Goal: Task Accomplishment & Management: Manage account settings

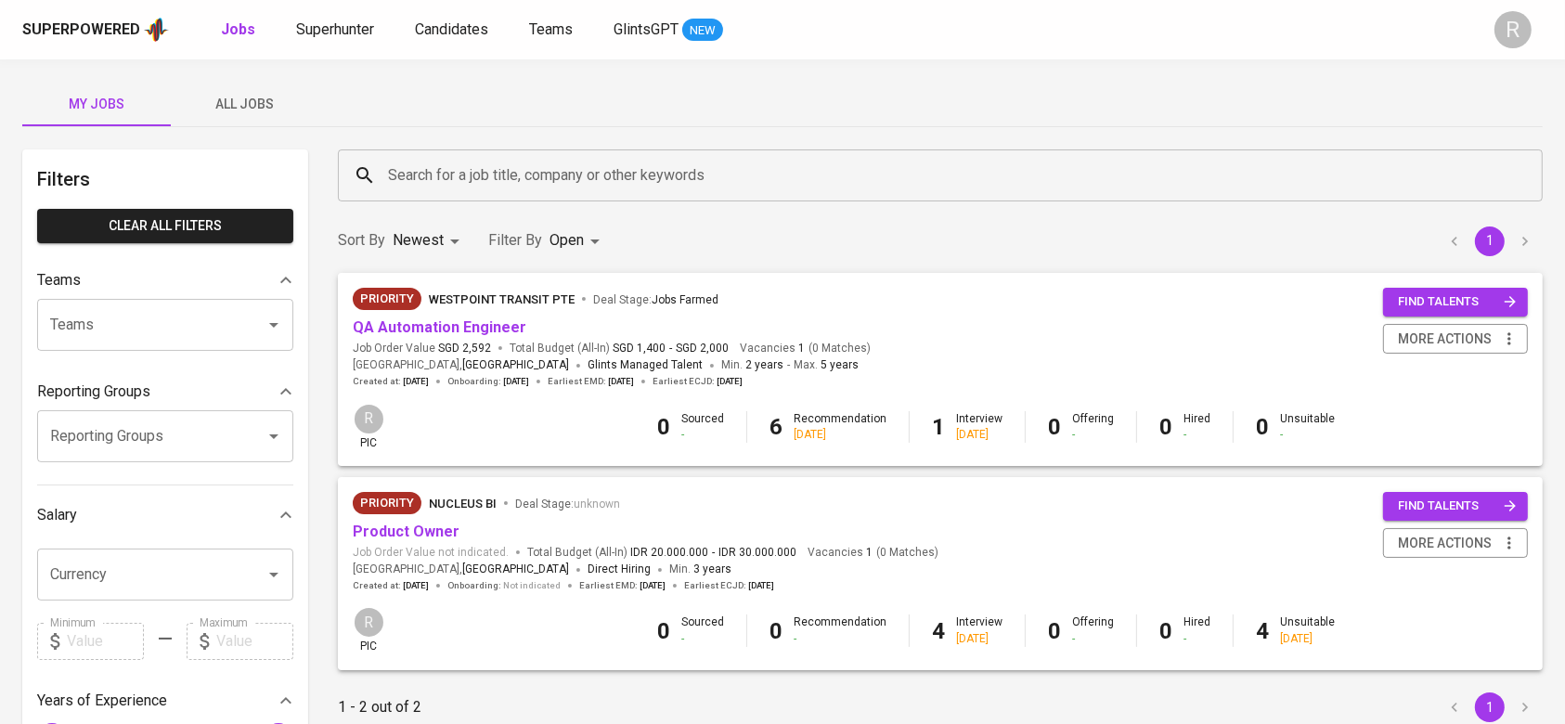
click at [235, 91] on button "All Jobs" at bounding box center [245, 104] width 148 height 45
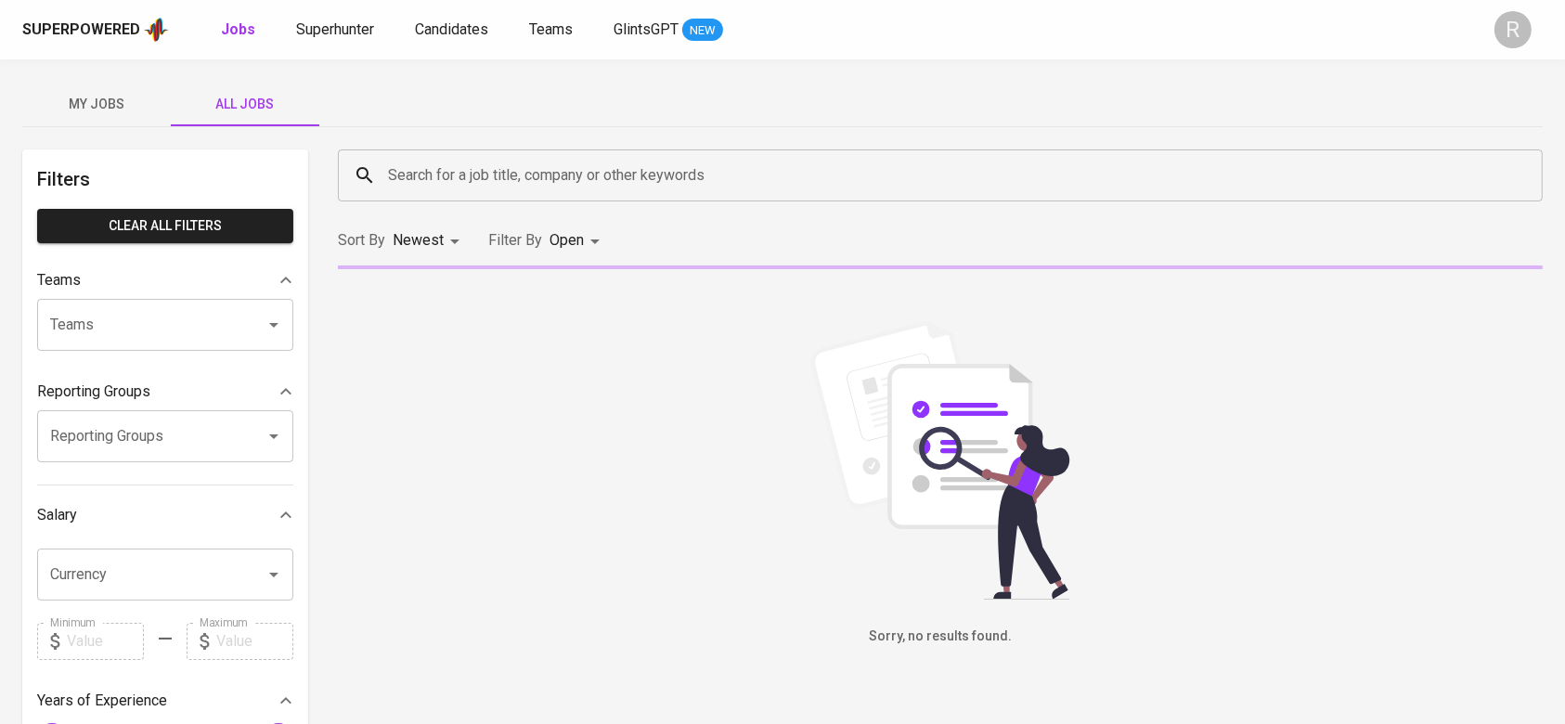
click at [446, 175] on input "Search for a job title, company or other keywords" at bounding box center [944, 175] width 1123 height 35
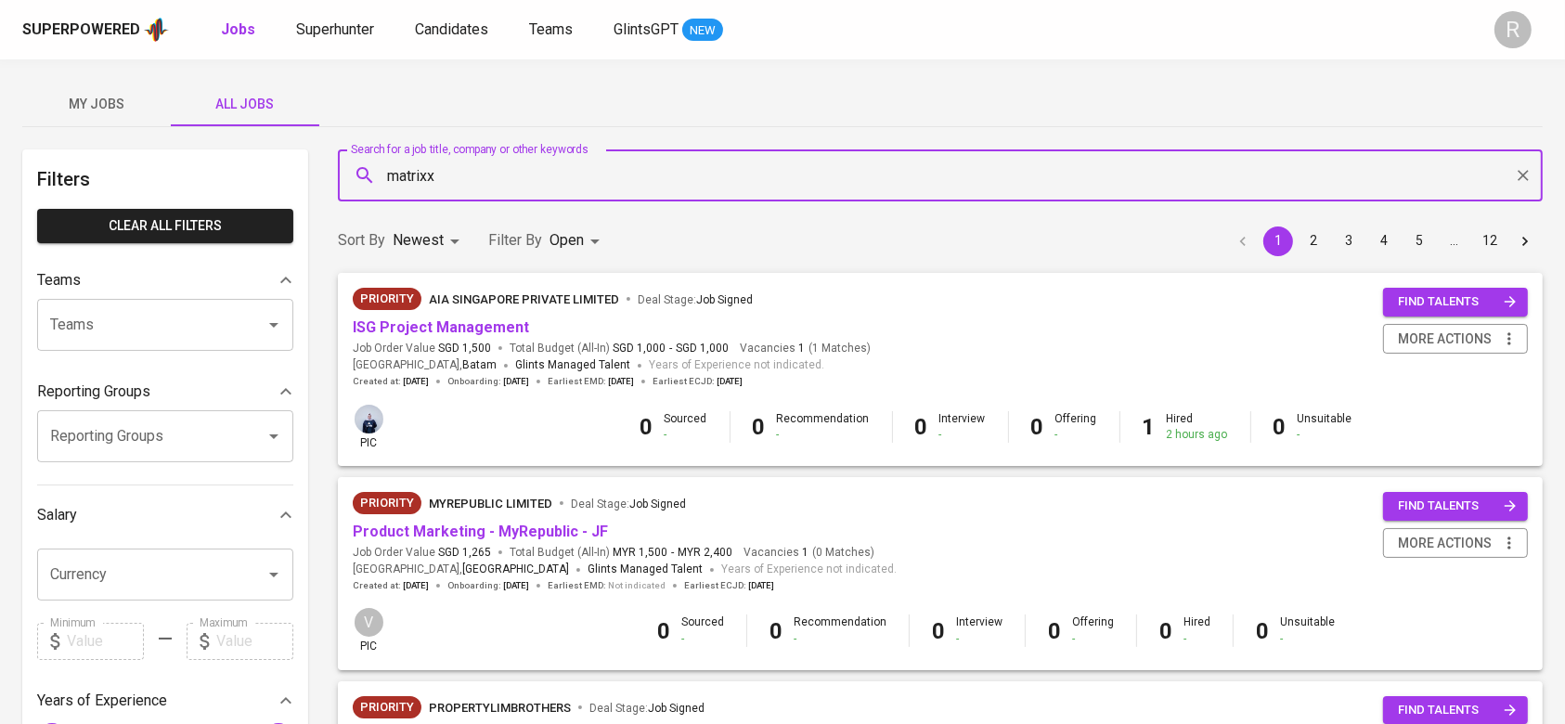
type input "matrixx"
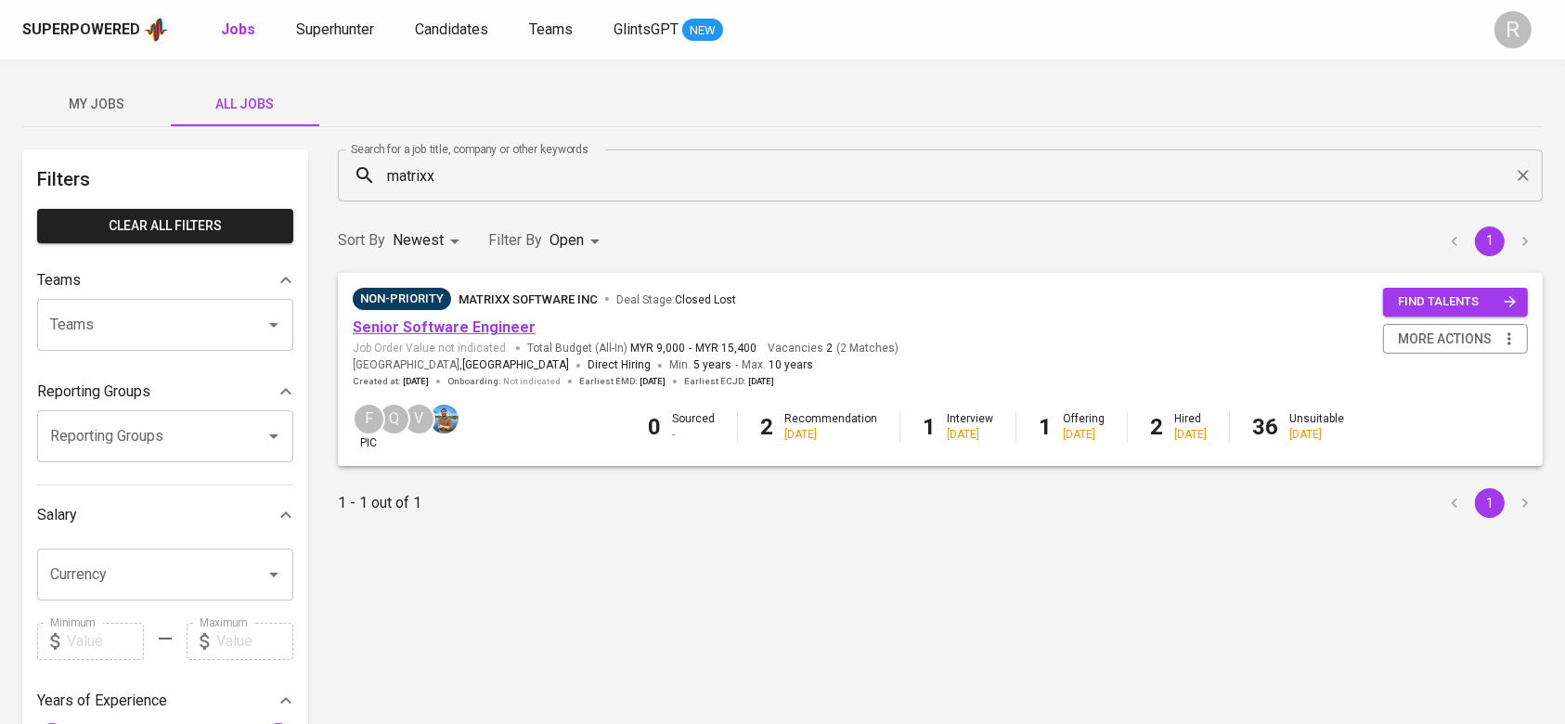
click at [435, 333] on link "Senior Software Engineer" at bounding box center [444, 327] width 183 height 18
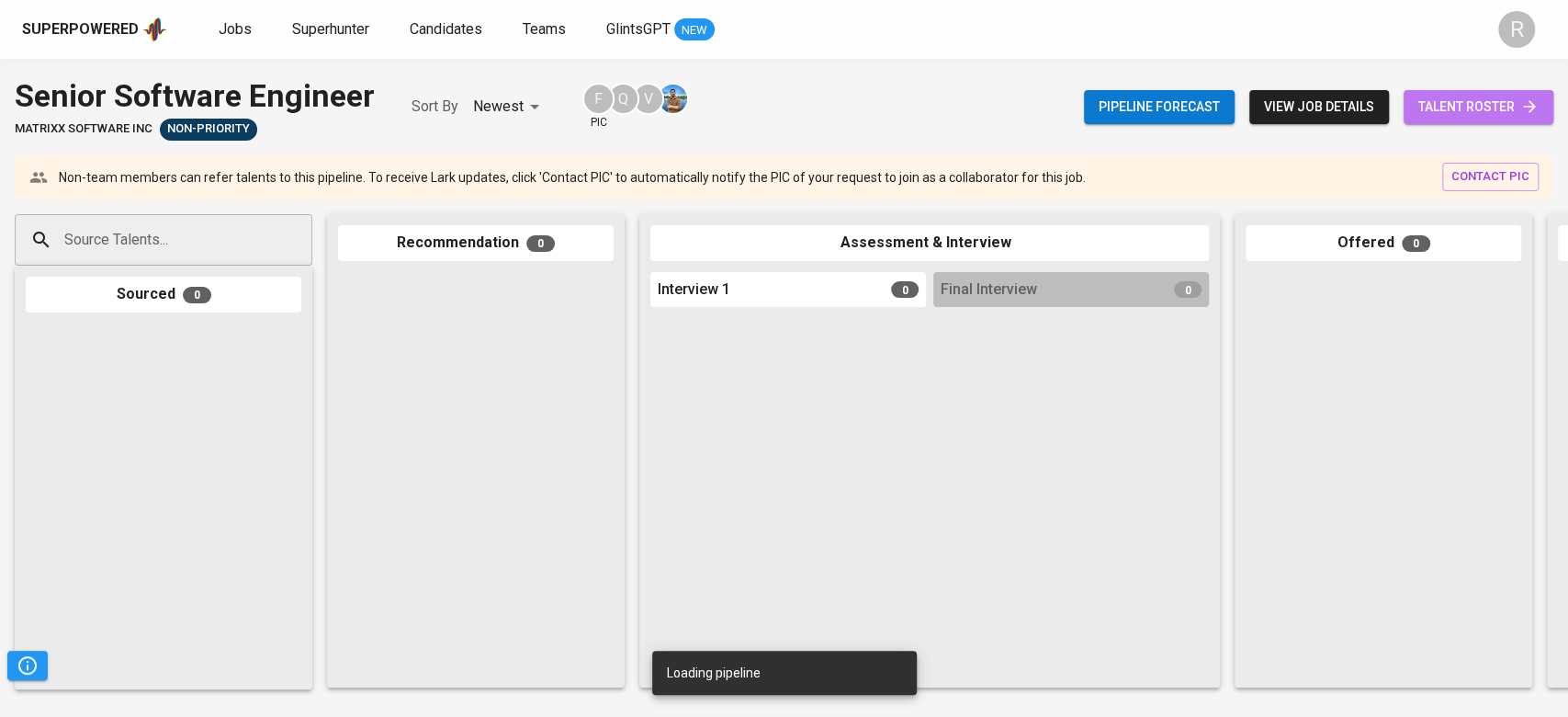
click at [1529, 107] on icon at bounding box center [1529, 107] width 12 height 12
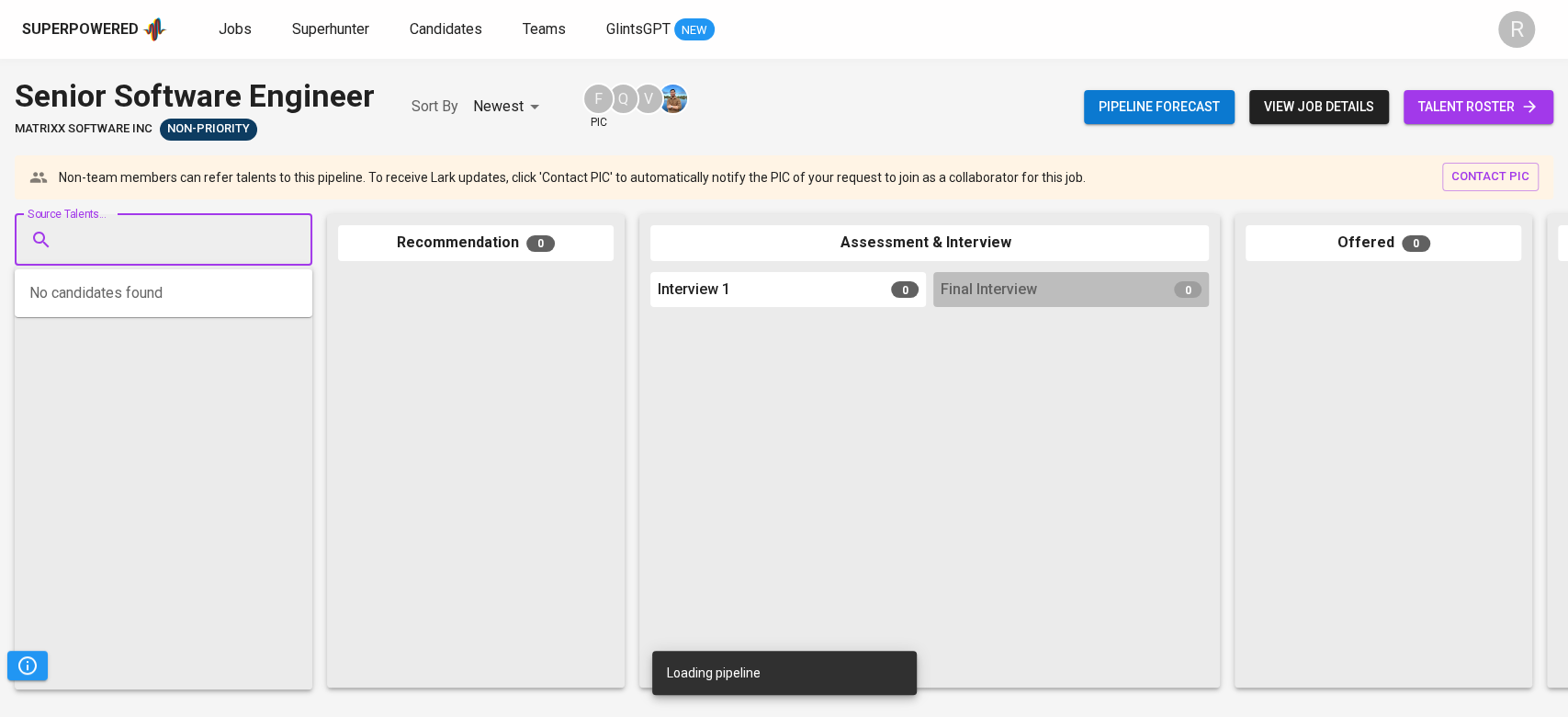
click at [248, 246] on input "Source Talents..." at bounding box center [155, 240] width 193 height 35
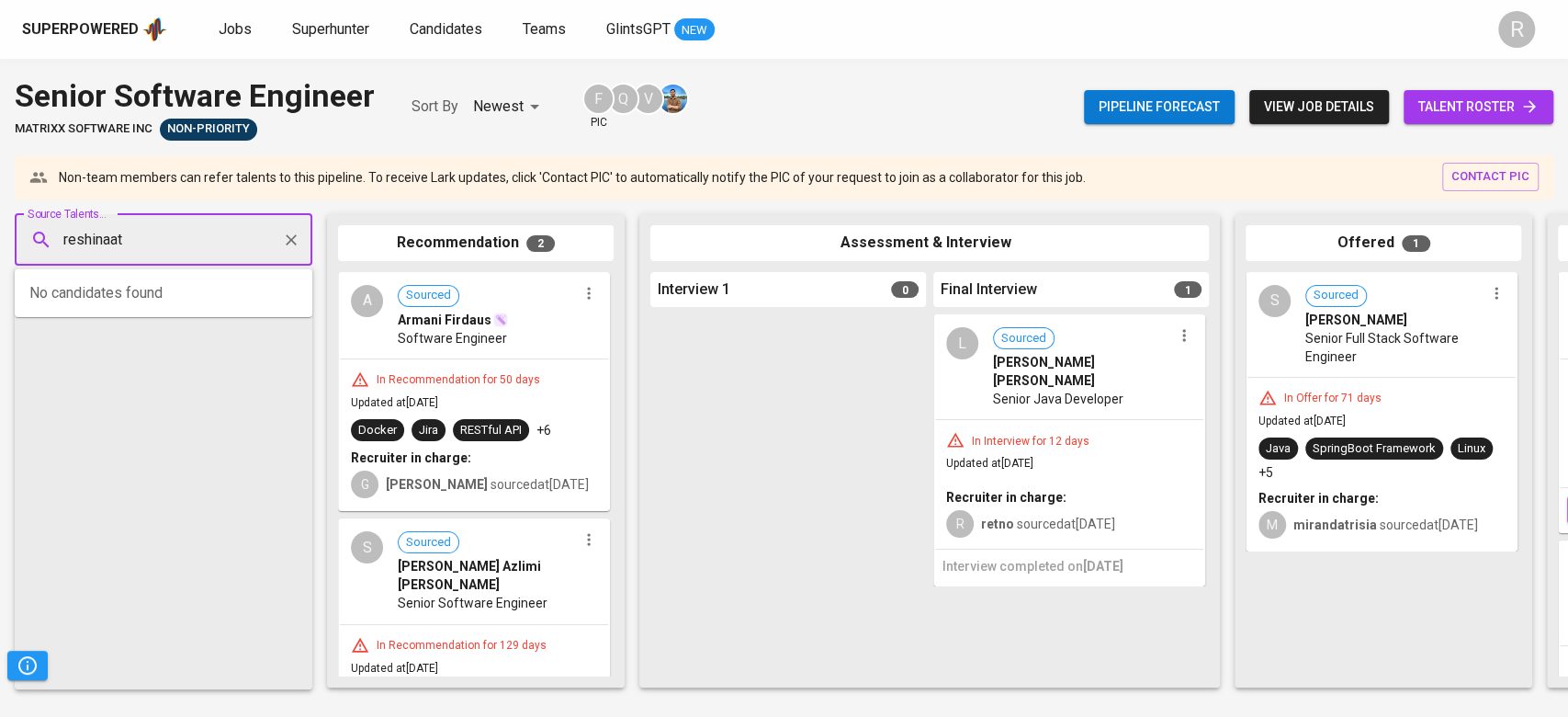
type input "reshinaath"
click at [147, 289] on span "Reshinaath Arumugam" at bounding box center [126, 291] width 100 height 19
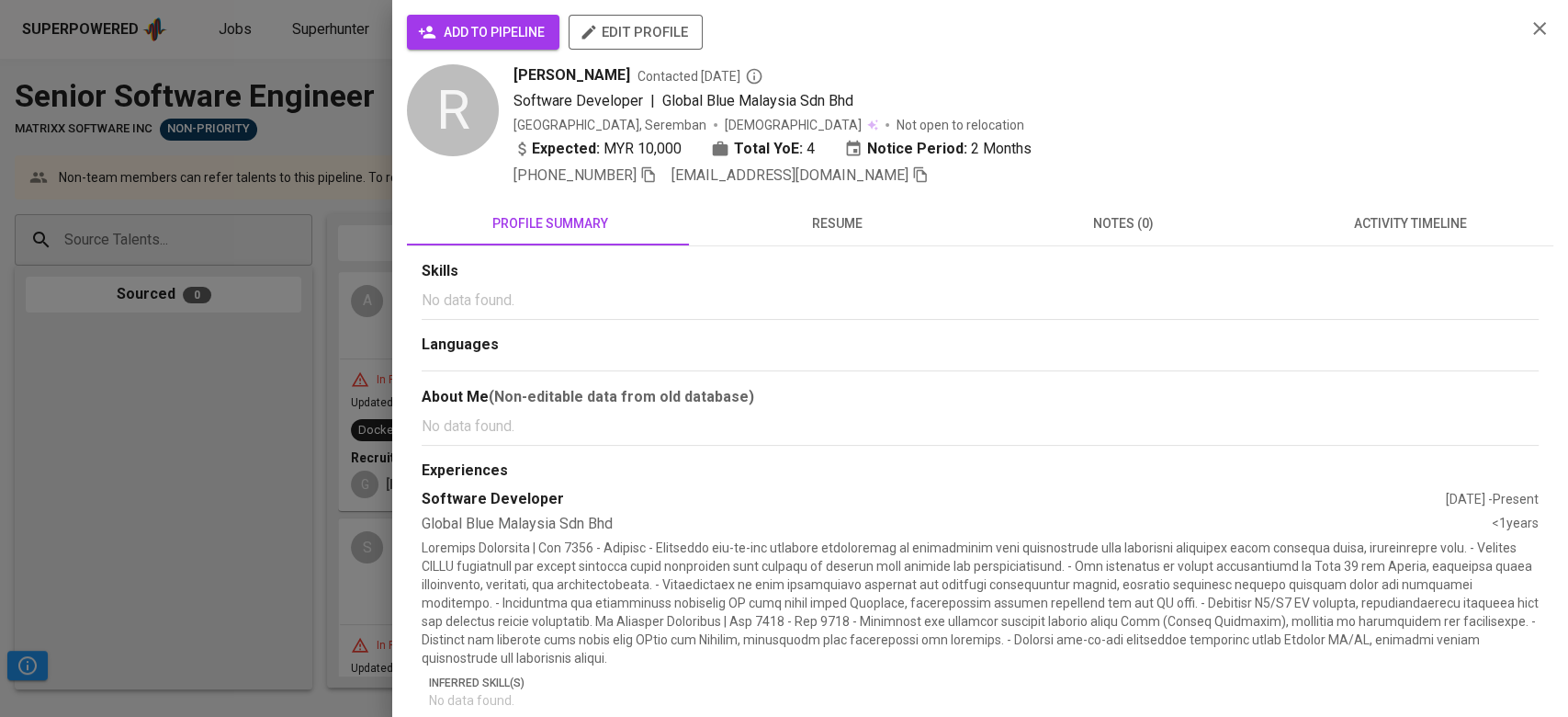
click at [1323, 223] on span "activity timeline" at bounding box center [1410, 223] width 264 height 23
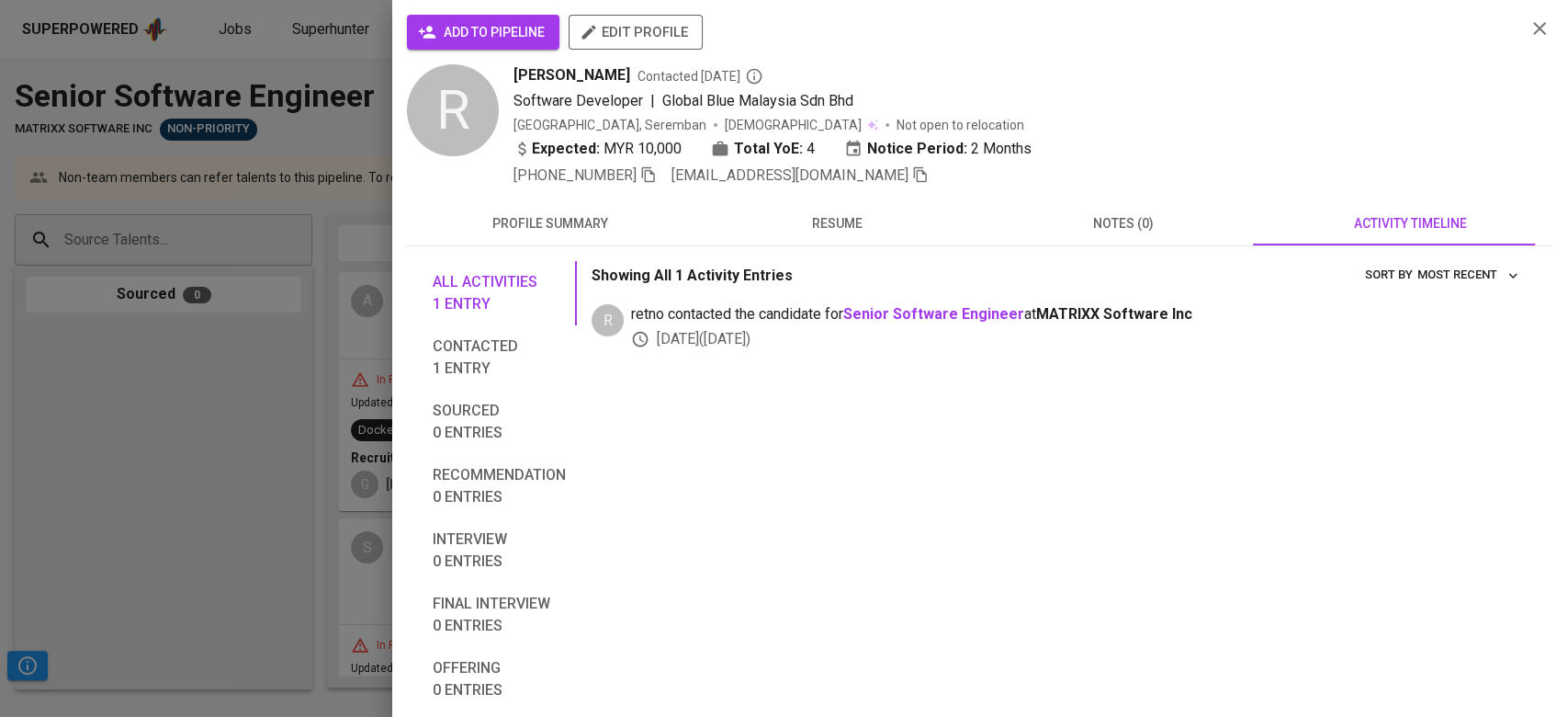
click at [515, 32] on span "add to pipeline" at bounding box center [483, 32] width 123 height 23
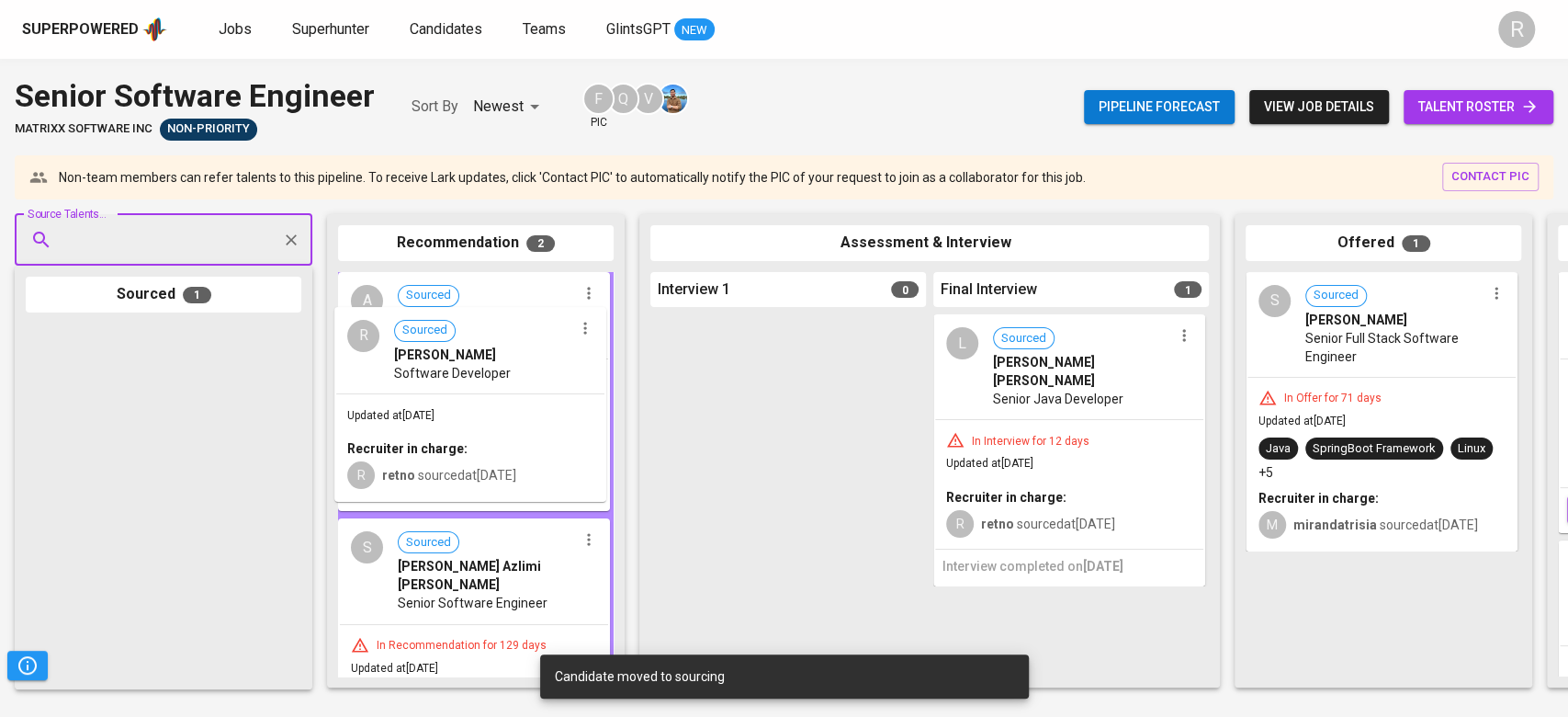
drag, startPoint x: 182, startPoint y: 443, endPoint x: 507, endPoint y: 428, distance: 325.3
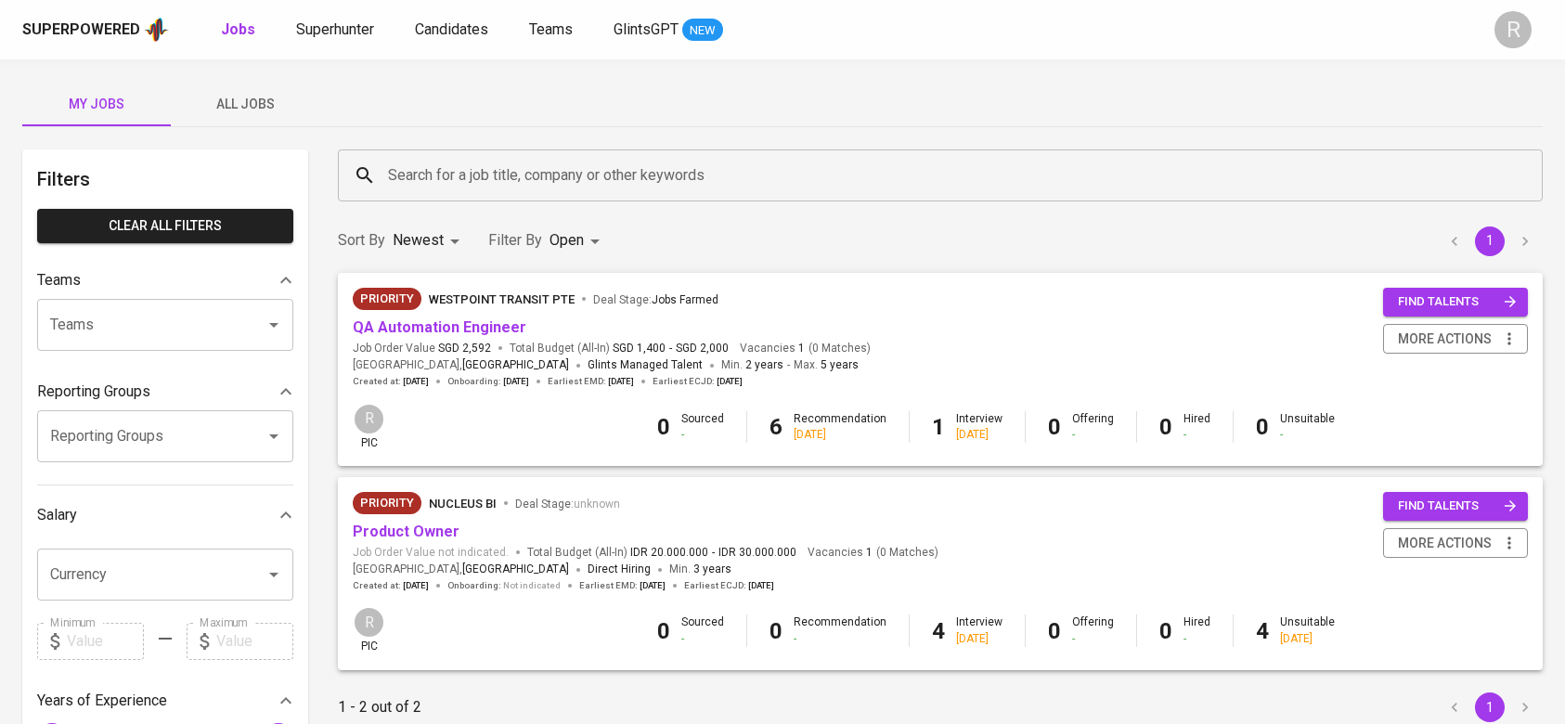
click at [226, 100] on span "All Jobs" at bounding box center [245, 104] width 126 height 23
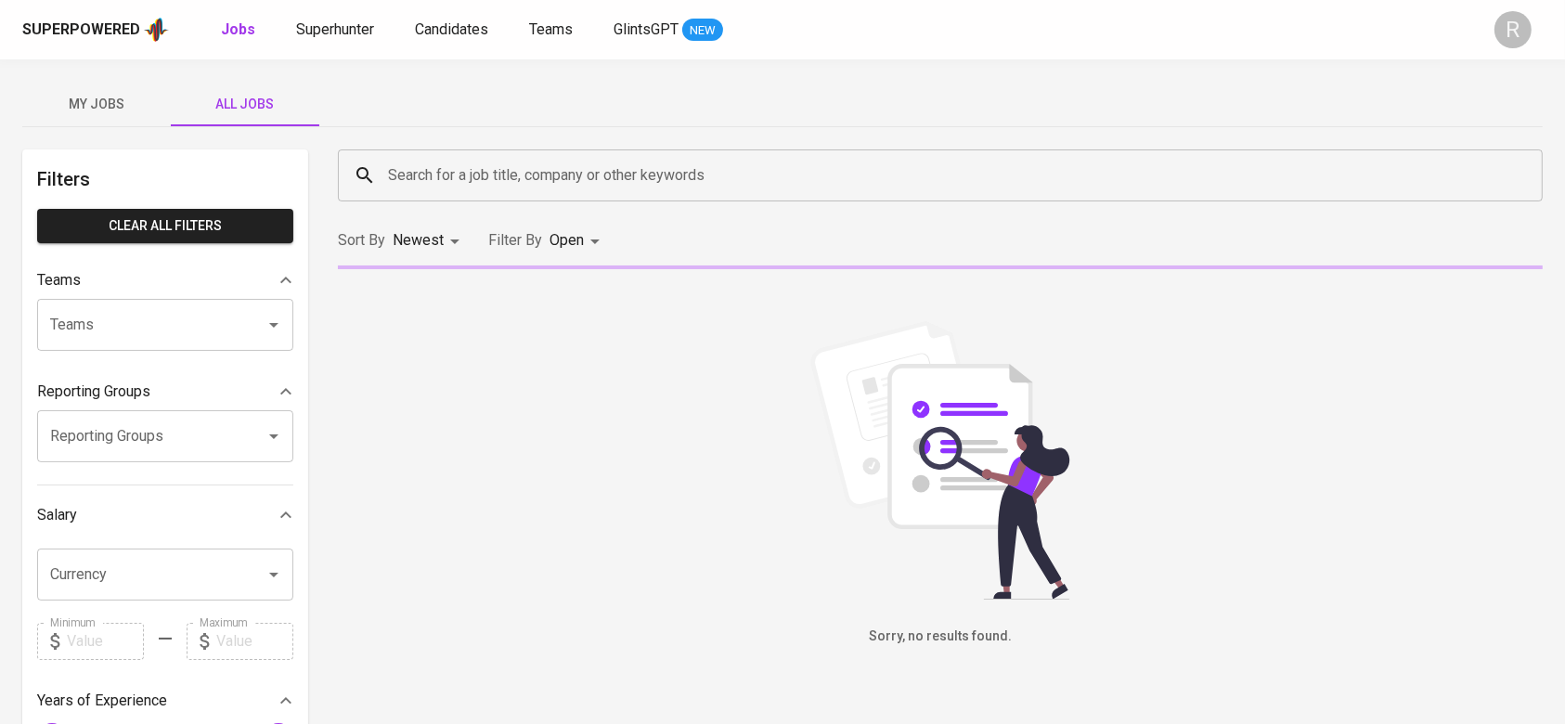
click at [409, 177] on input "Search for a job title, company or other keywords" at bounding box center [944, 175] width 1123 height 35
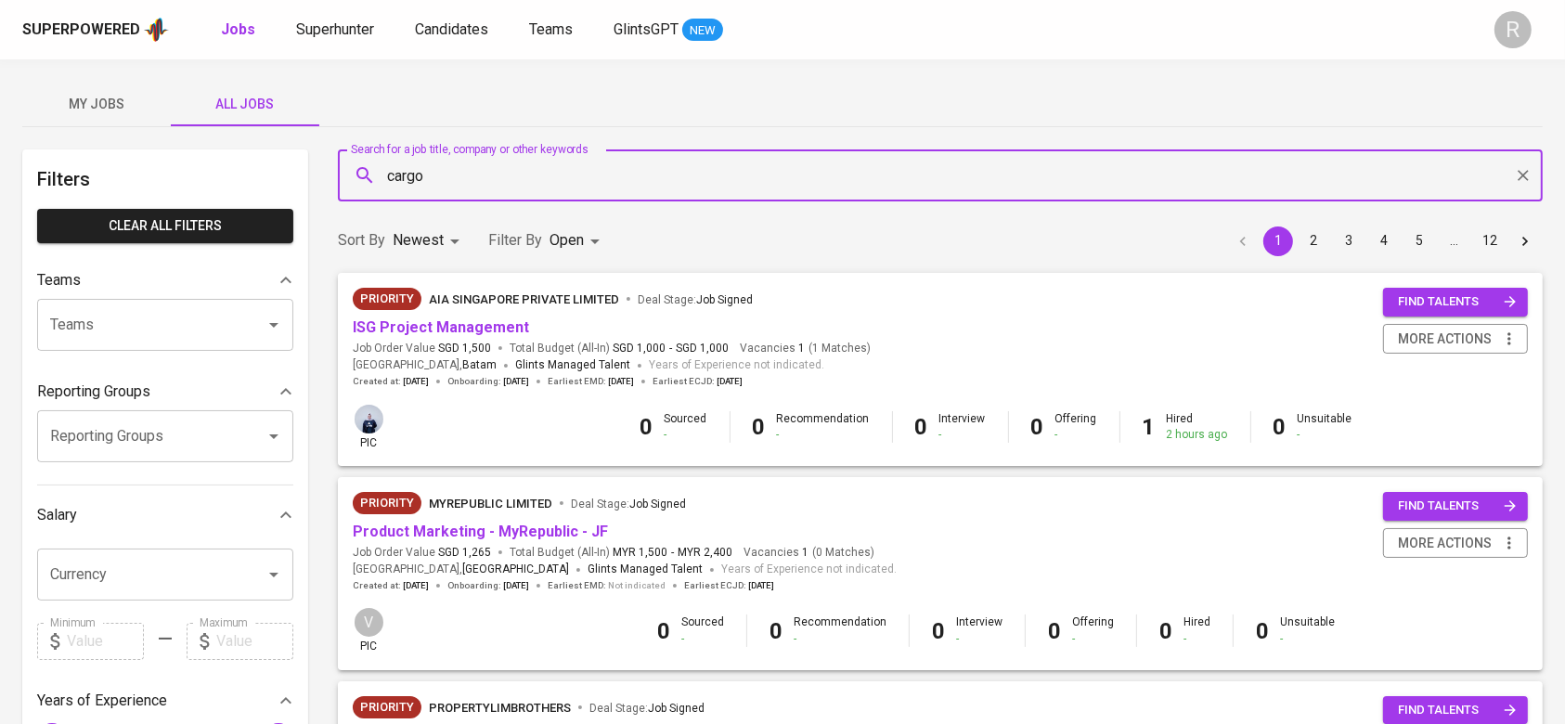
type input "cargo"
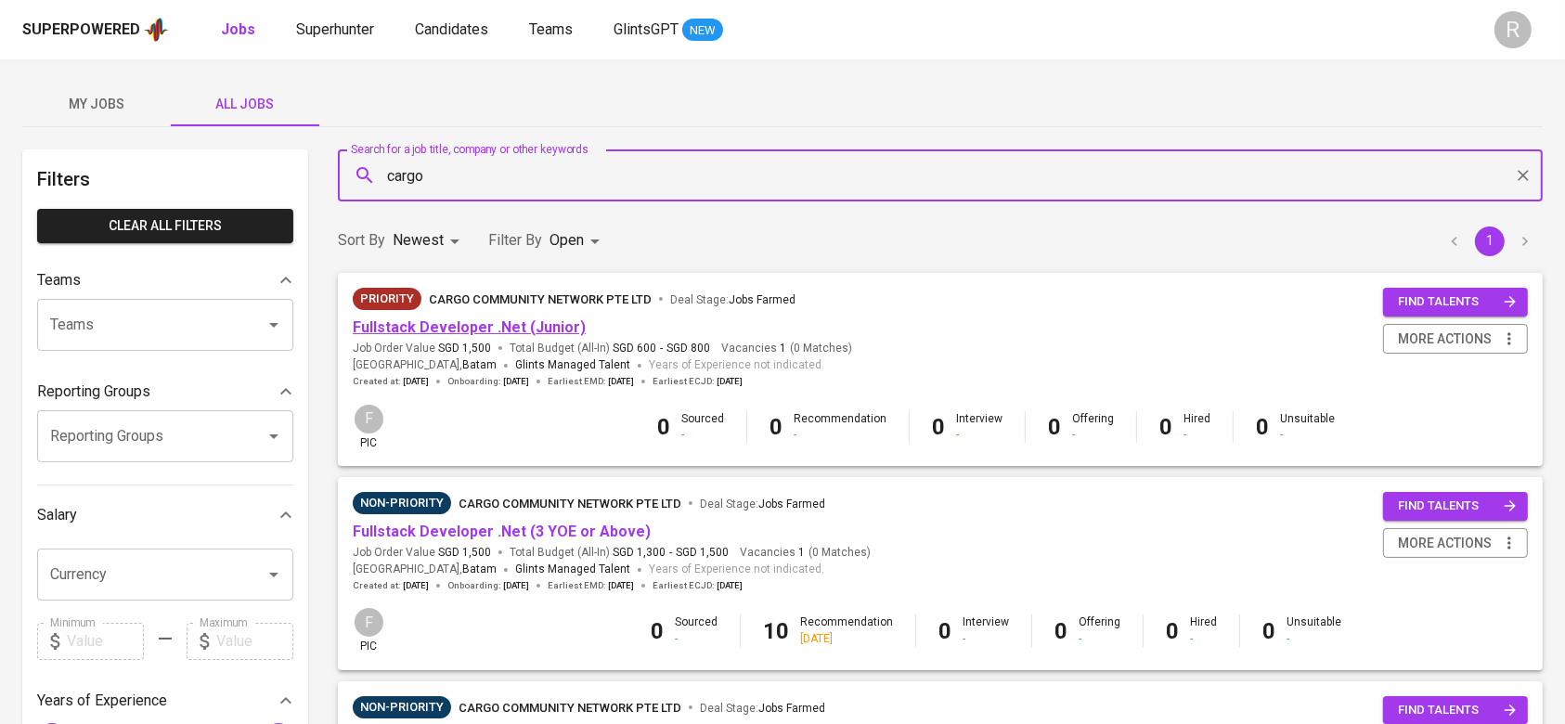
click at [504, 330] on link "Fullstack Developer .Net (Junior)" at bounding box center [469, 327] width 233 height 18
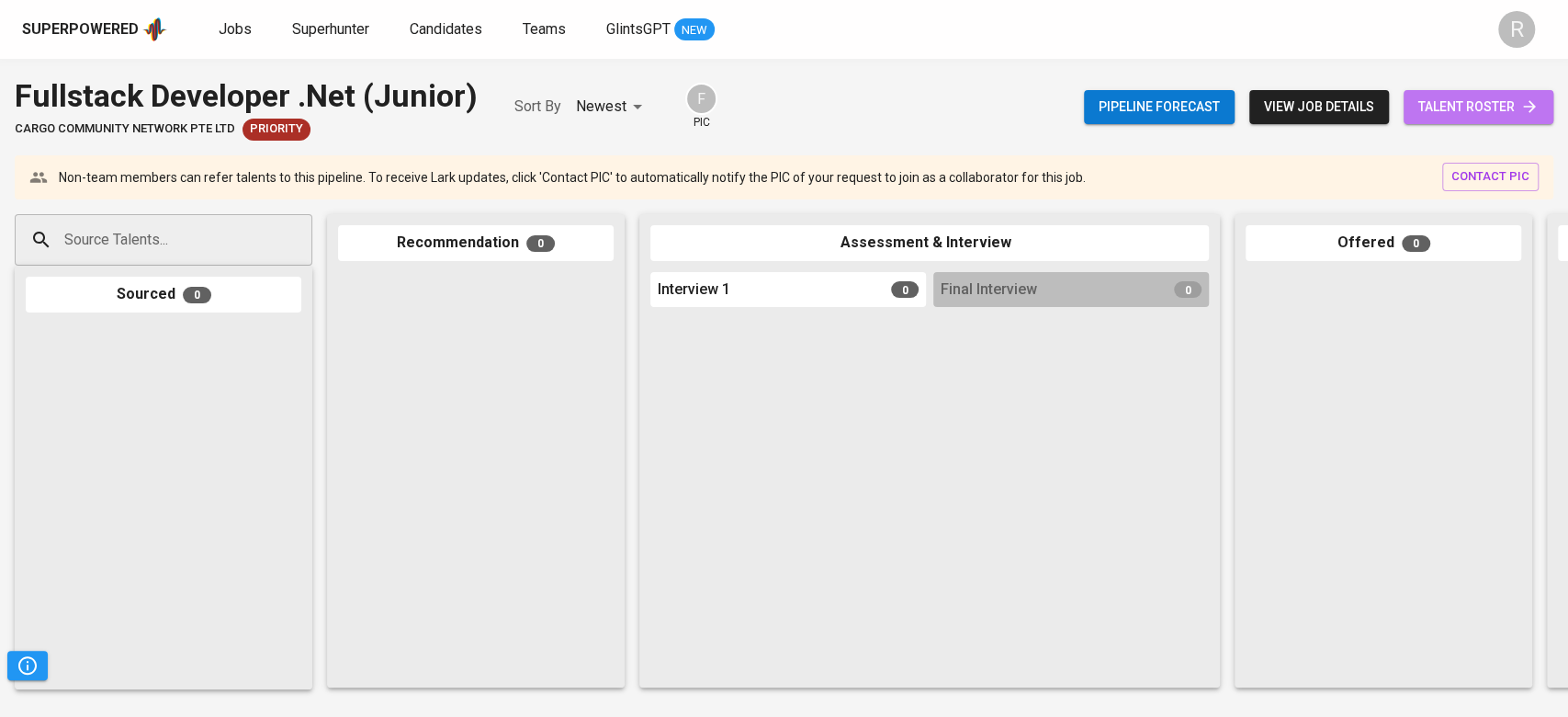
click at [1462, 122] on link "talent roster" at bounding box center [1478, 107] width 149 height 34
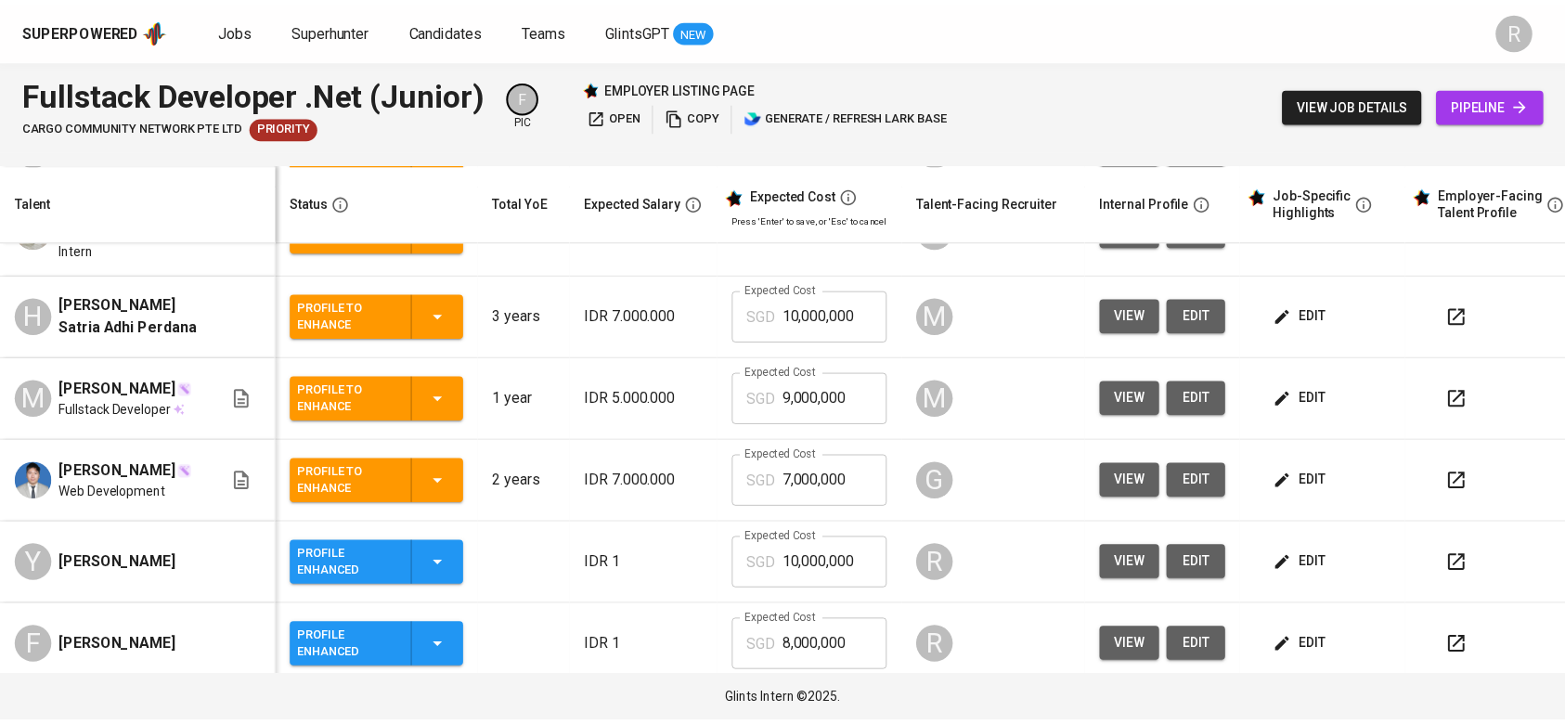
scroll to position [326, 0]
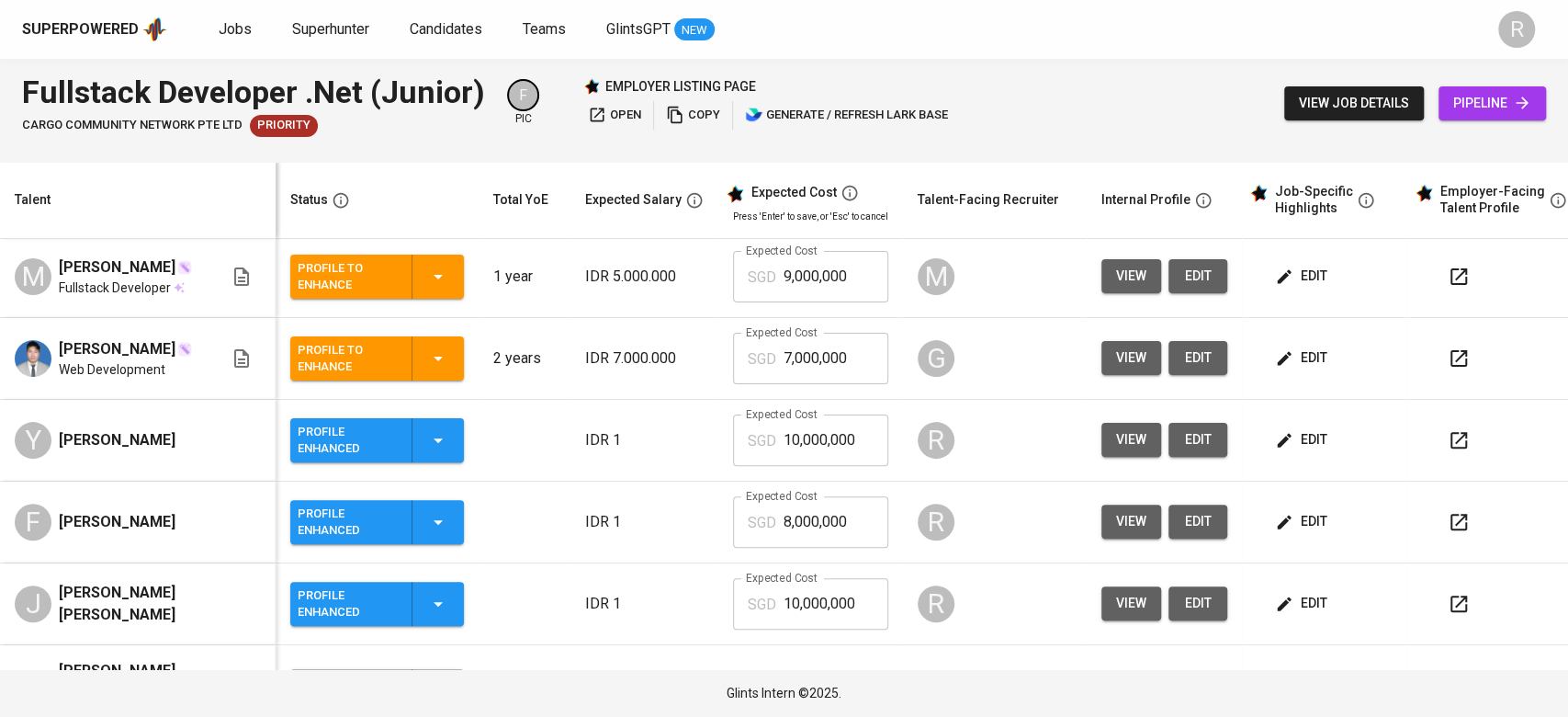
click at [1315, 443] on span "edit" at bounding box center [1303, 439] width 49 height 23
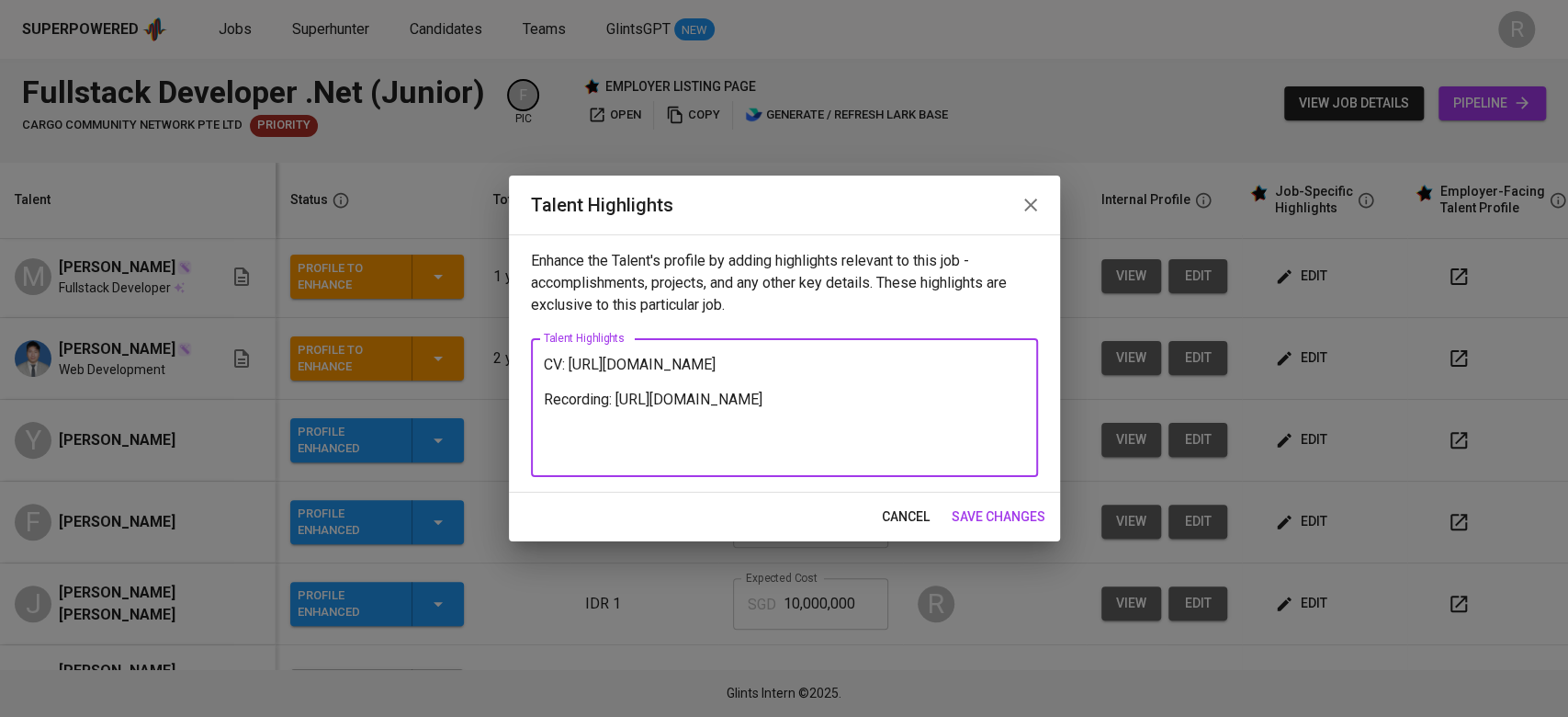
drag, startPoint x: 682, startPoint y: 447, endPoint x: 513, endPoint y: 441, distance: 169.1
click at [513, 441] on div "Enhance the Talent's profile by adding highlights relevant to this job - accomp…" at bounding box center [784, 363] width 551 height 258
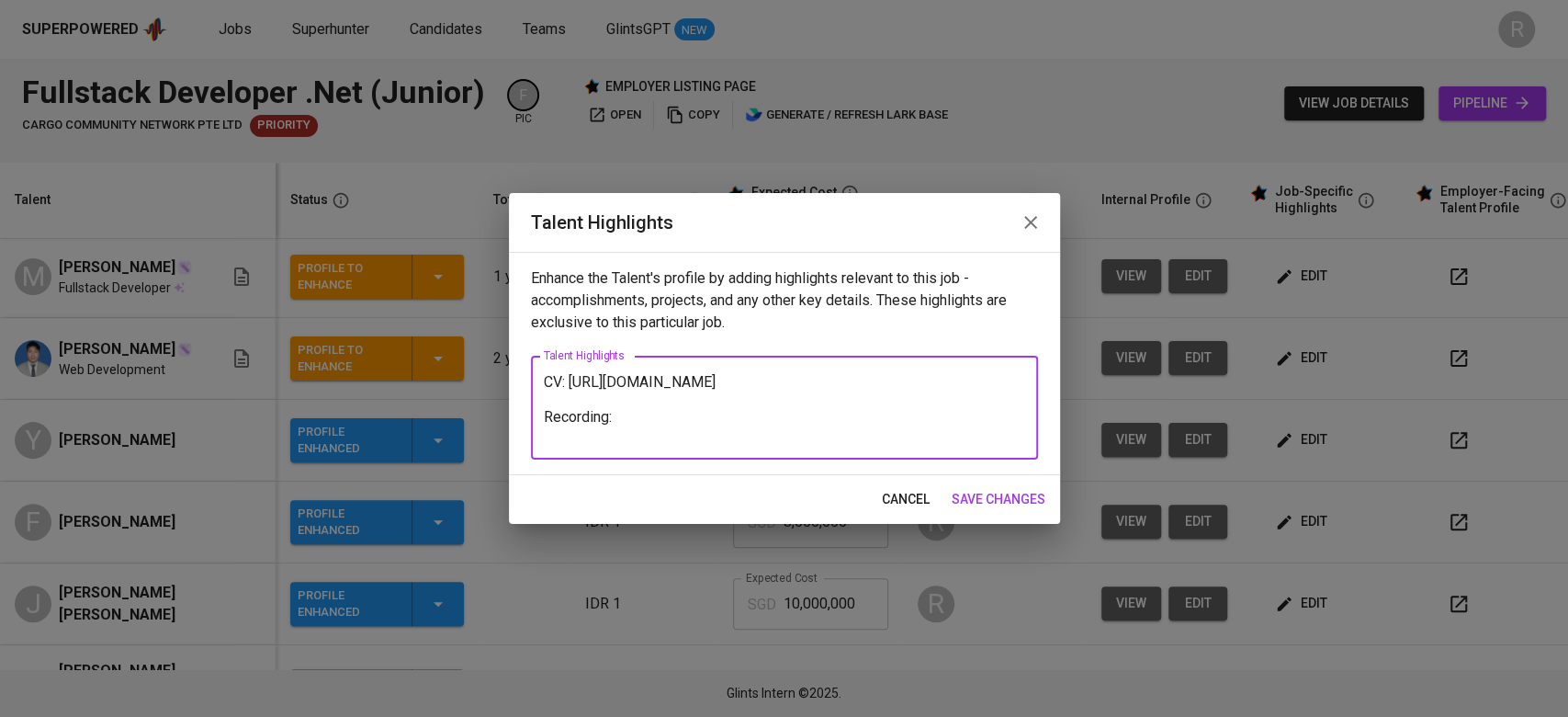
paste textarea "https://glints.sg.larksuite.com/minutes/obsgd337r1riw5wt7w7s9sx4?from=from_copy…"
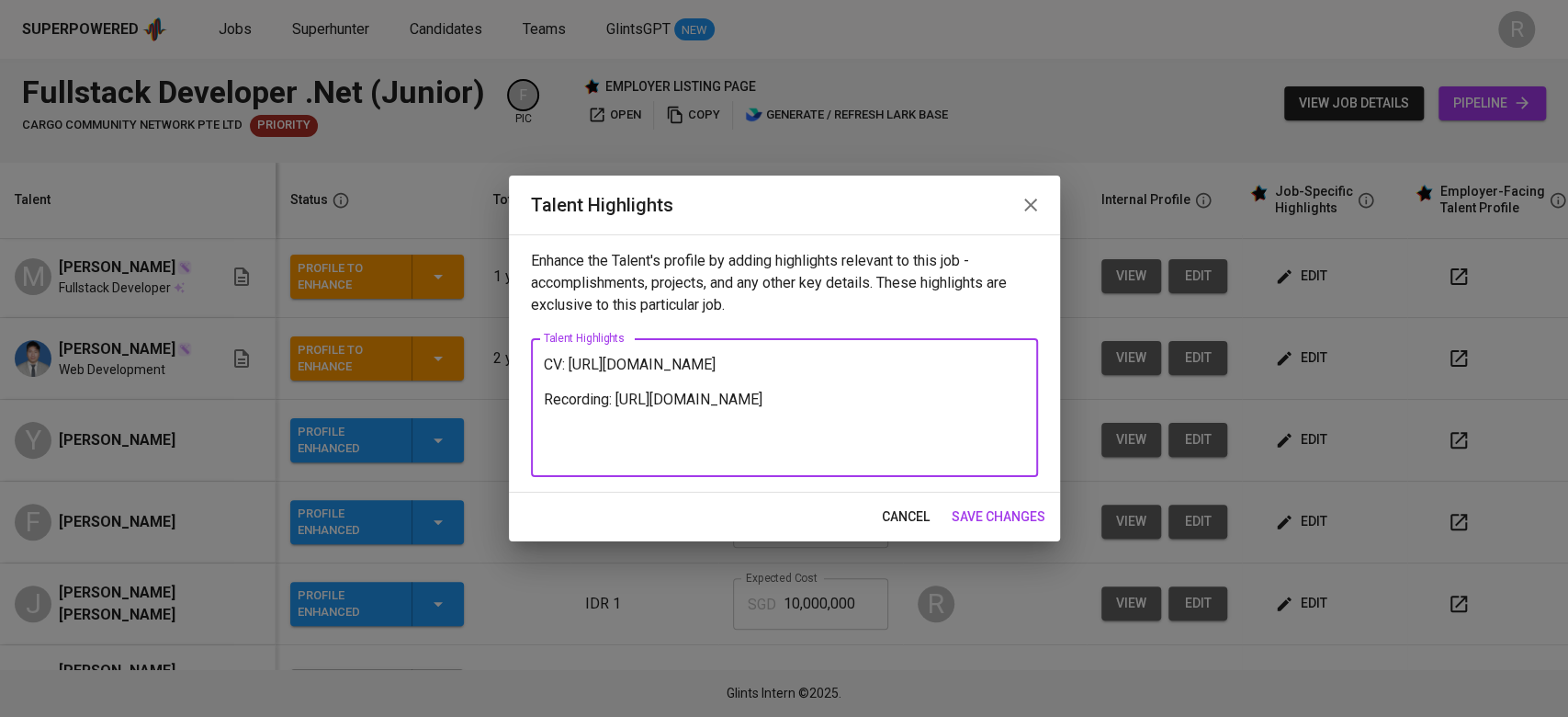
type textarea "CV: https://glints.sg.larksuite.com/file/CJM7bsNU8o30ErxIysdlNdtMgJb?from=from_…"
click at [977, 500] on button "save changes" at bounding box center [999, 517] width 109 height 34
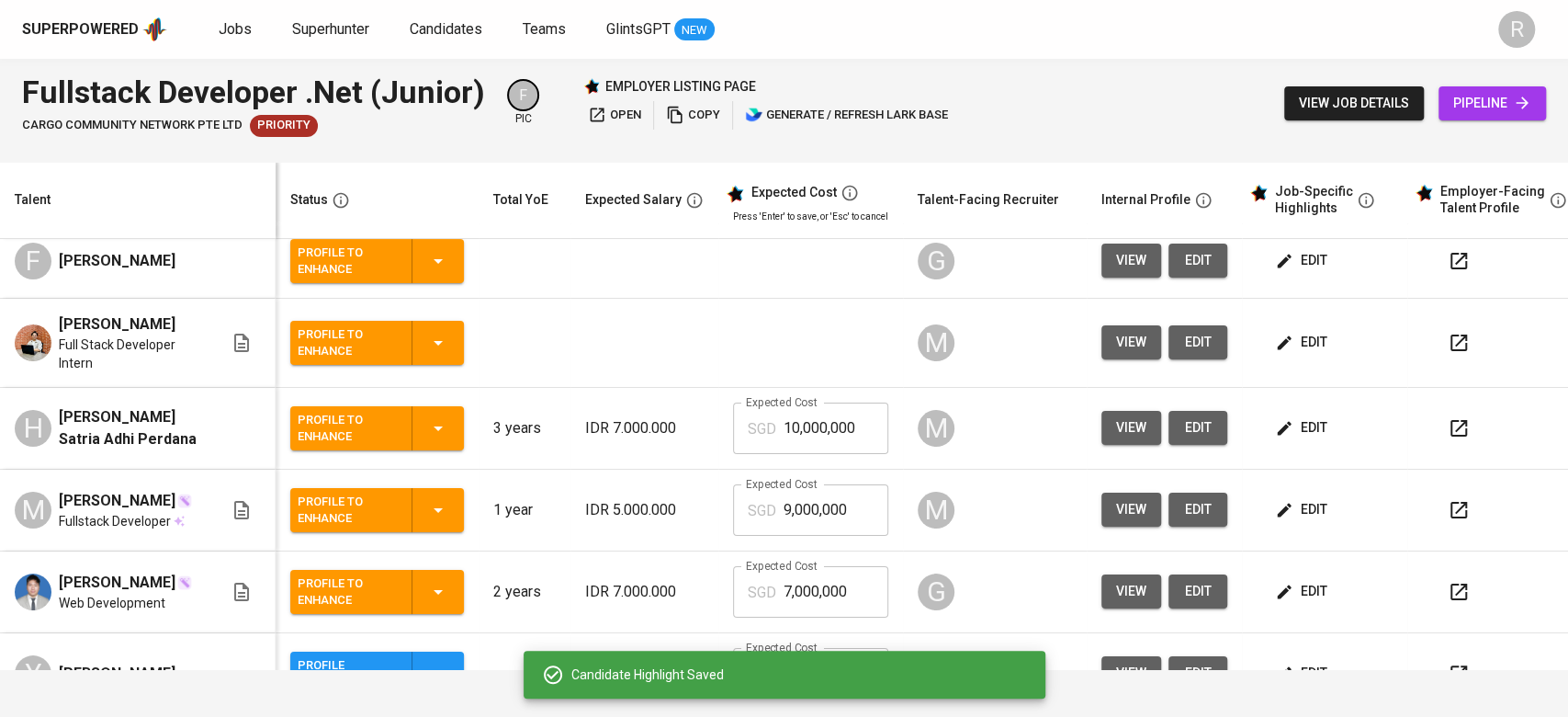
scroll to position [464, 0]
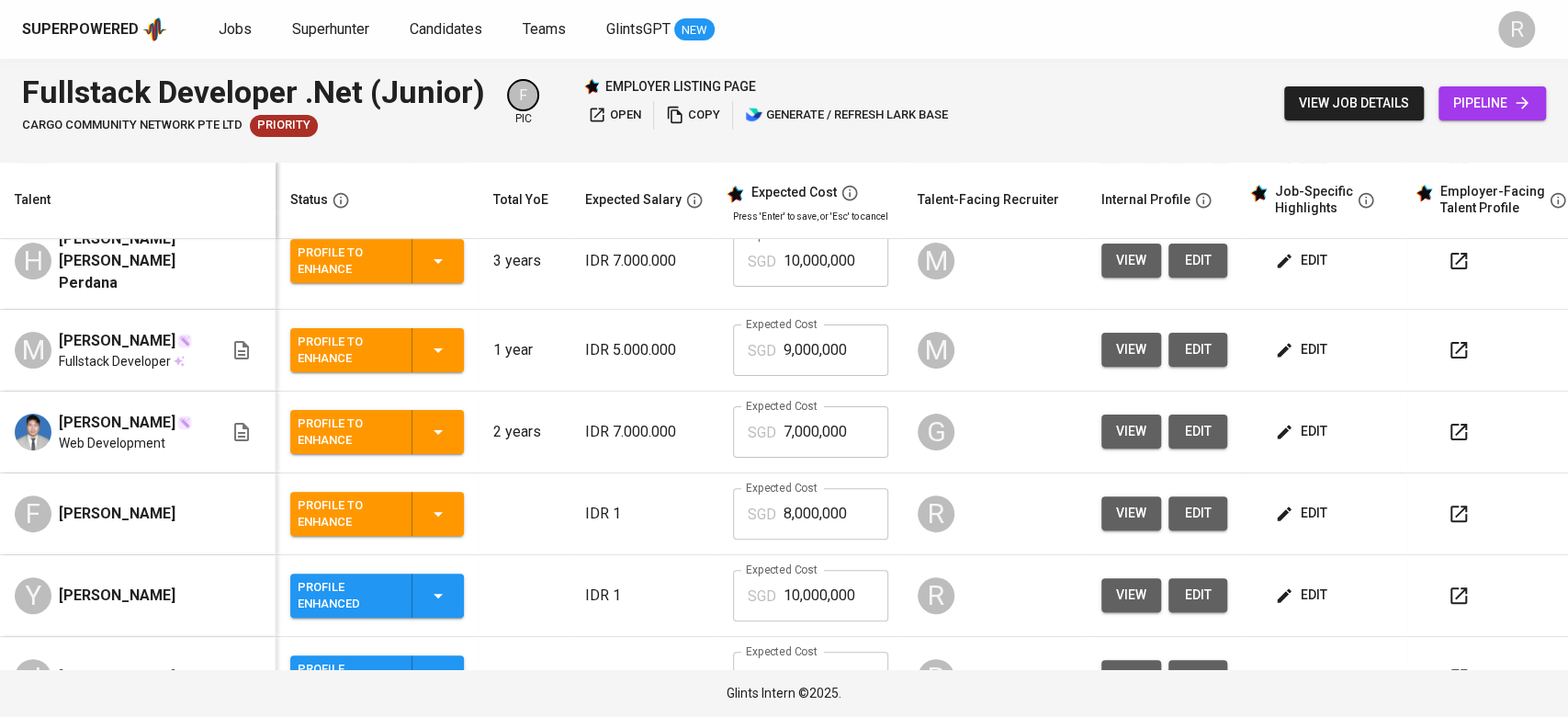
scroll to position [361, 0]
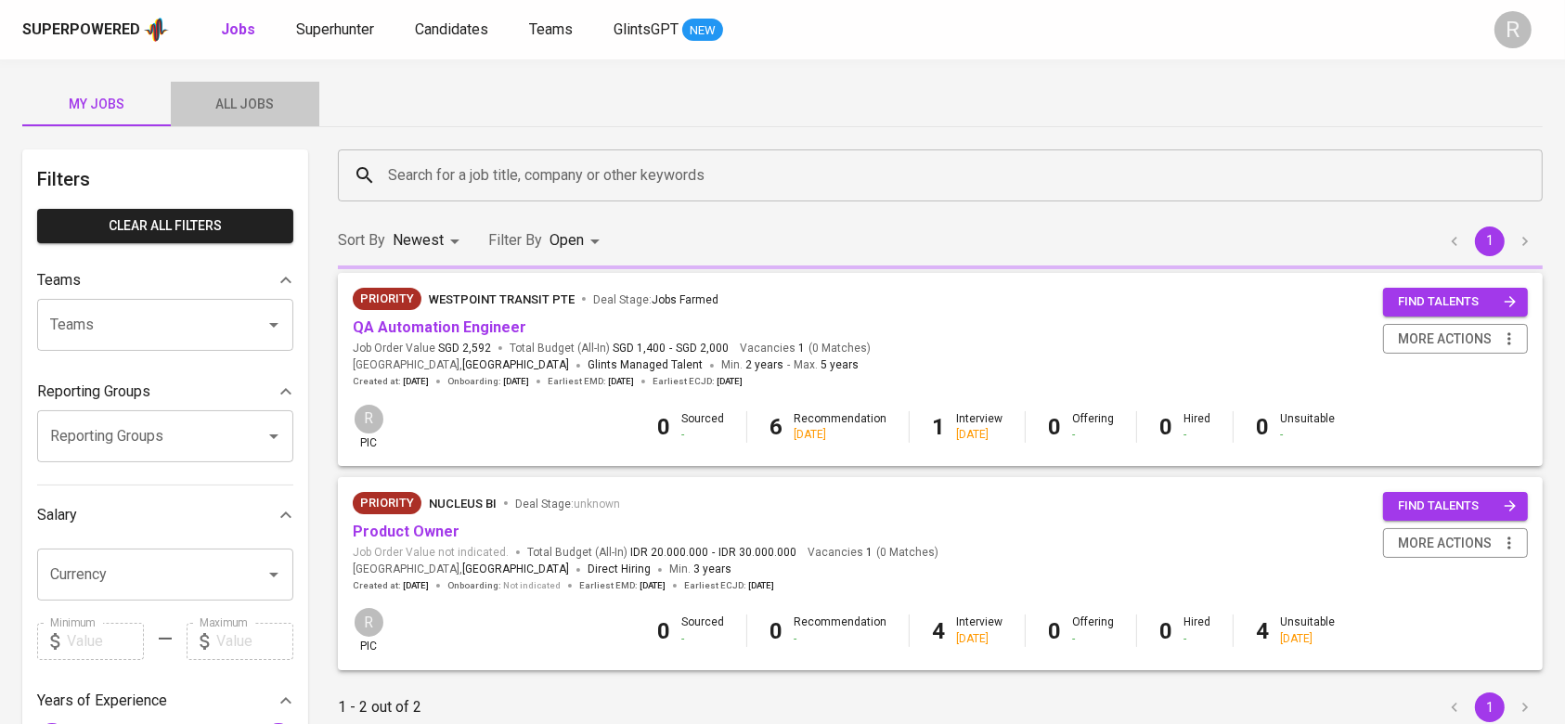
click at [221, 100] on span "All Jobs" at bounding box center [245, 104] width 126 height 23
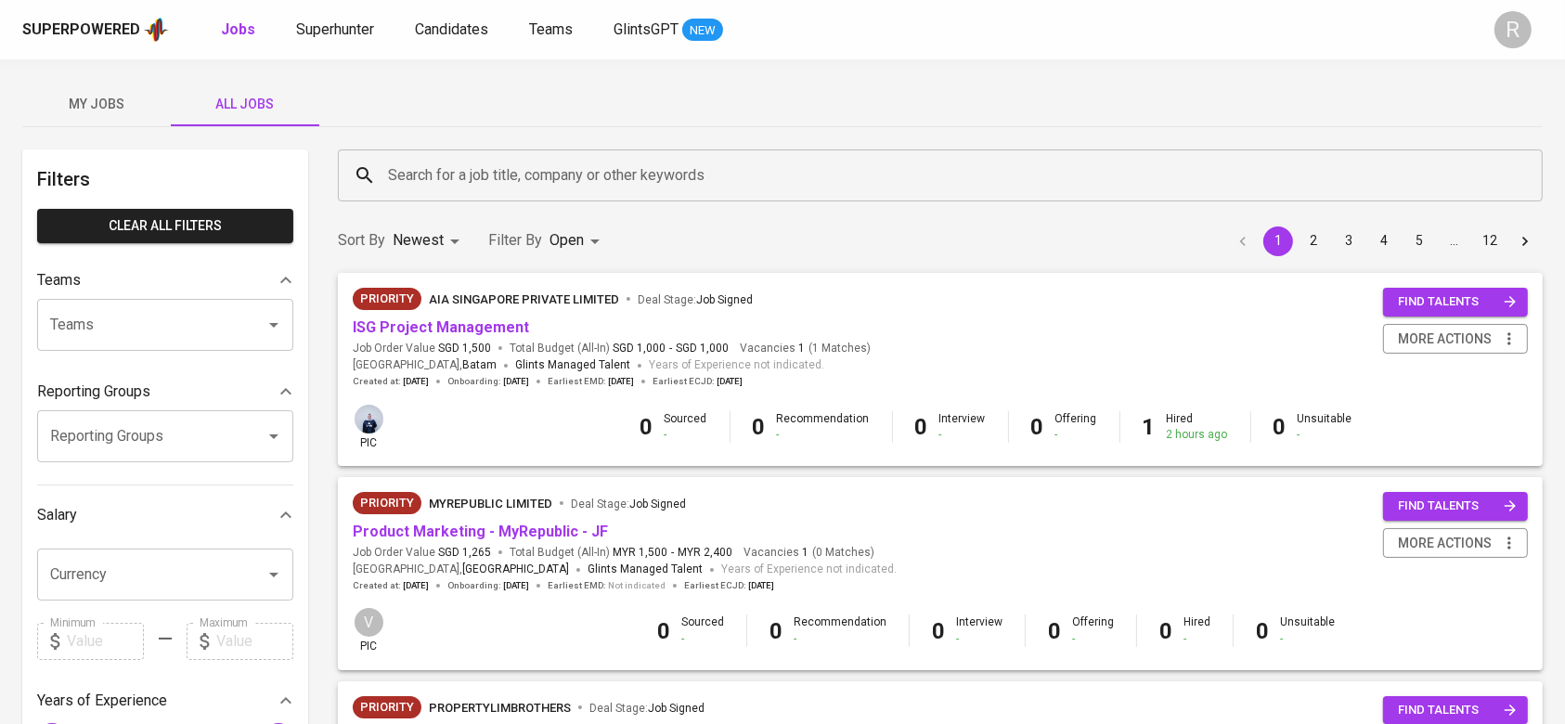
click at [424, 174] on input "Search for a job title, company or other keywords" at bounding box center [944, 175] width 1123 height 35
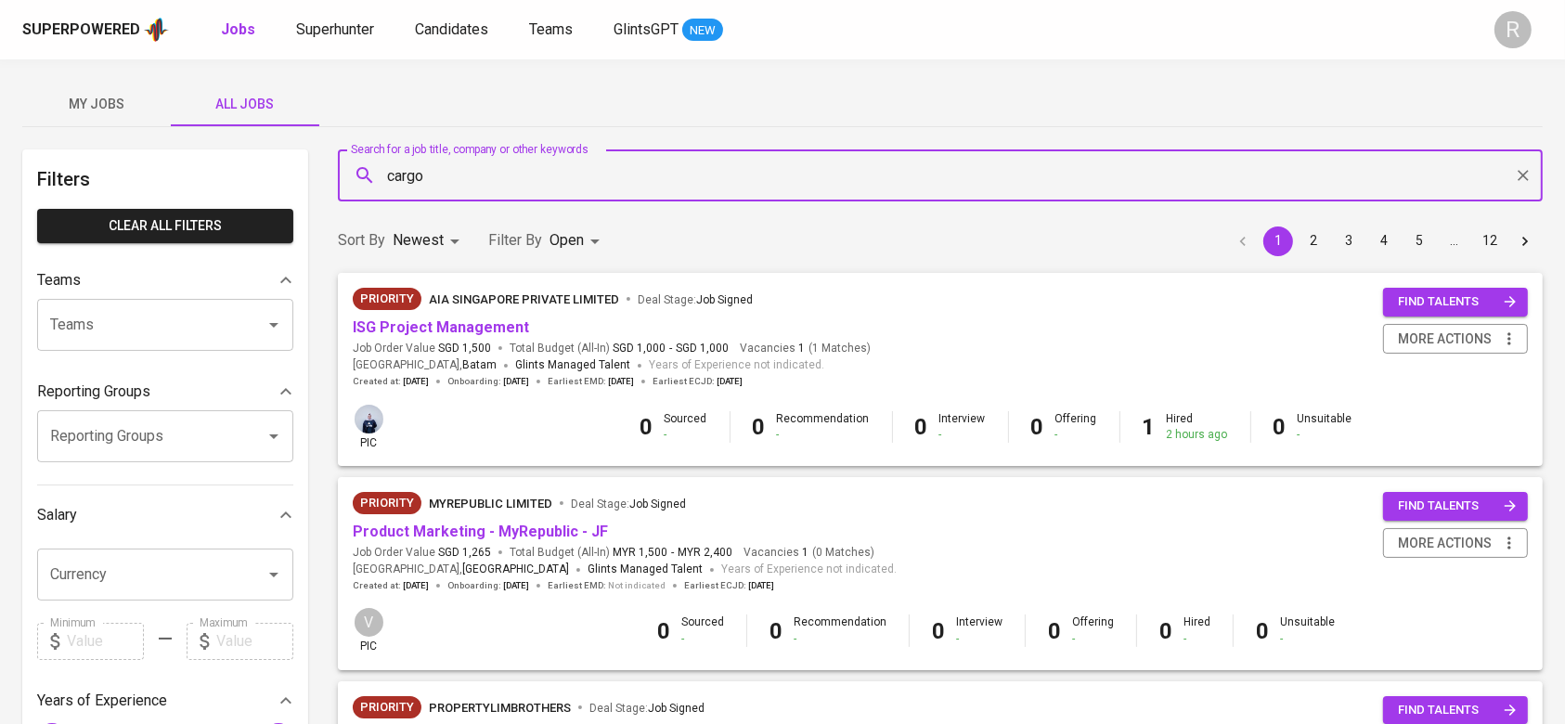
type input "cargo"
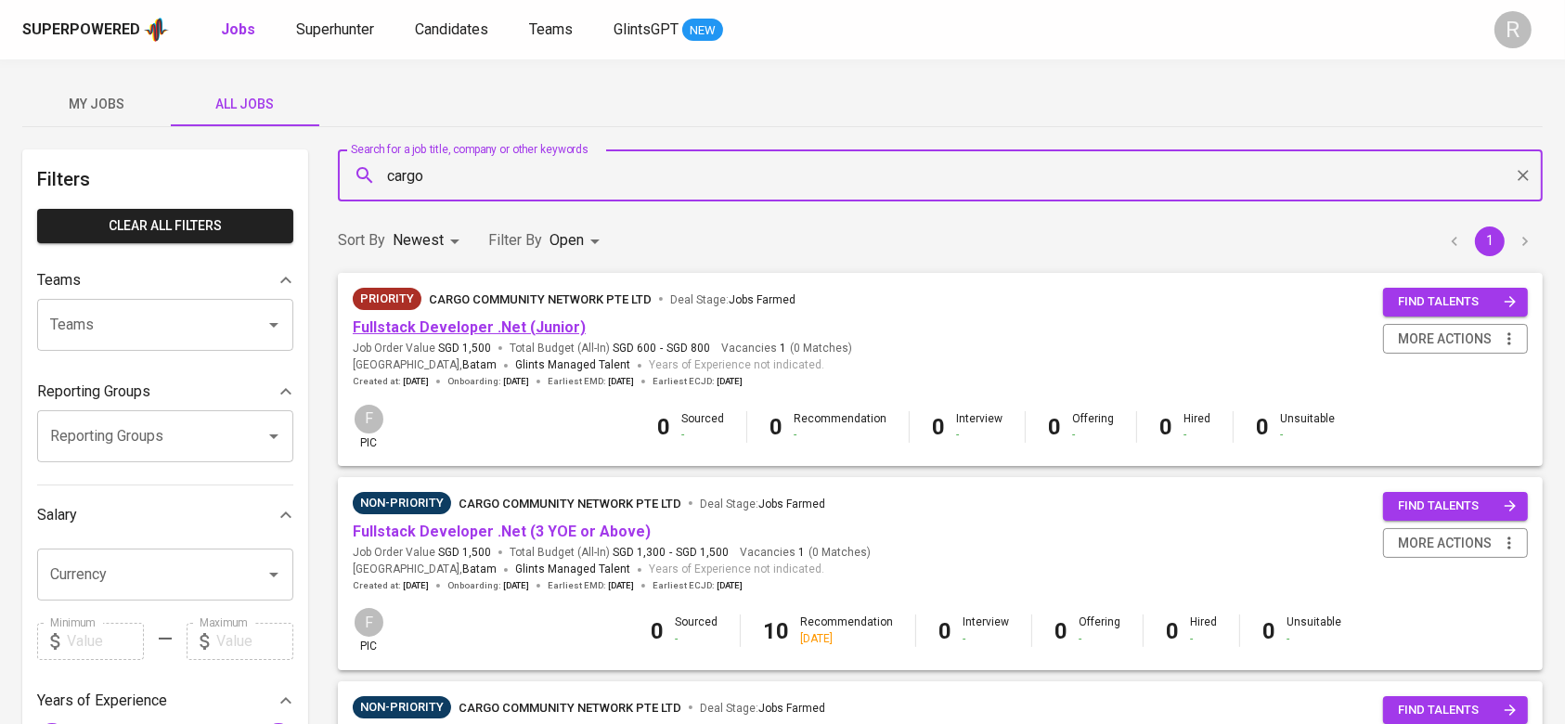
scroll to position [111, 0]
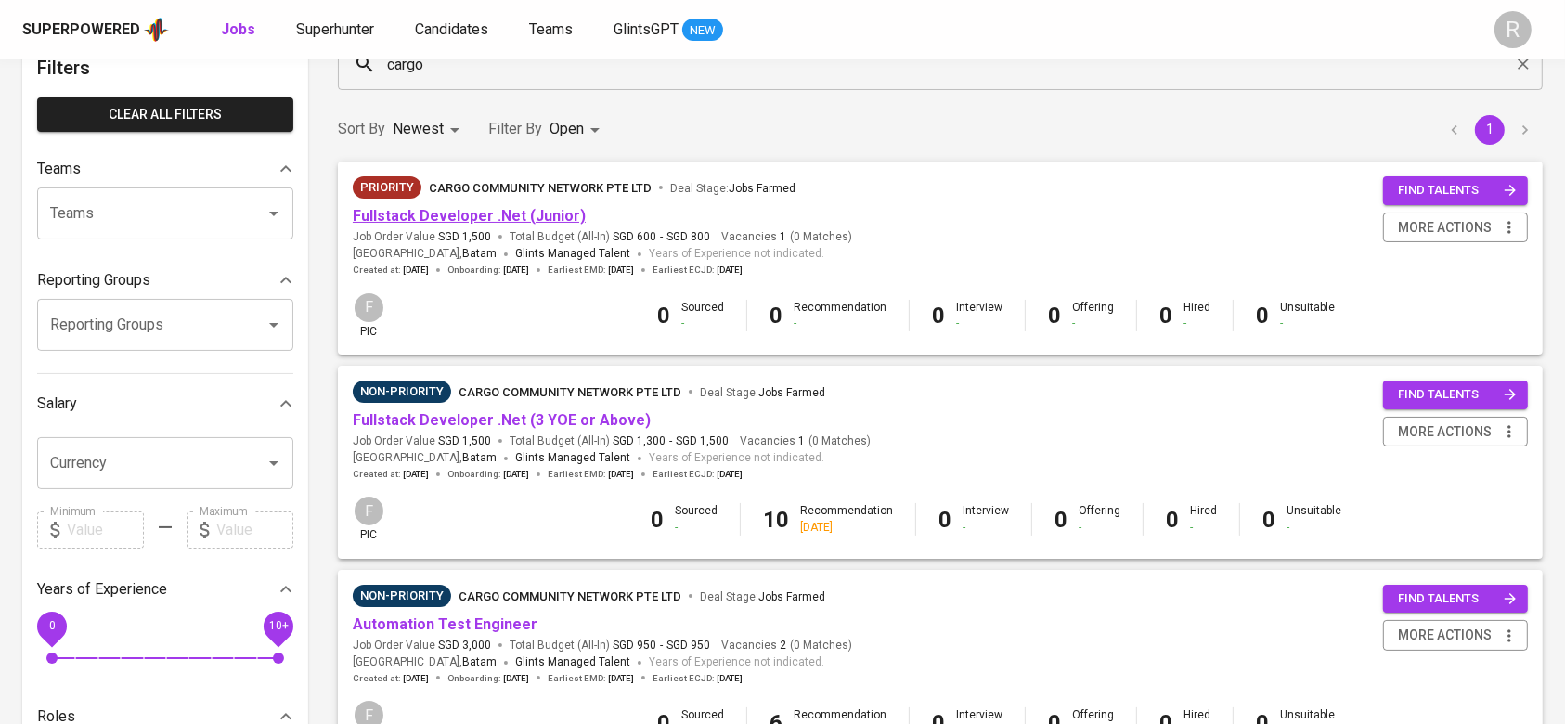
click at [431, 209] on link "Fullstack Developer .Net (Junior)" at bounding box center [469, 216] width 233 height 18
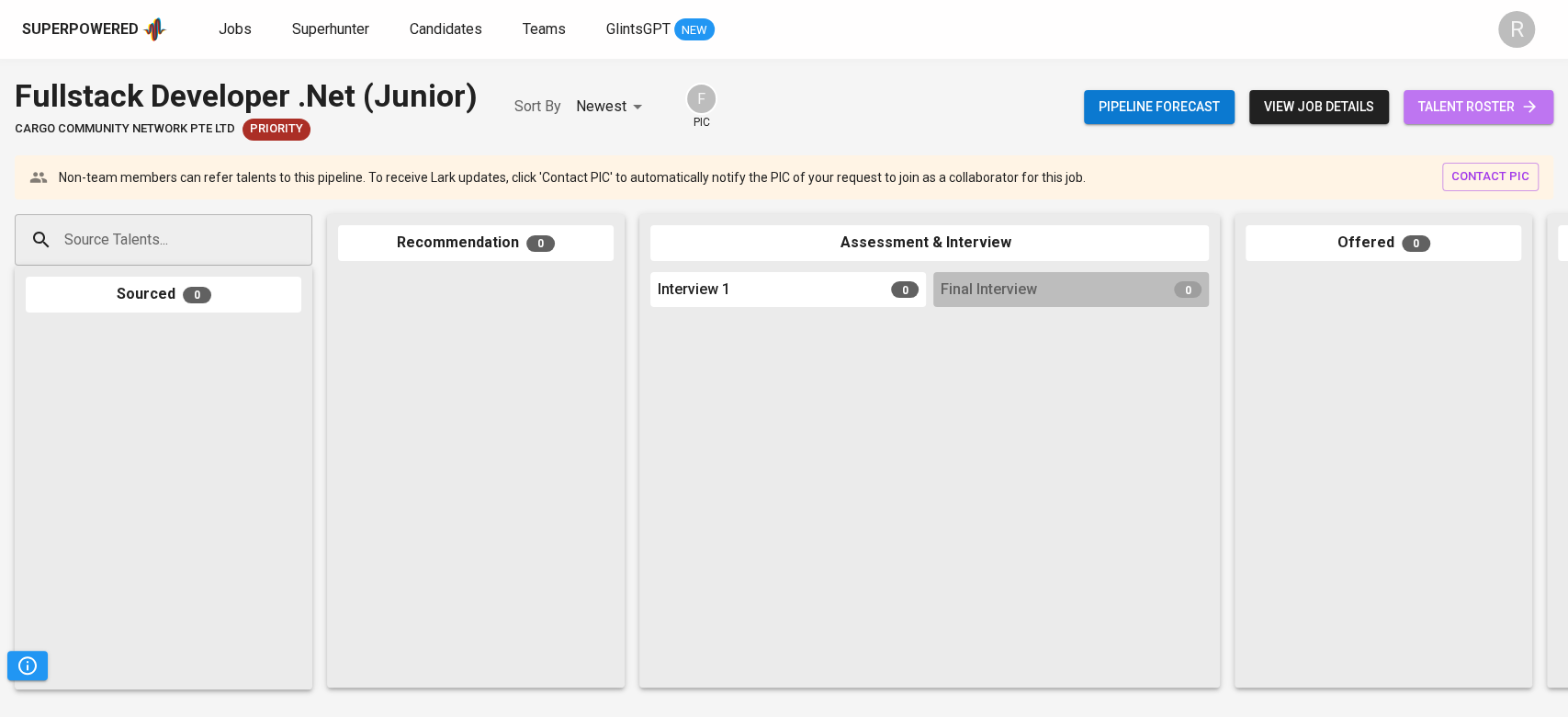
click at [1474, 121] on link "talent roster" at bounding box center [1478, 107] width 149 height 34
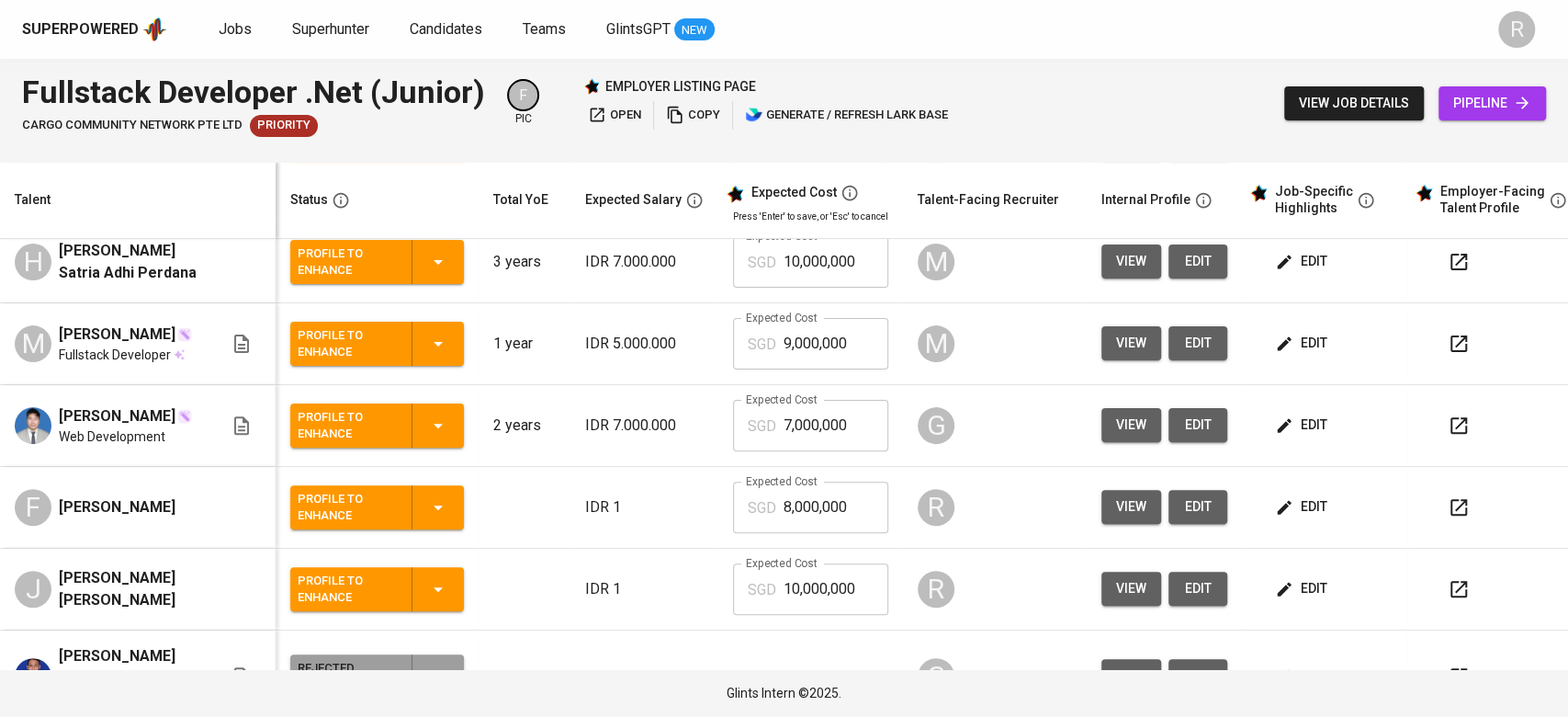
scroll to position [457, 0]
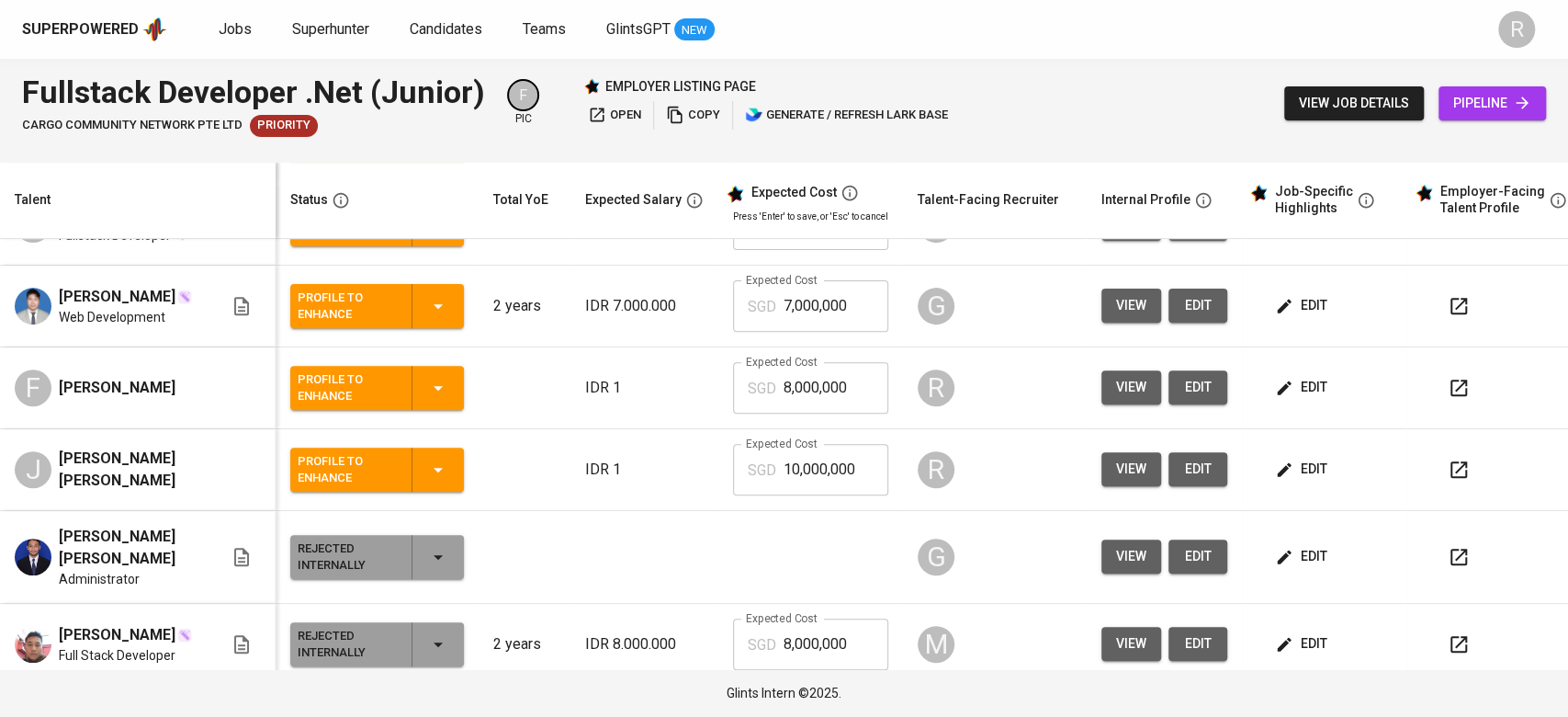
click at [202, 279] on td "Felix Kurniawan Web Development" at bounding box center [138, 306] width 275 height 82
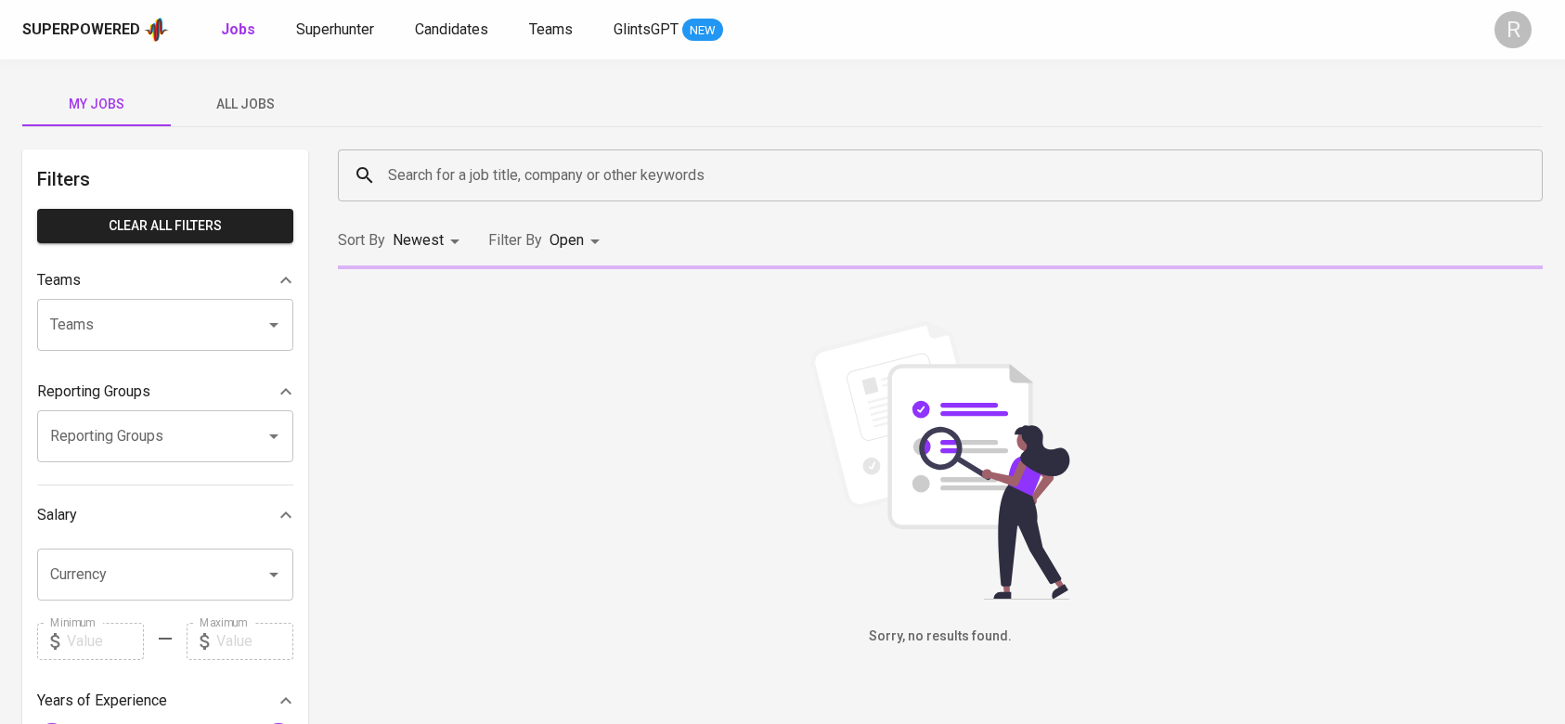
click at [479, 29] on span "Candidates" at bounding box center [451, 29] width 73 height 18
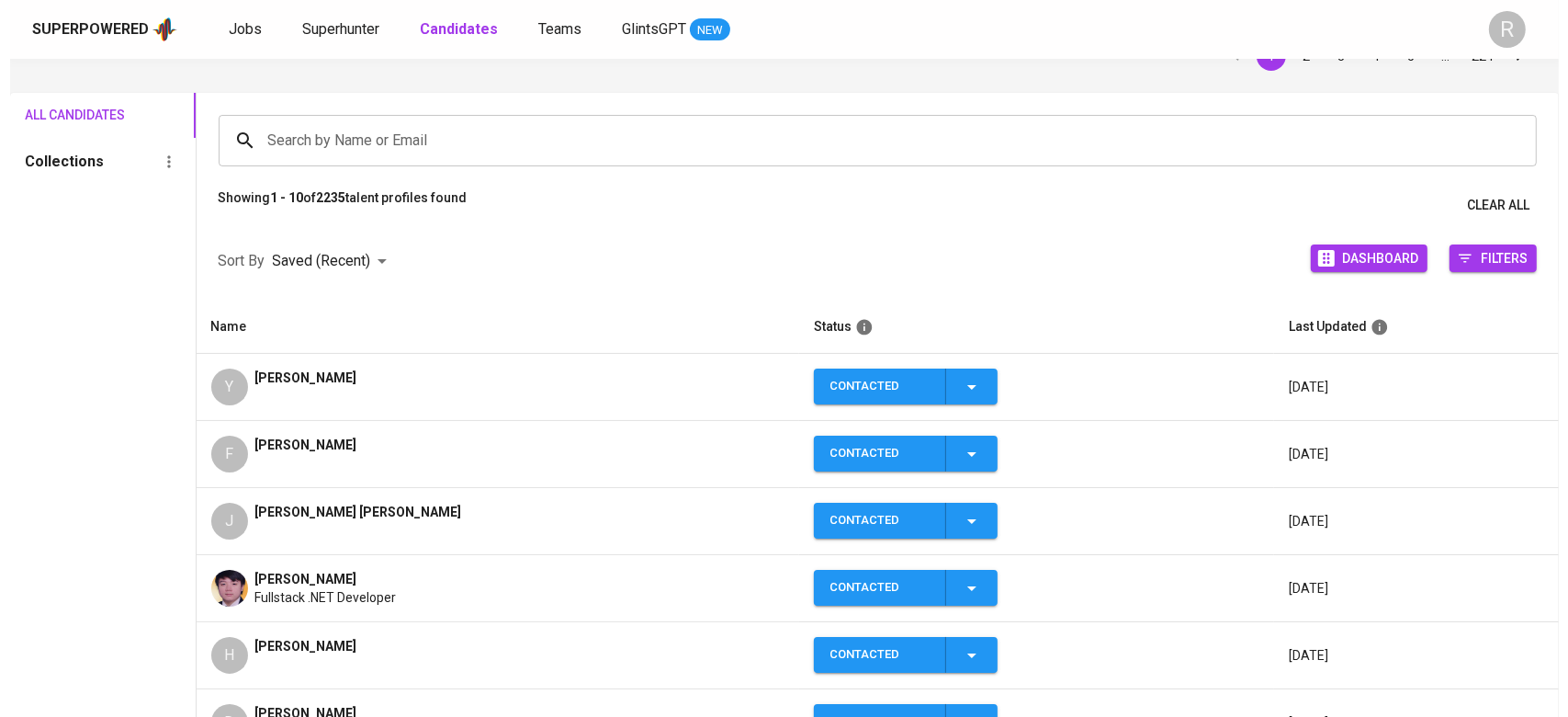
scroll to position [122, 0]
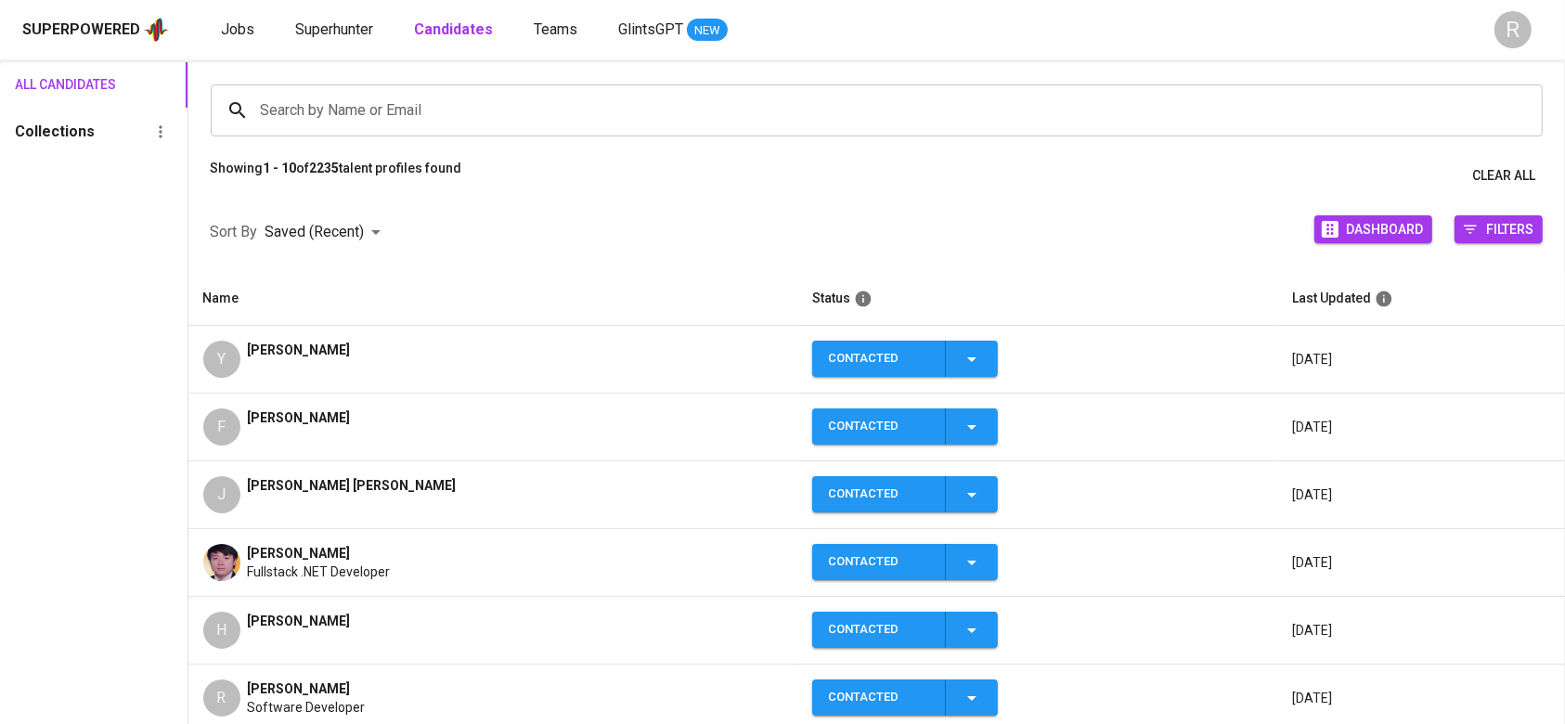
click at [345, 361] on div "[PERSON_NAME]" at bounding box center [299, 359] width 103 height 37
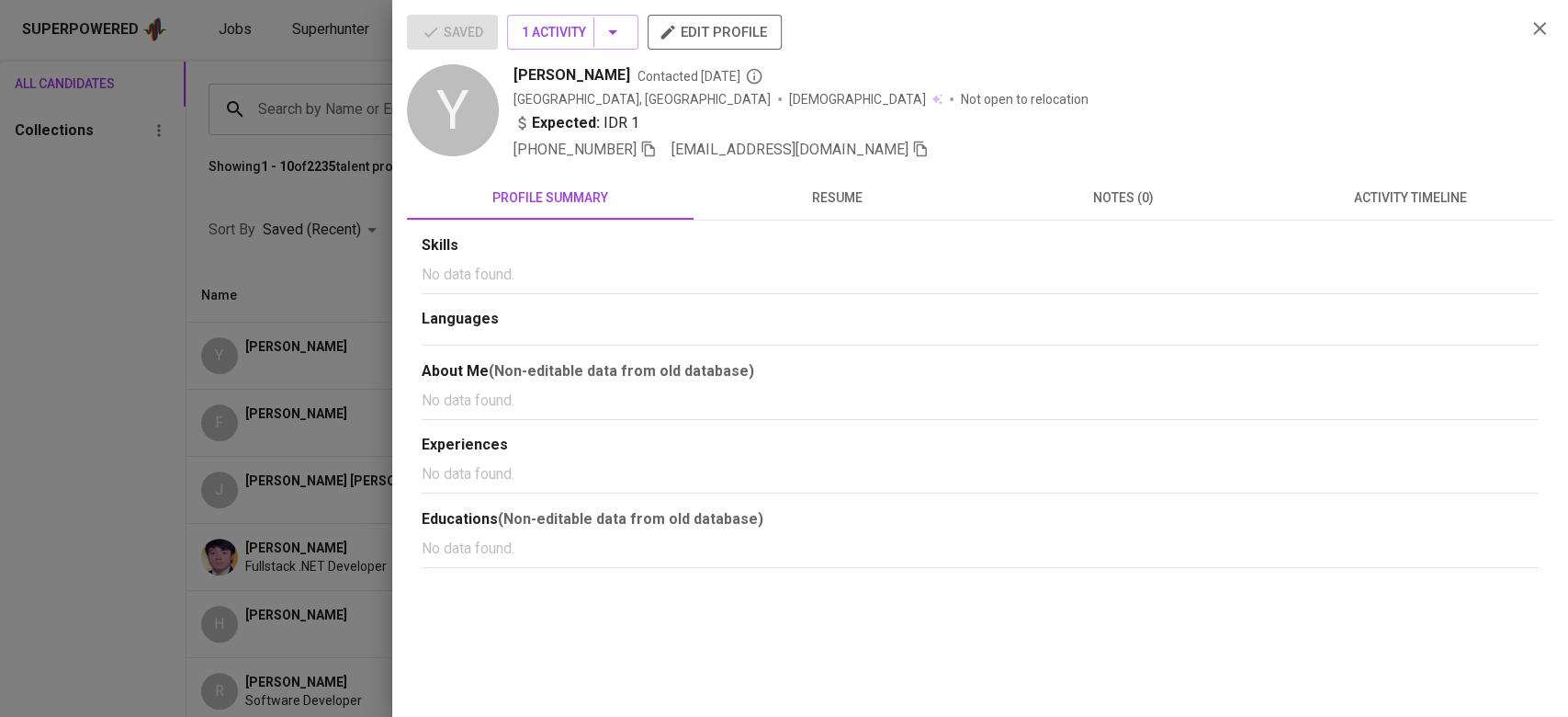
click at [912, 144] on icon "button" at bounding box center [920, 149] width 17 height 17
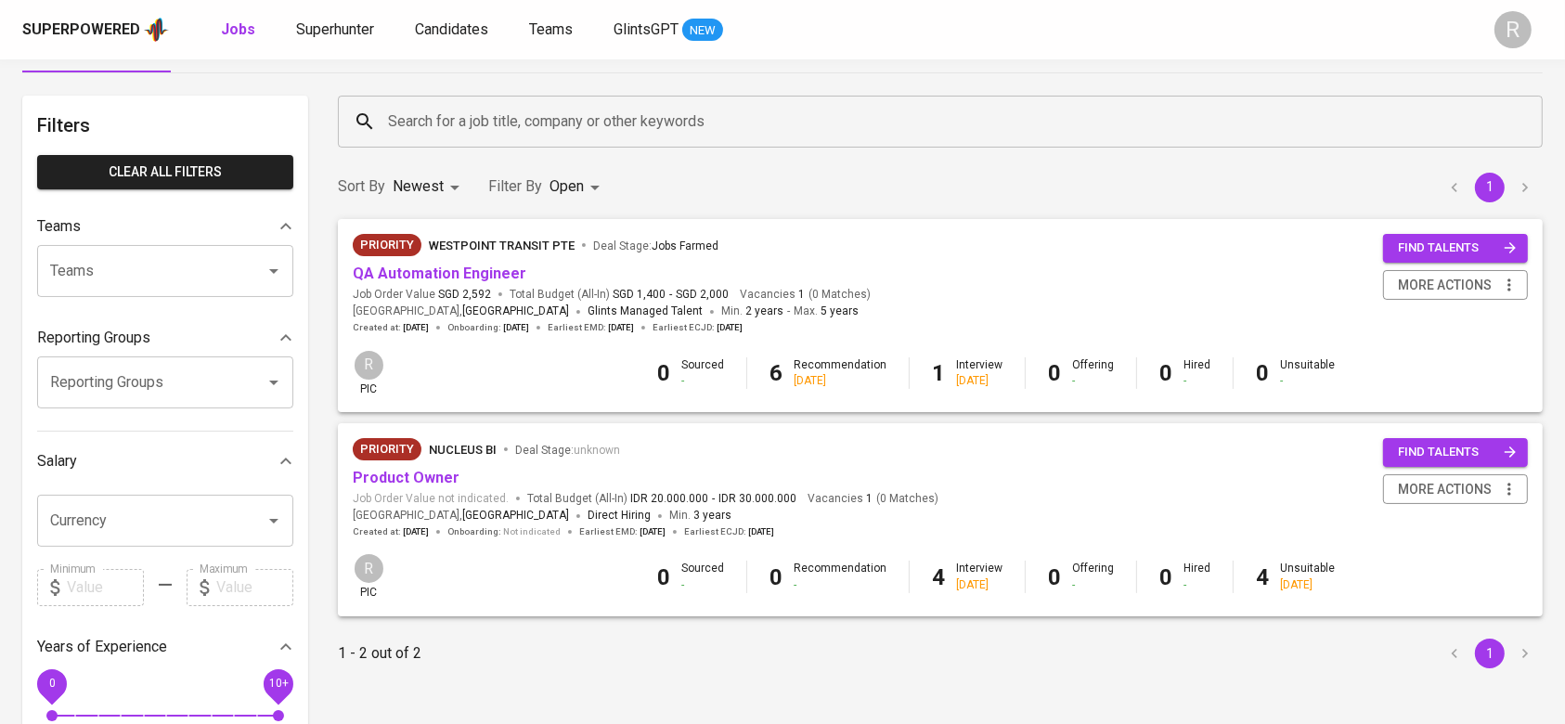
scroll to position [58, 0]
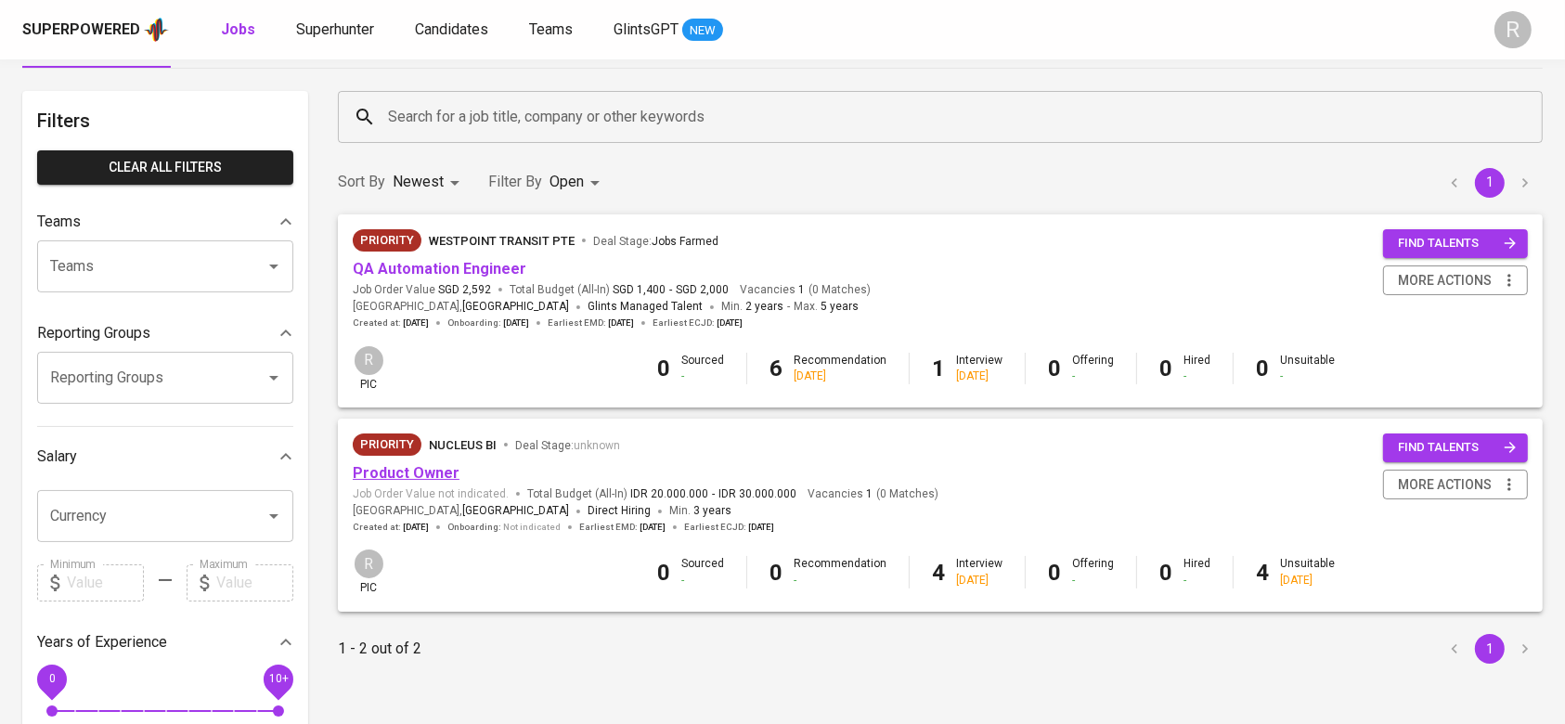
click at [438, 464] on link "Product Owner" at bounding box center [406, 473] width 107 height 18
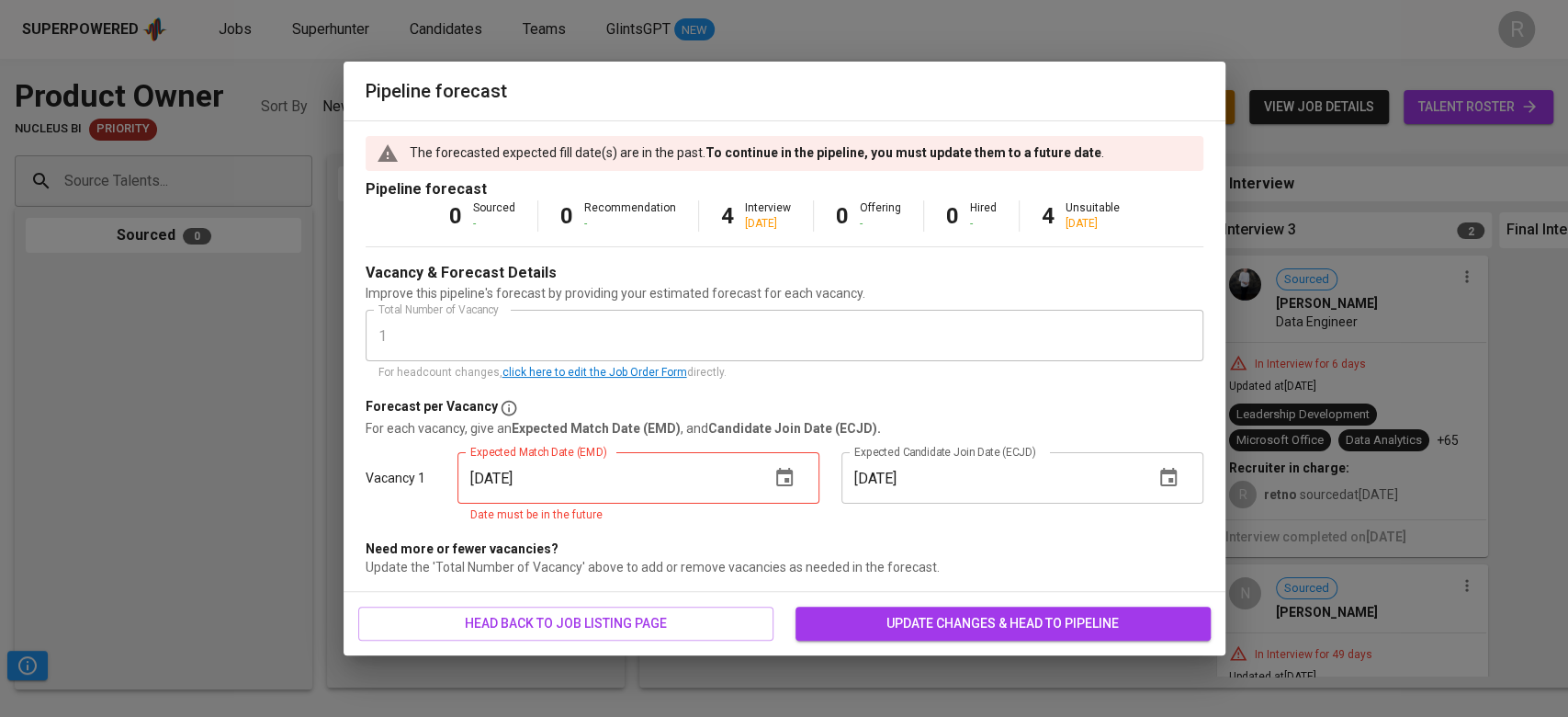
click at [773, 487] on icon "button" at bounding box center [784, 477] width 22 height 22
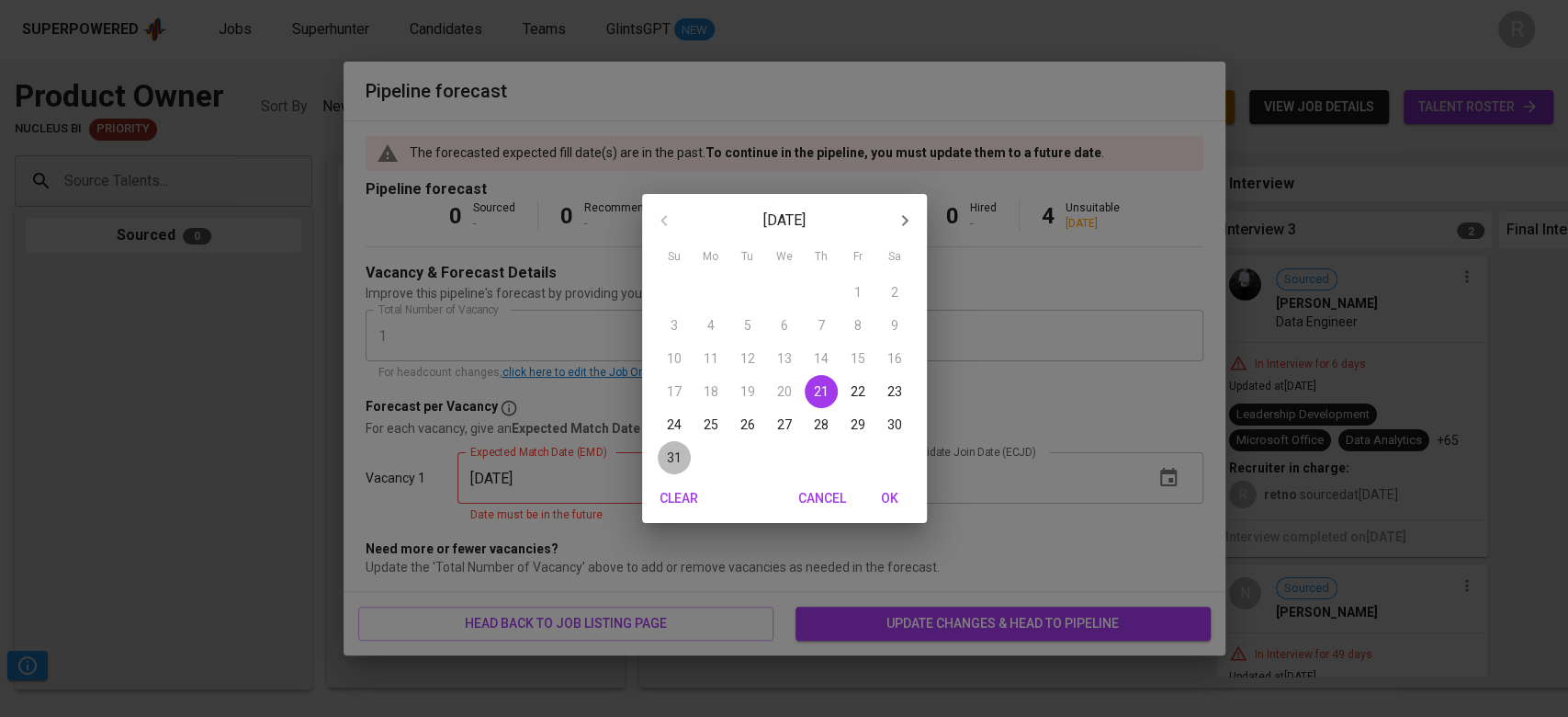
click at [668, 458] on p "31" at bounding box center [674, 458] width 15 height 19
type input "[DATE]"
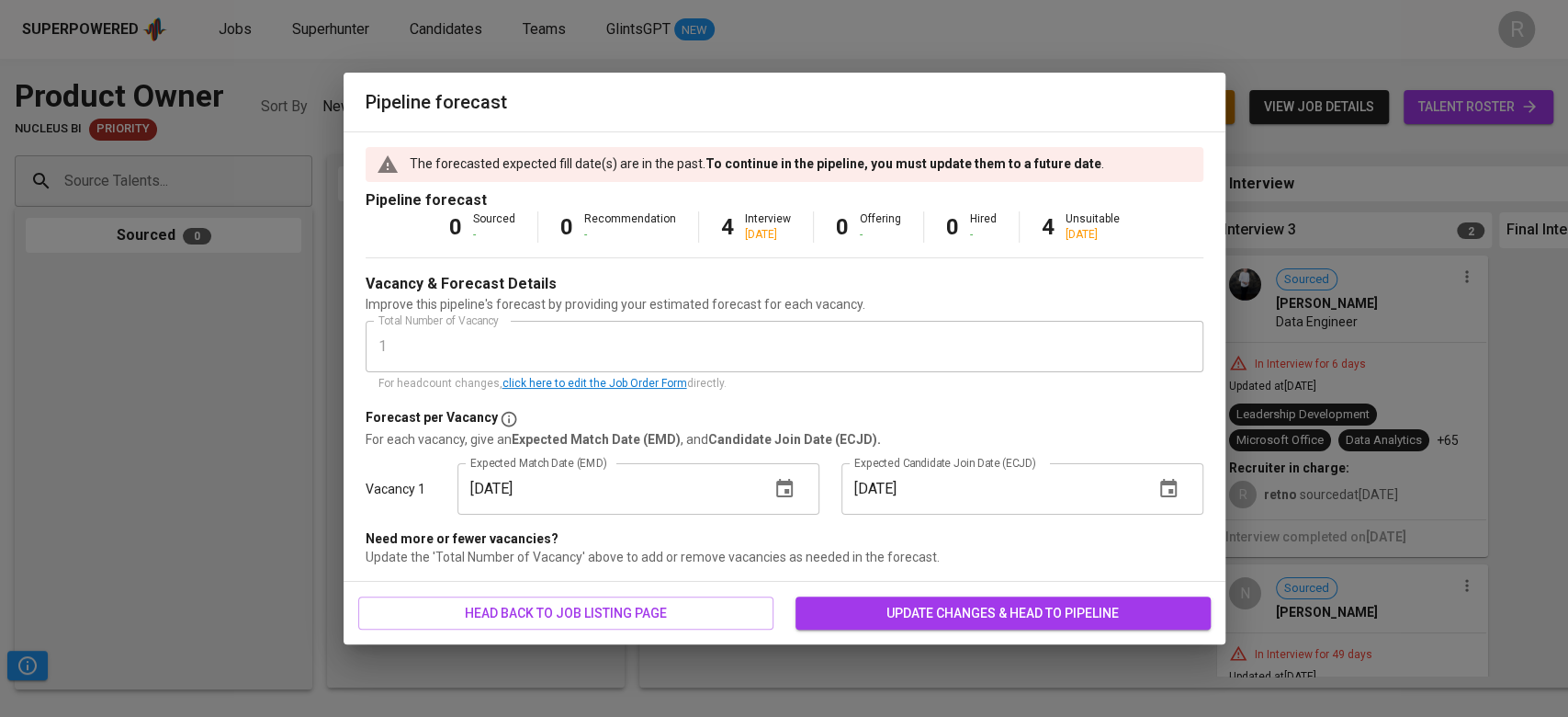
click at [1164, 510] on button "button" at bounding box center [1168, 488] width 45 height 45
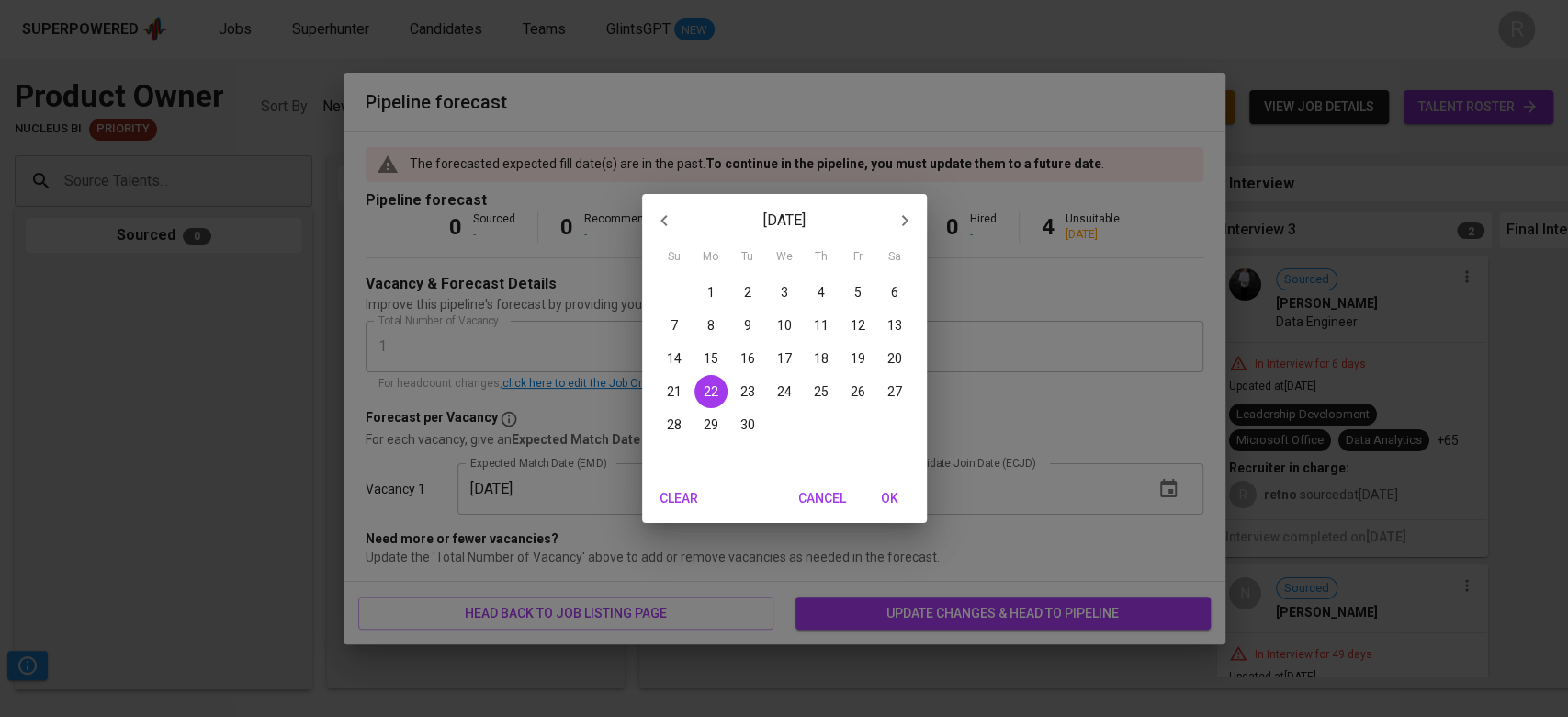
click at [706, 356] on p "15" at bounding box center [711, 358] width 15 height 19
type input "[DATE]"
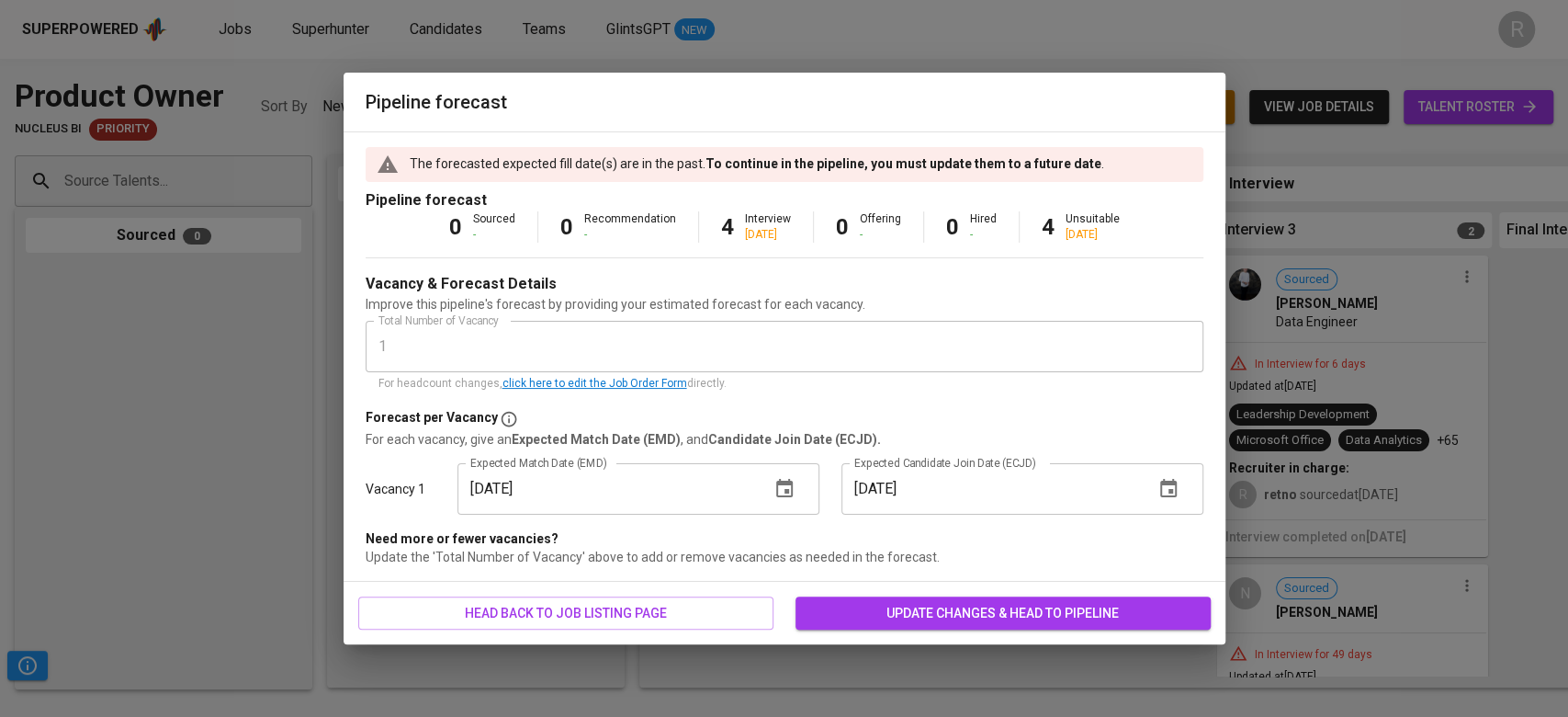
click at [962, 609] on span "update changes & head to pipeline" at bounding box center [1003, 613] width 386 height 23
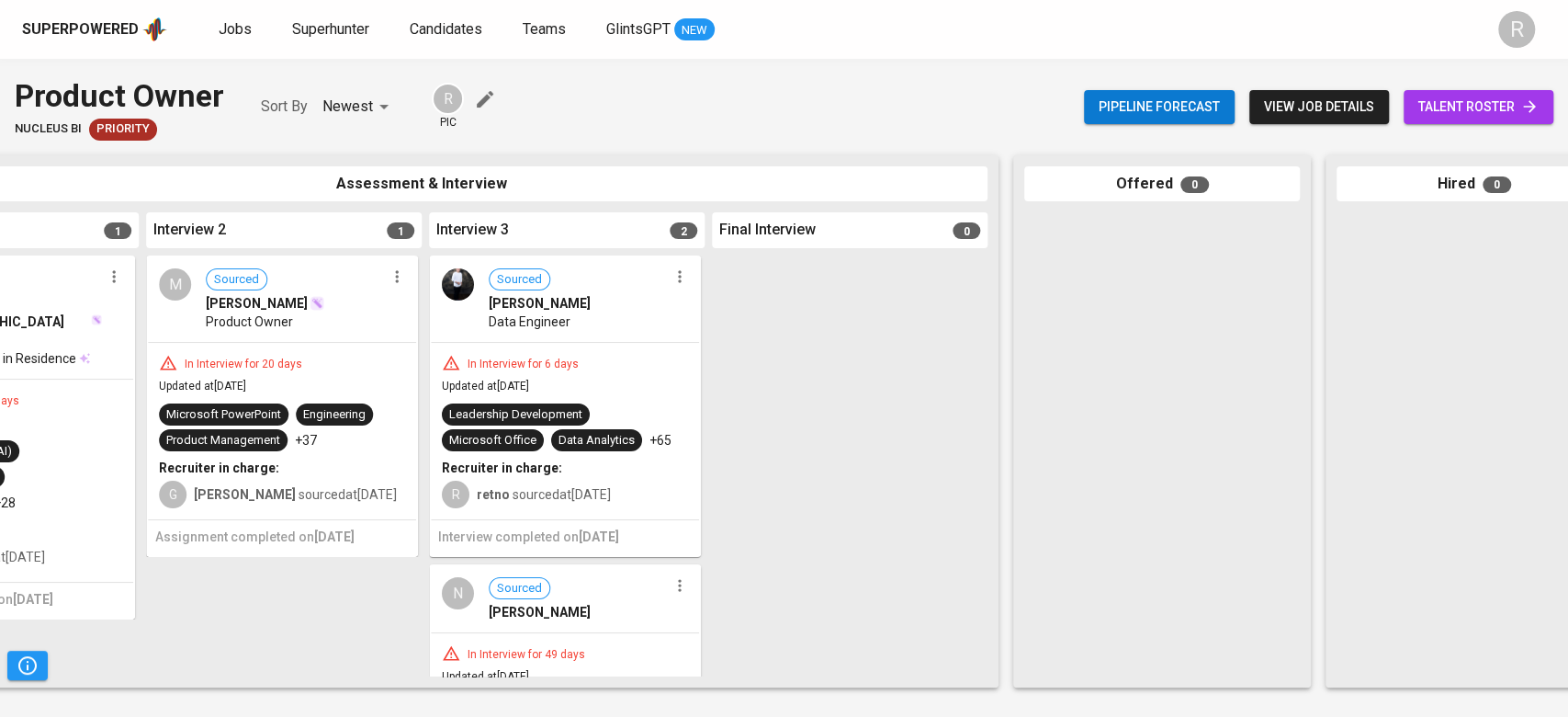
scroll to position [154, 0]
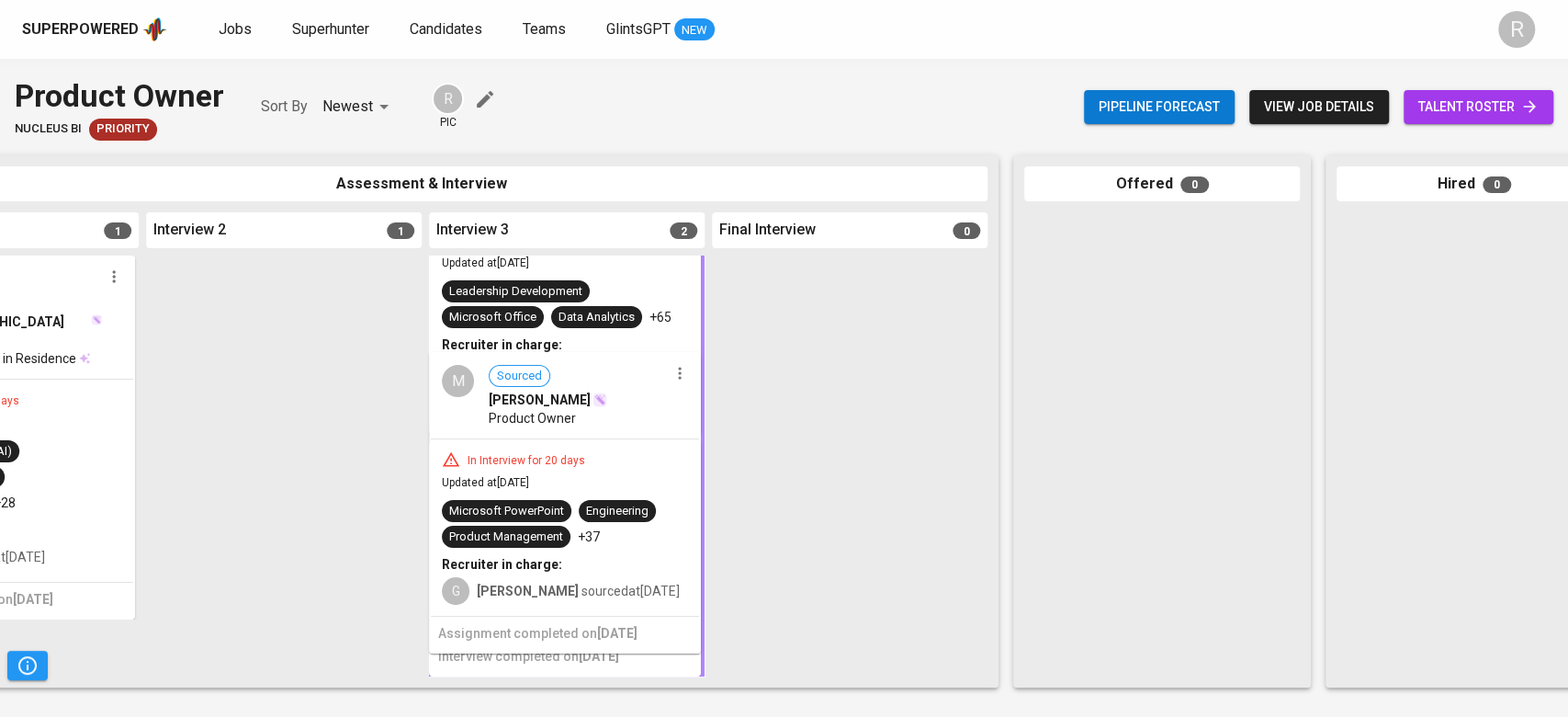
drag, startPoint x: 302, startPoint y: 465, endPoint x: 619, endPoint y: 572, distance: 334.6
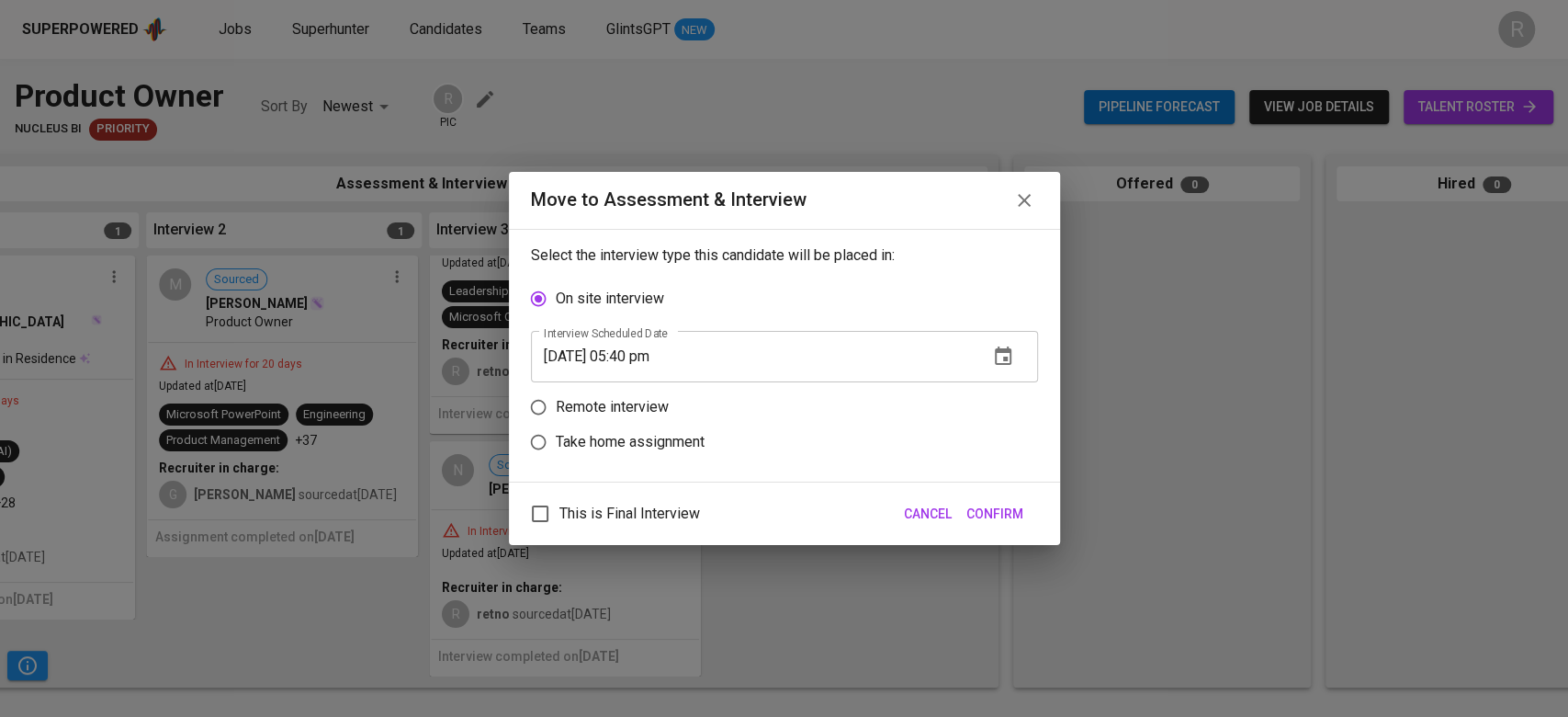
scroll to position [0, 785]
click at [553, 417] on input "Remote interview" at bounding box center [538, 406] width 35 height 35
radio input "true"
click at [1000, 391] on icon "button" at bounding box center [1003, 391] width 22 height 22
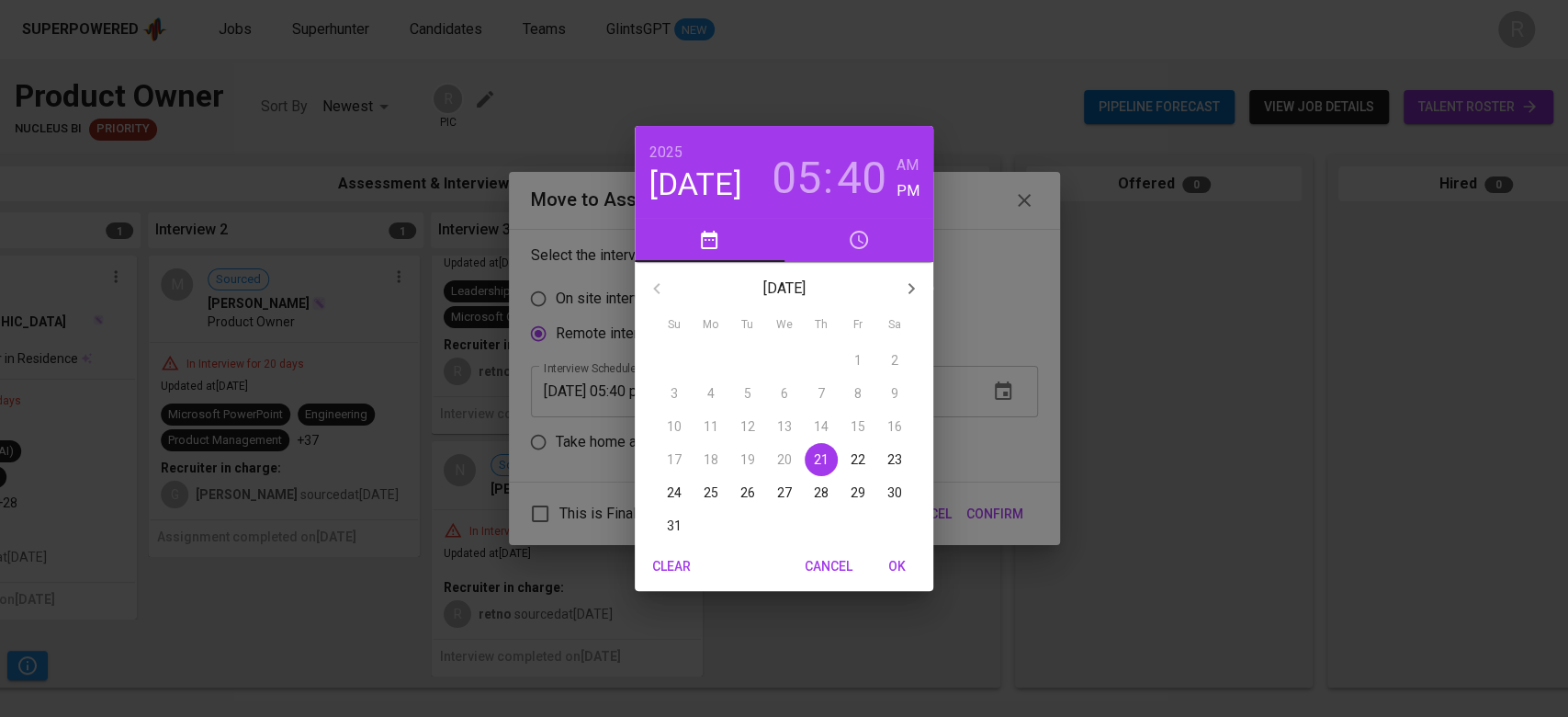
click at [815, 459] on p "21" at bounding box center [821, 460] width 15 height 19
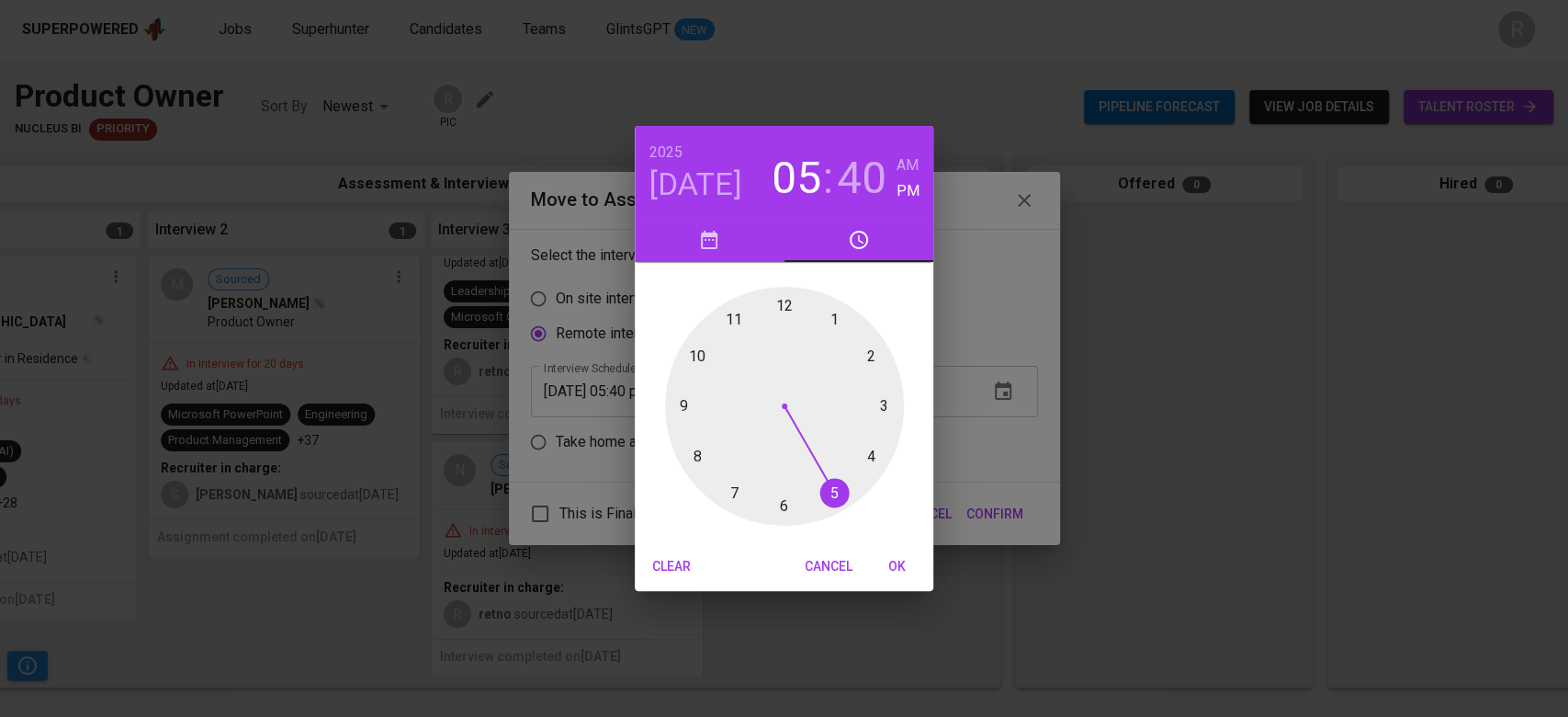
click at [827, 490] on div at bounding box center [784, 406] width 239 height 239
click at [691, 447] on div at bounding box center [784, 406] width 239 height 239
type input "[DATE] 05:41 pm"
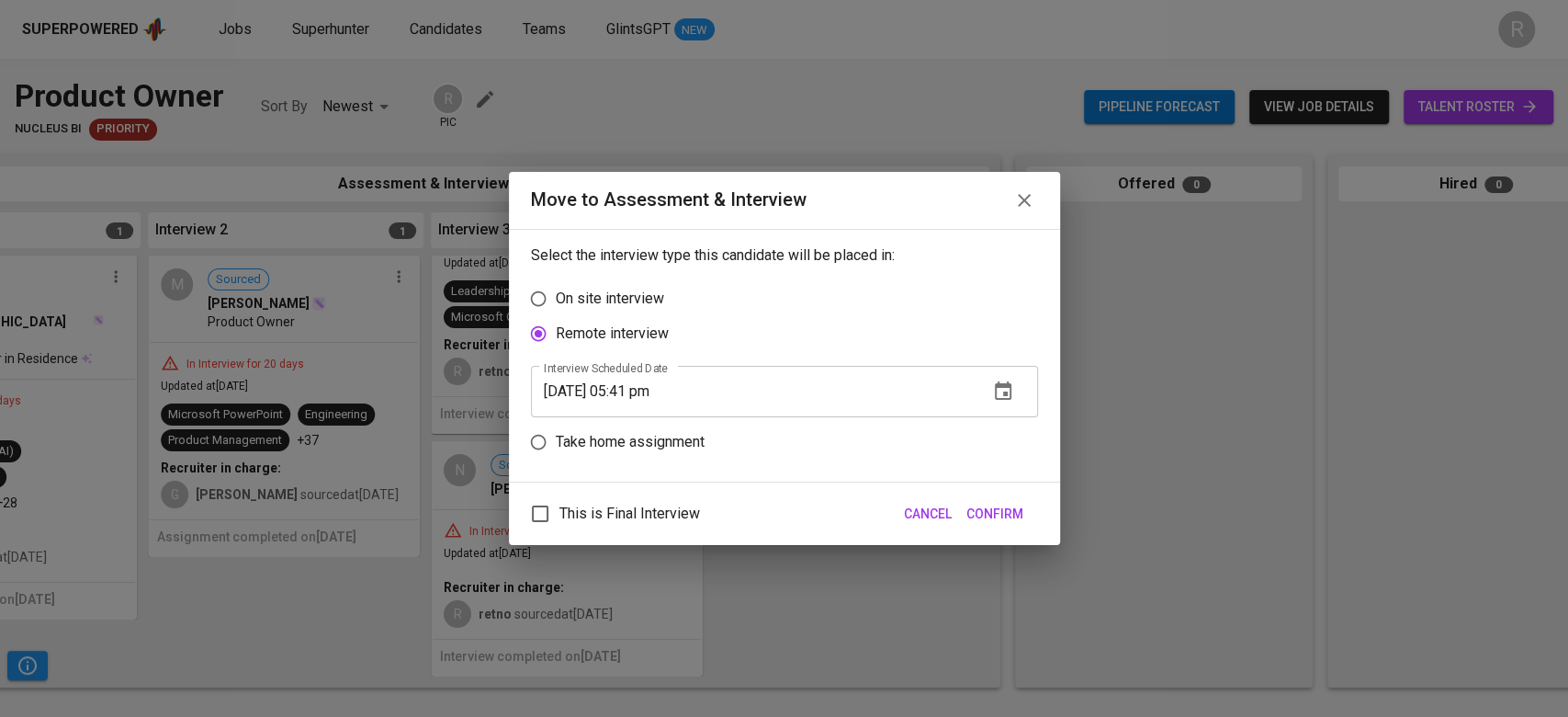
click at [966, 508] on span "Confirm" at bounding box center [995, 514] width 57 height 23
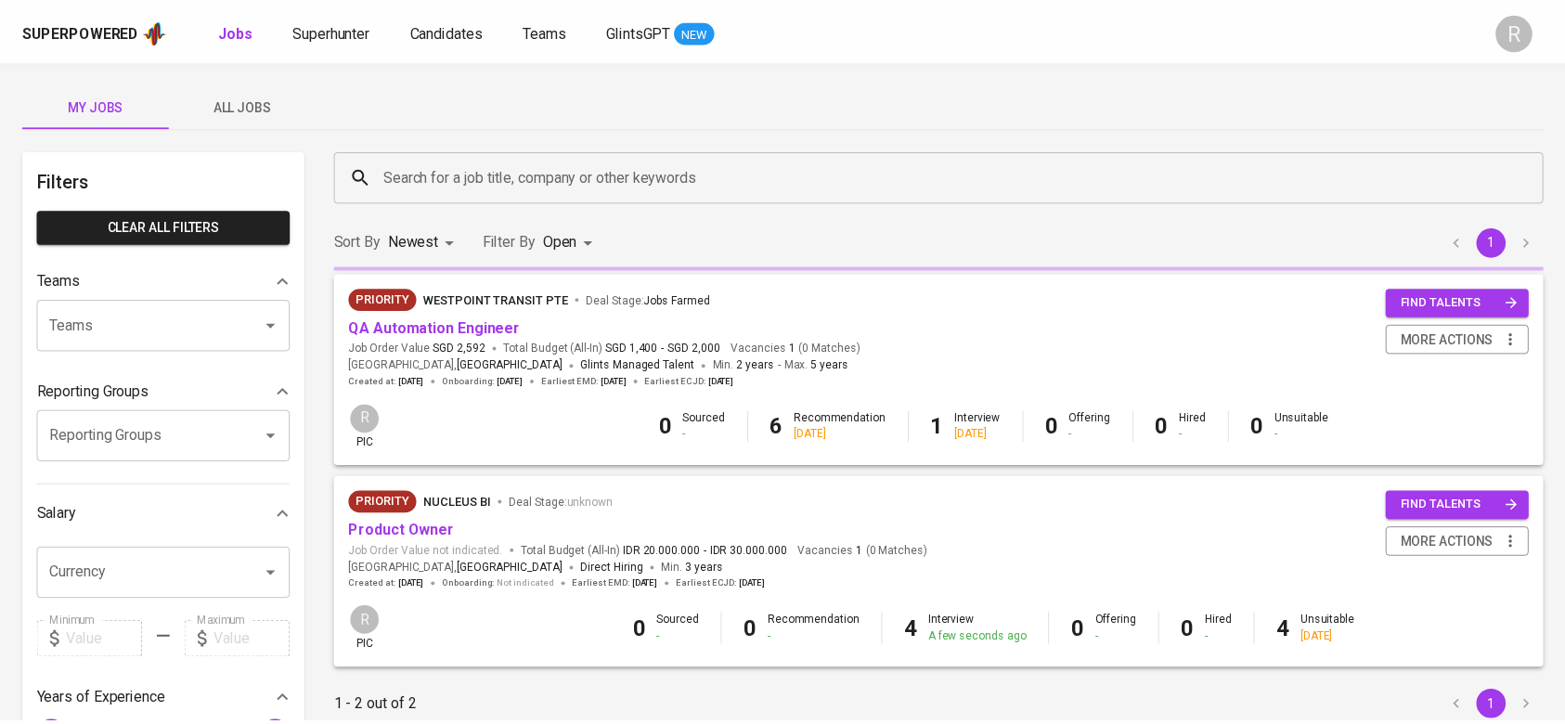
scroll to position [58, 0]
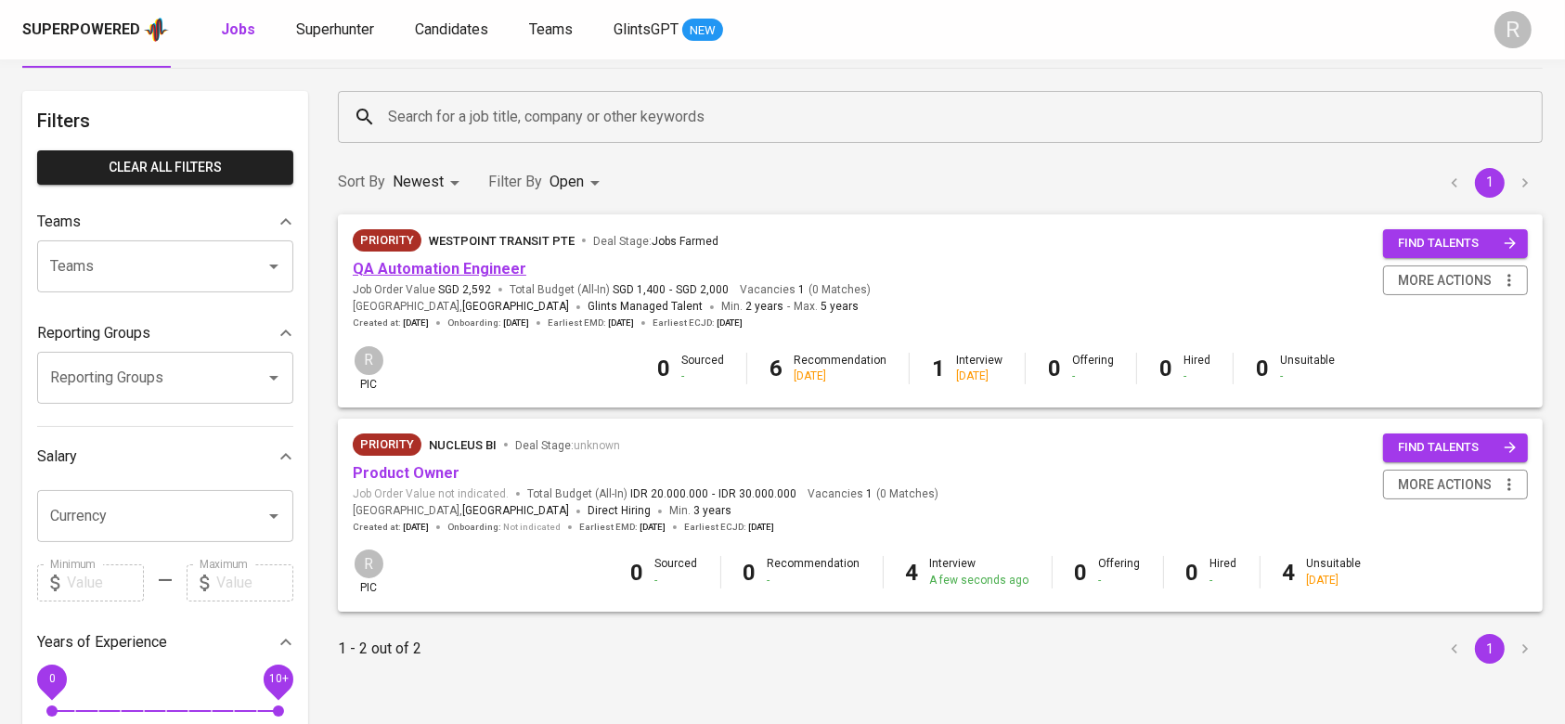
click at [413, 260] on link "QA Automation Engineer" at bounding box center [440, 269] width 174 height 18
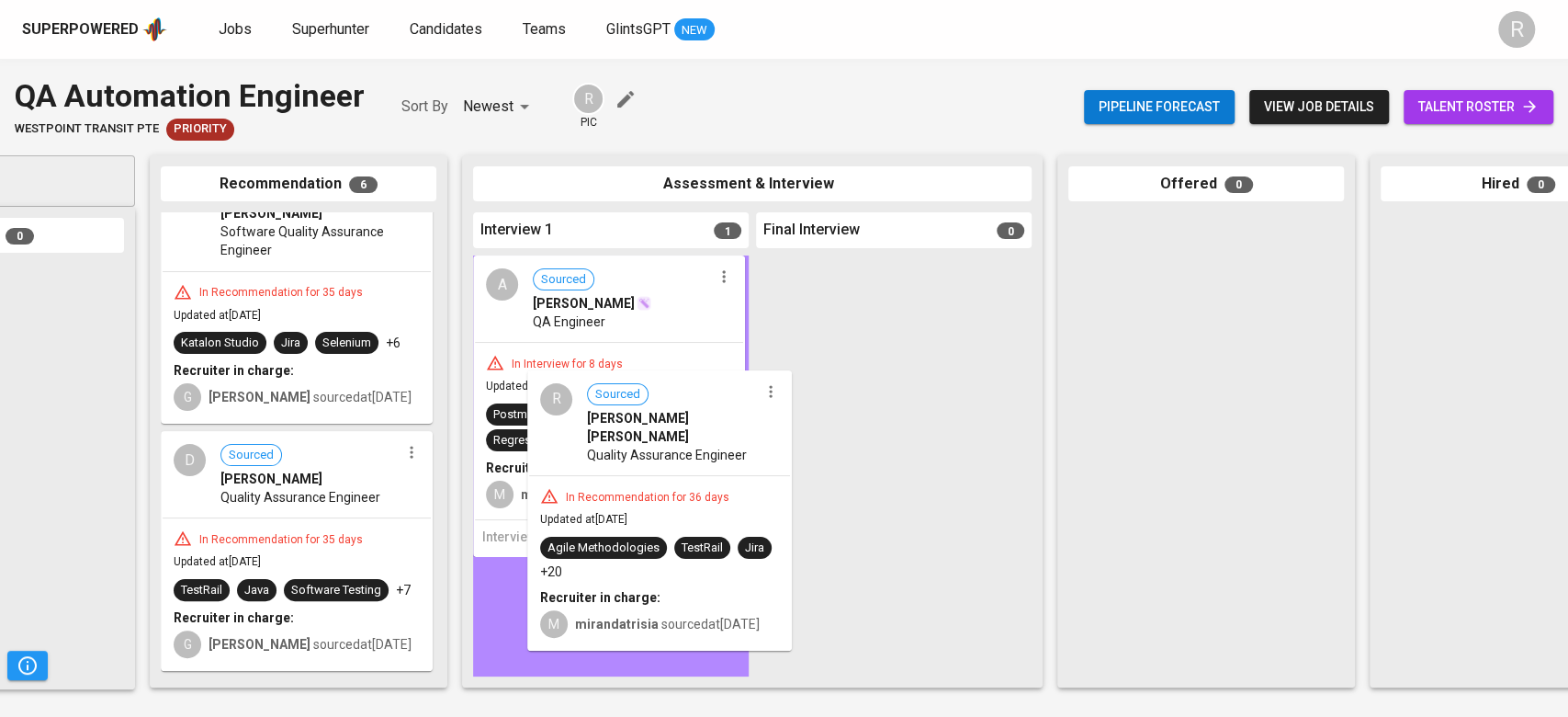
scroll to position [566, 0]
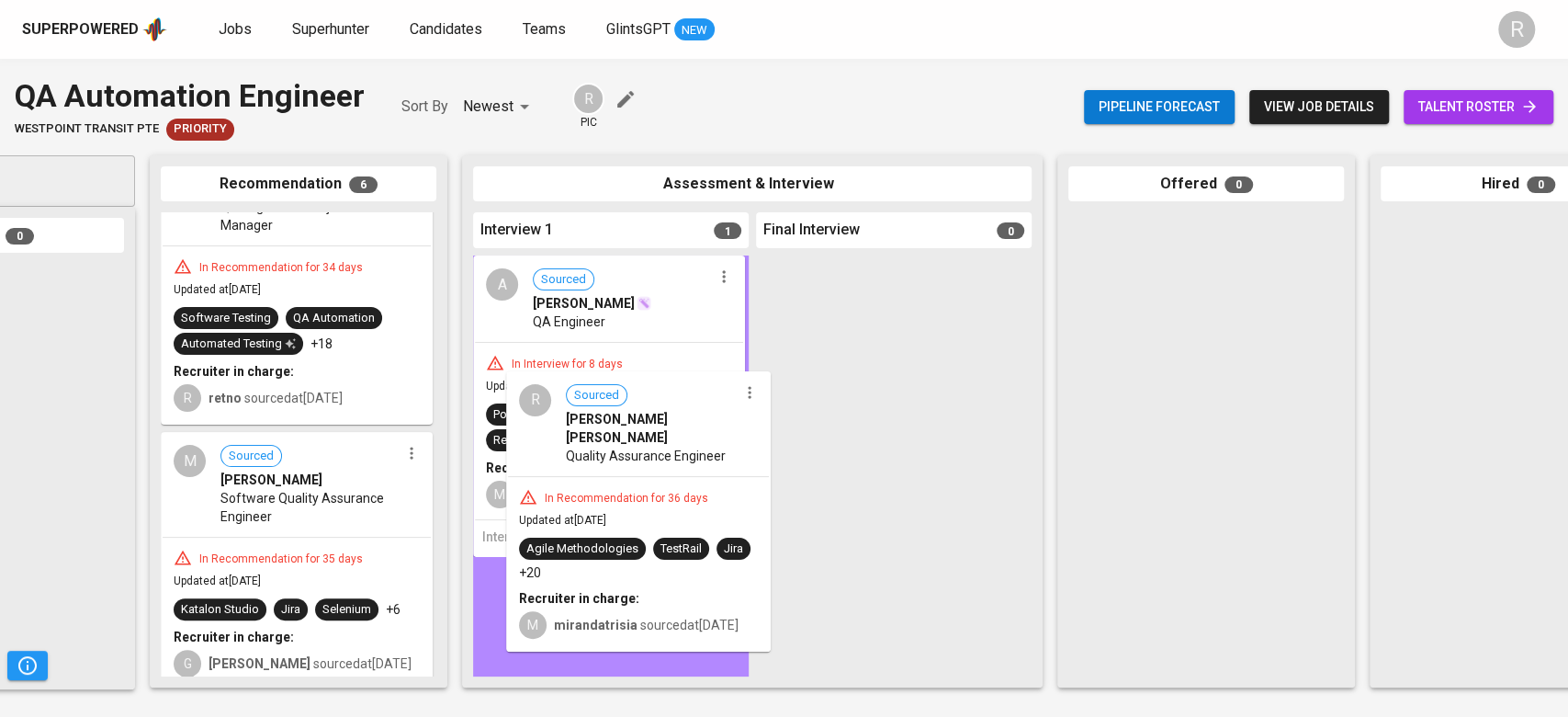
drag, startPoint x: 225, startPoint y: 532, endPoint x: 586, endPoint y: 515, distance: 361.4
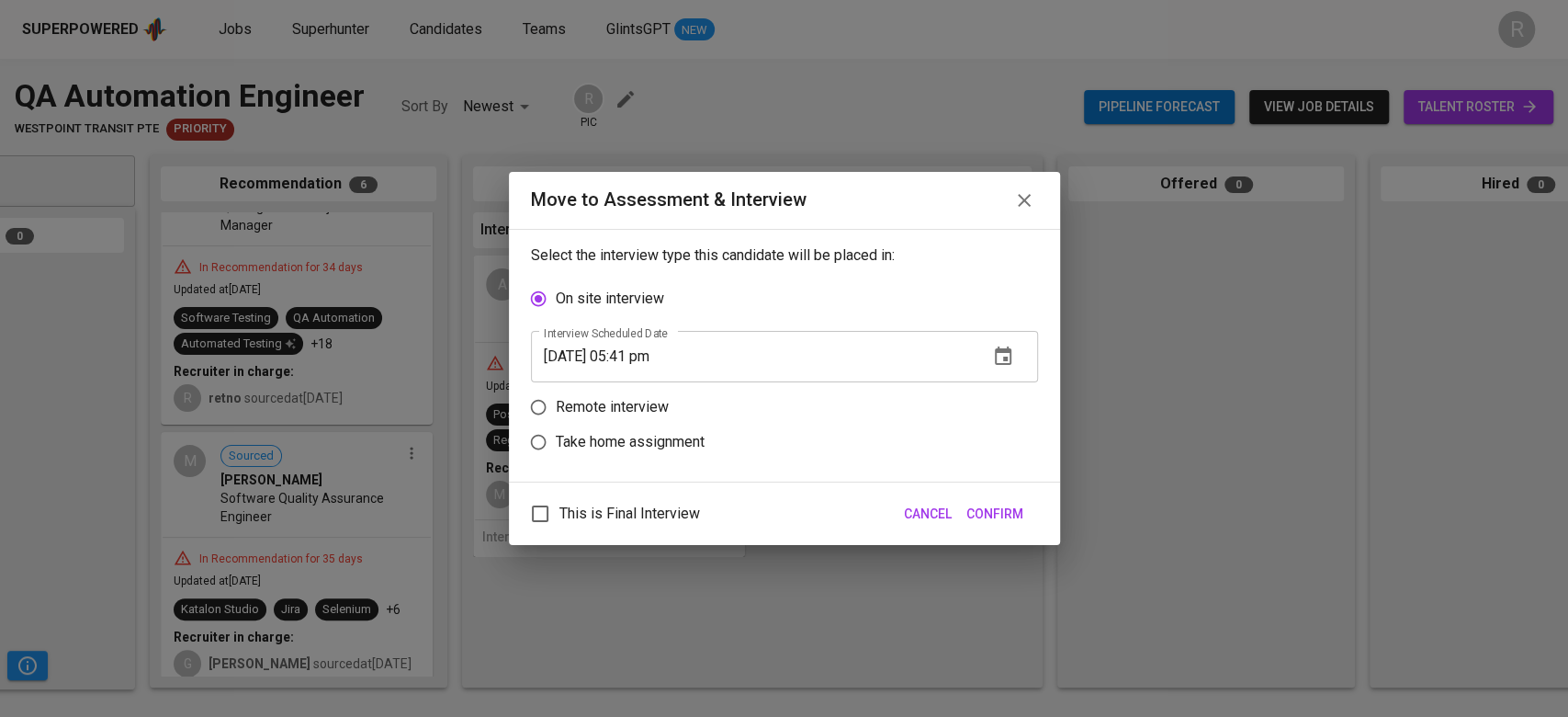
click at [580, 405] on p "Remote interview" at bounding box center [612, 407] width 113 height 22
click at [555, 405] on input "Remote interview" at bounding box center [538, 406] width 35 height 35
radio input "true"
click at [995, 407] on button "button" at bounding box center [1003, 391] width 45 height 45
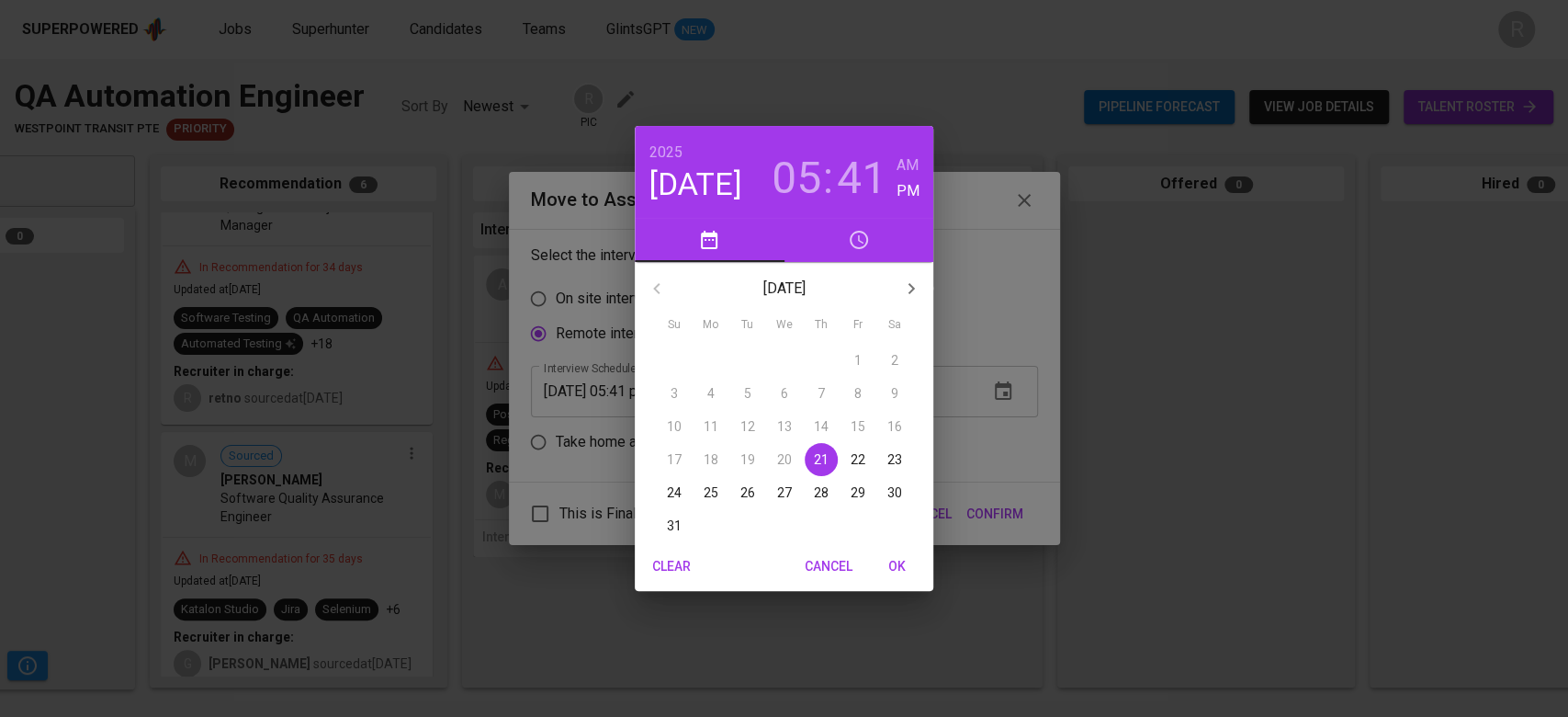
click at [821, 457] on p "21" at bounding box center [821, 460] width 15 height 19
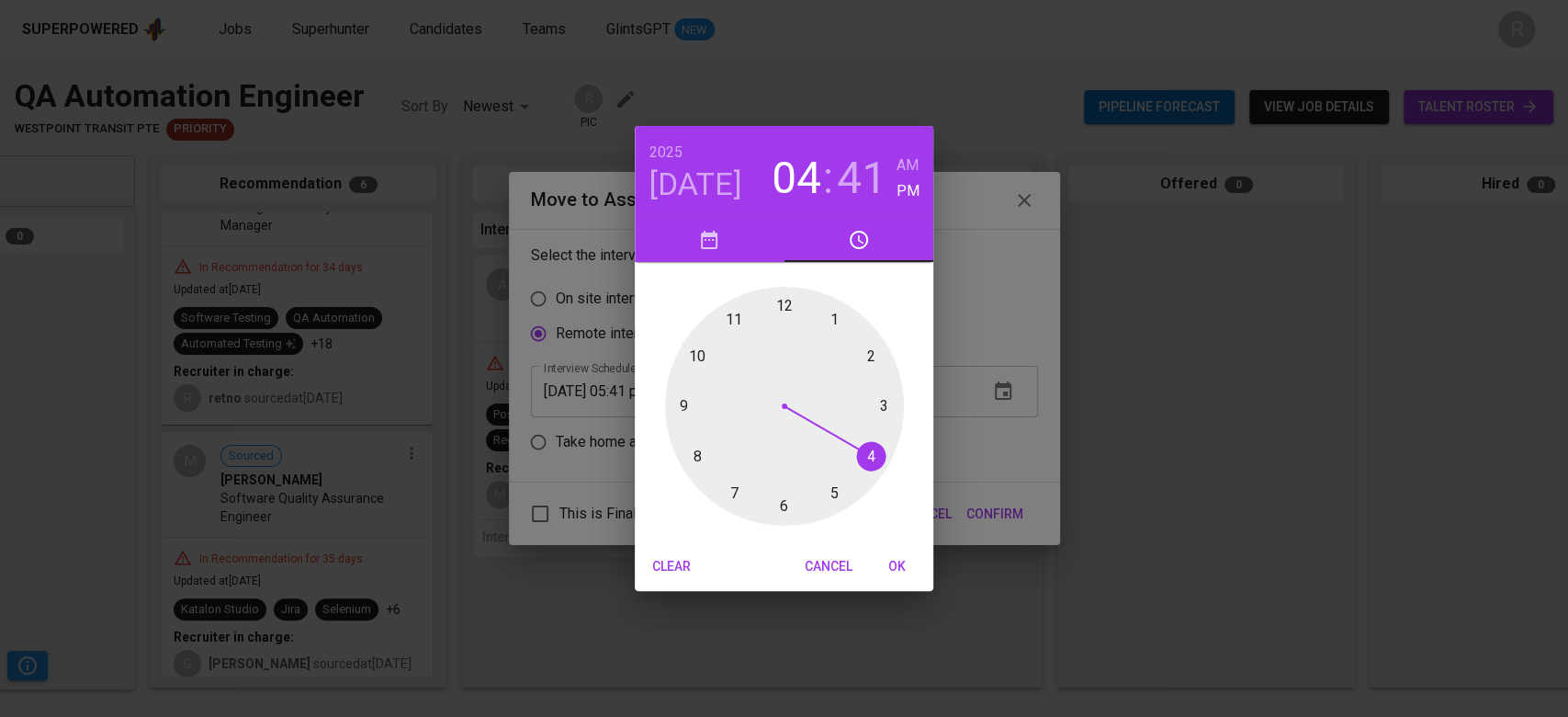
drag, startPoint x: 831, startPoint y: 490, endPoint x: 849, endPoint y: 458, distance: 36.7
click at [849, 458] on div at bounding box center [784, 406] width 239 height 239
click at [685, 441] on div at bounding box center [784, 406] width 239 height 239
type input "[DATE] 04:42 pm"
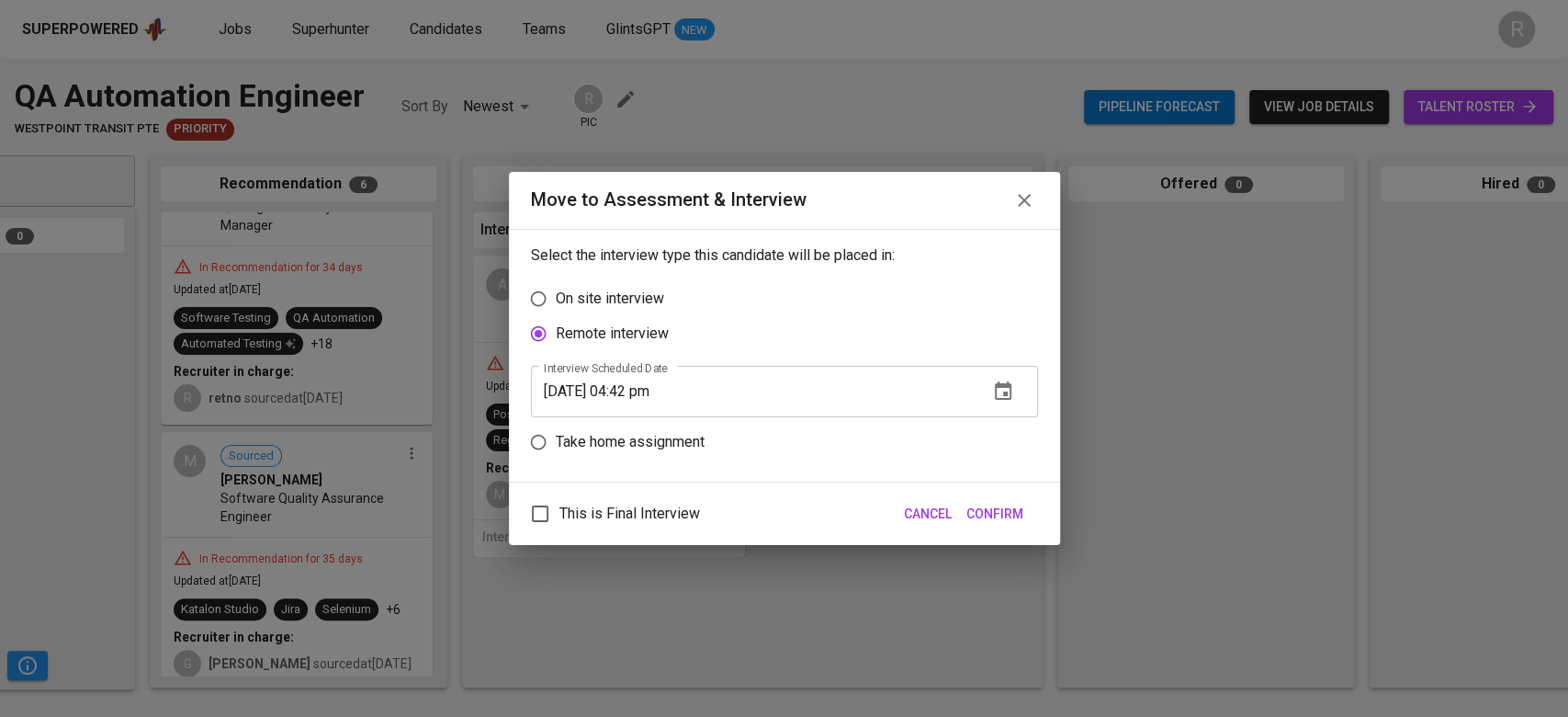
click at [994, 521] on span "Confirm" at bounding box center [995, 514] width 57 height 23
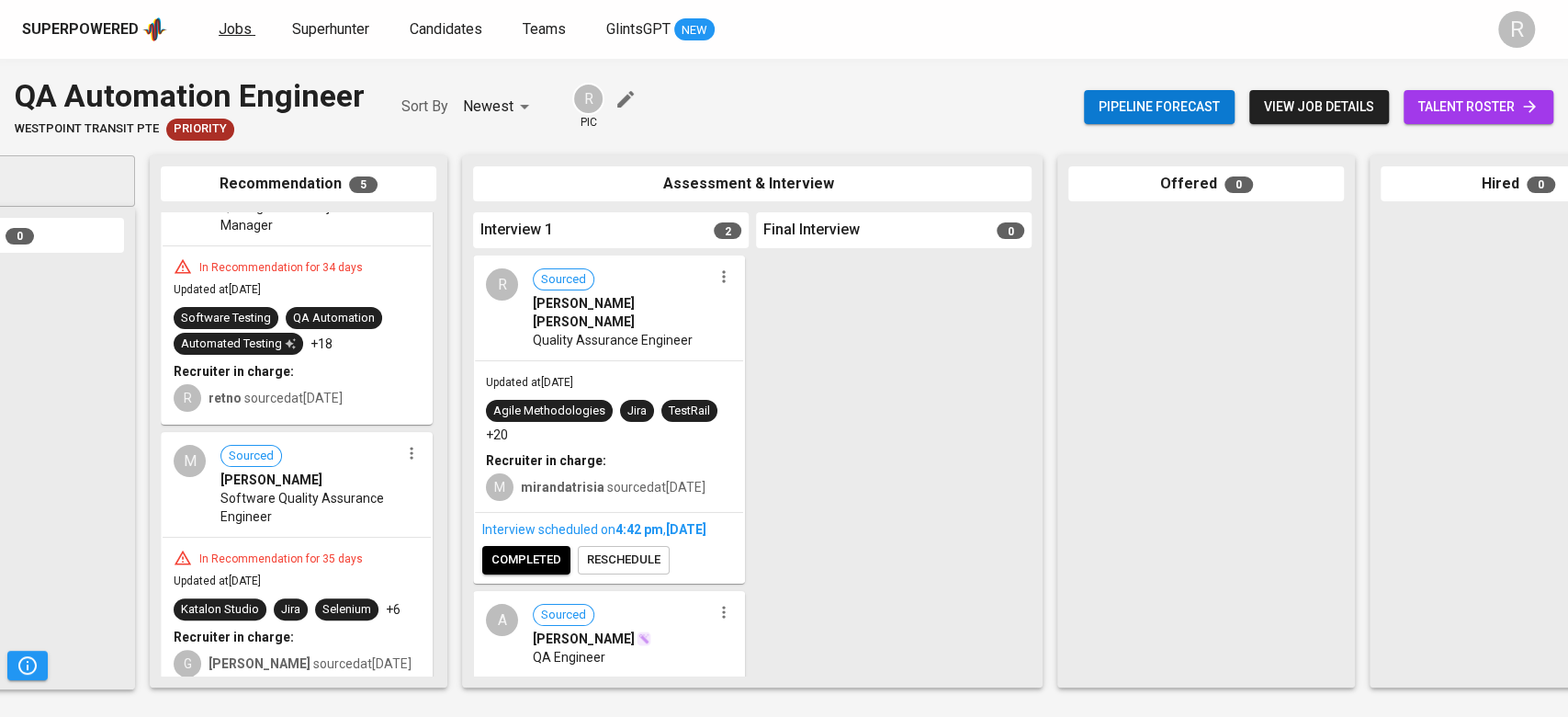
click at [241, 25] on span "Jobs" at bounding box center [235, 29] width 33 height 18
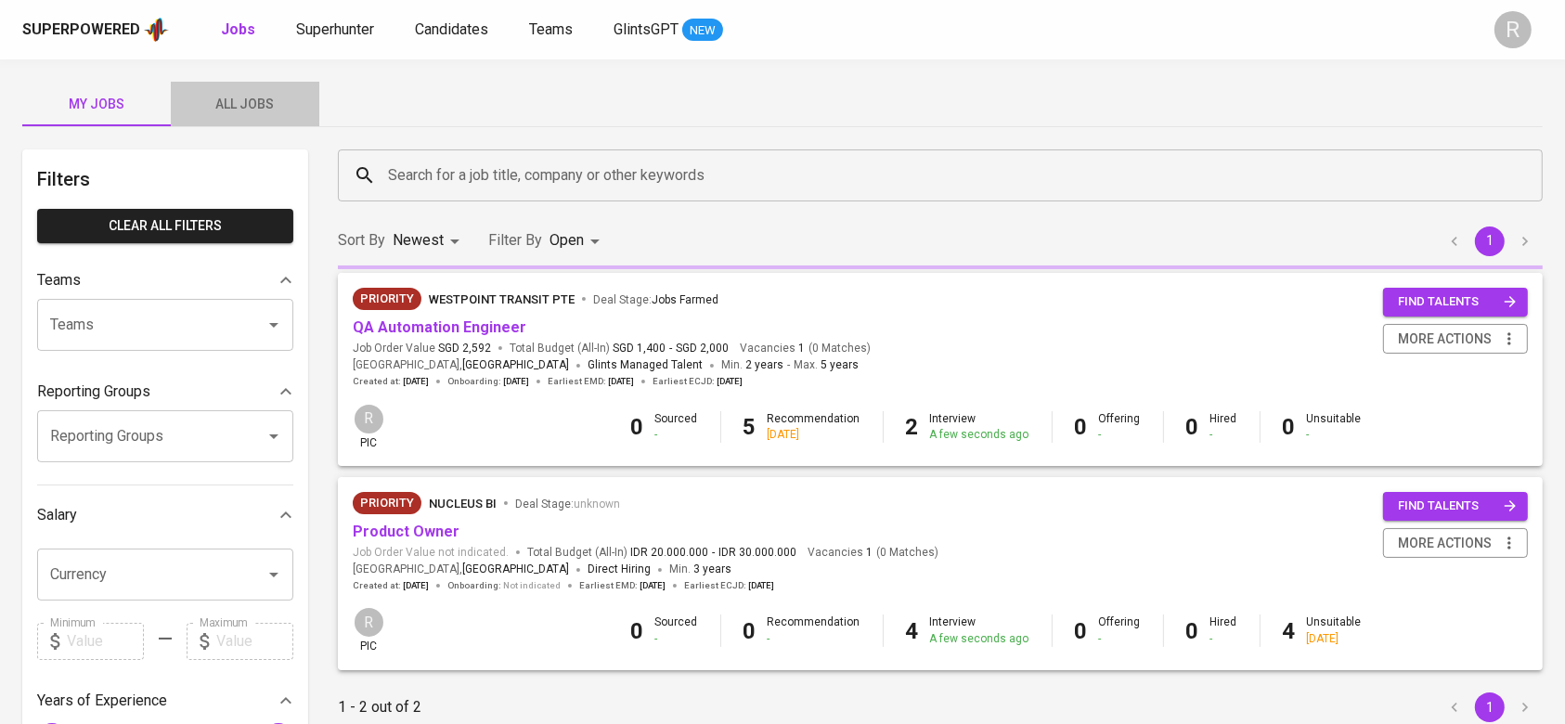
click at [252, 122] on button "All Jobs" at bounding box center [245, 104] width 148 height 45
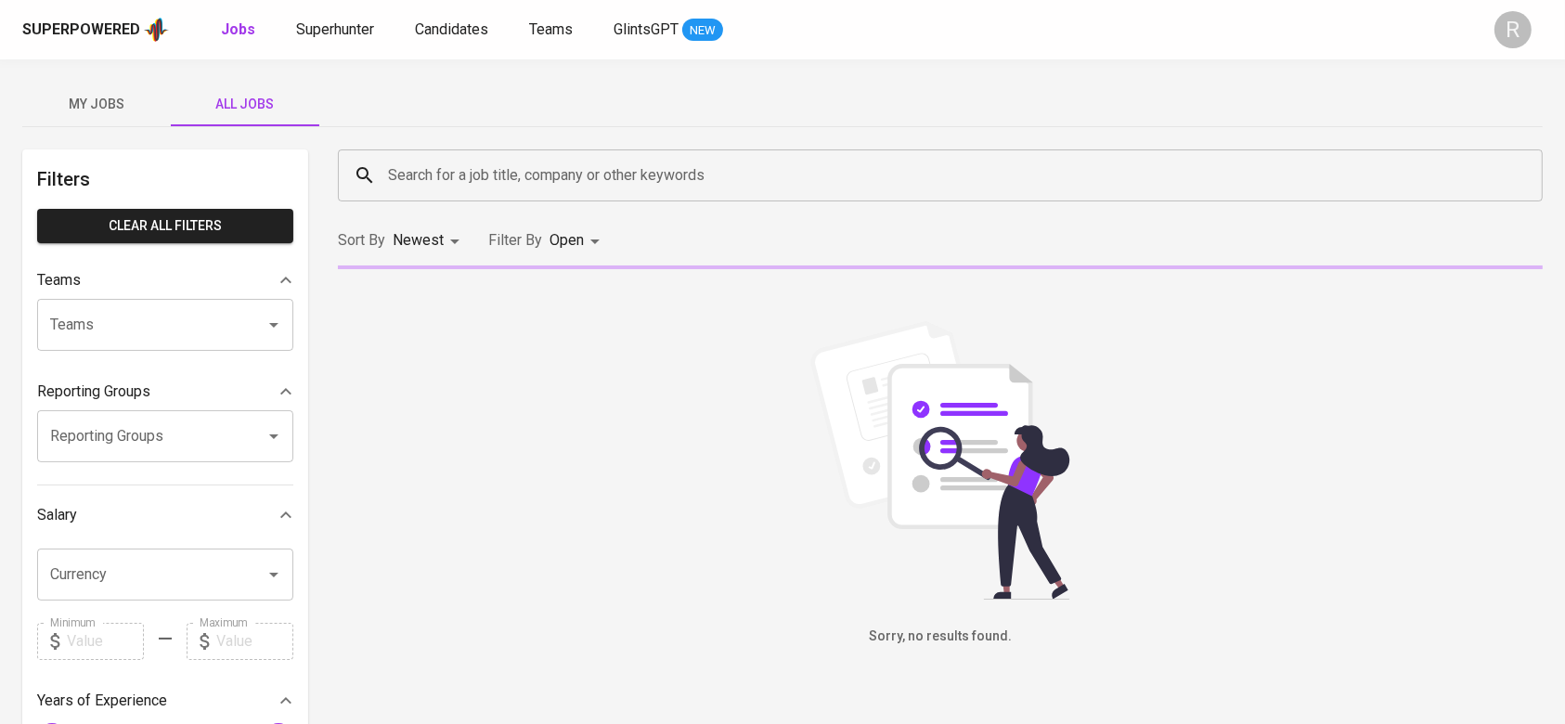
click at [522, 192] on input "Search for a job title, company or other keywords" at bounding box center [944, 175] width 1123 height 35
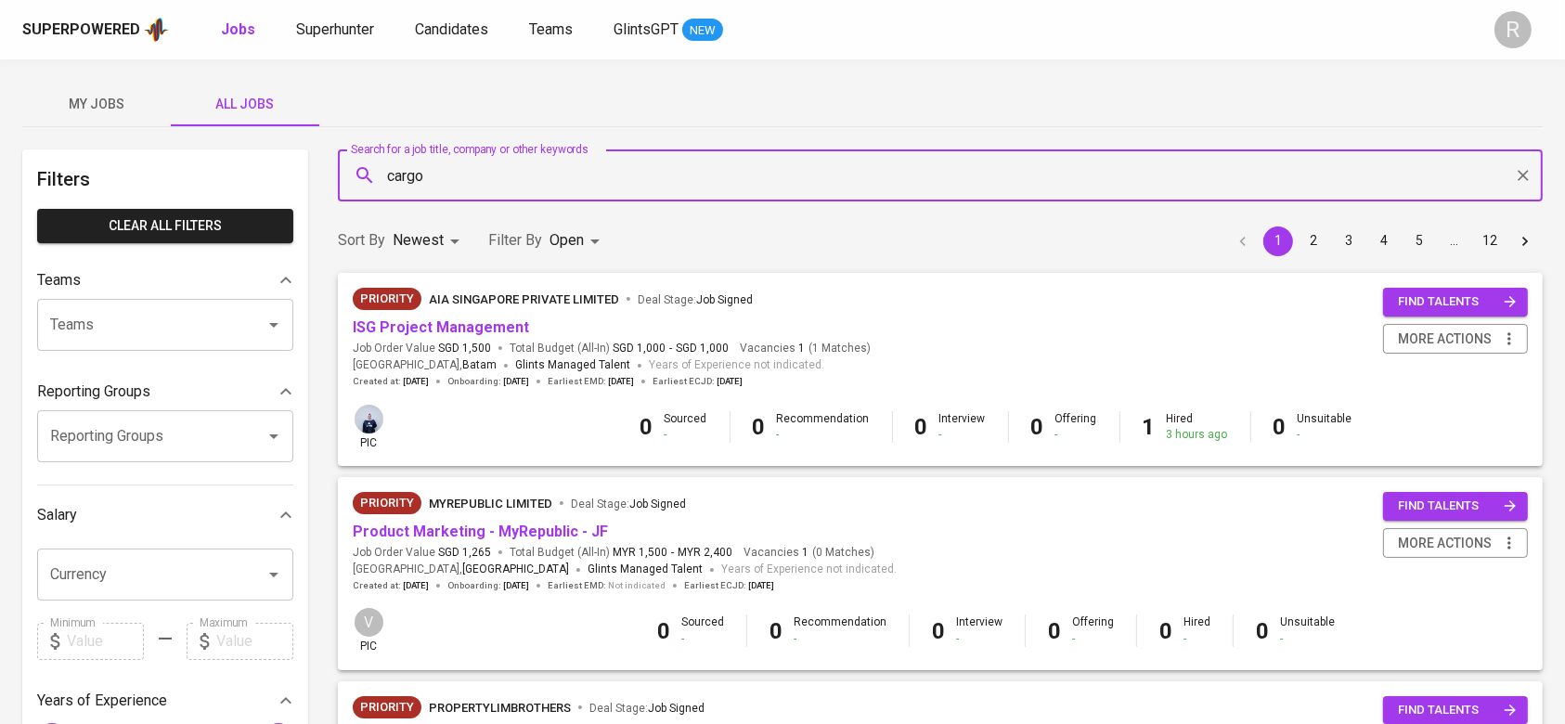
type input "cargo"
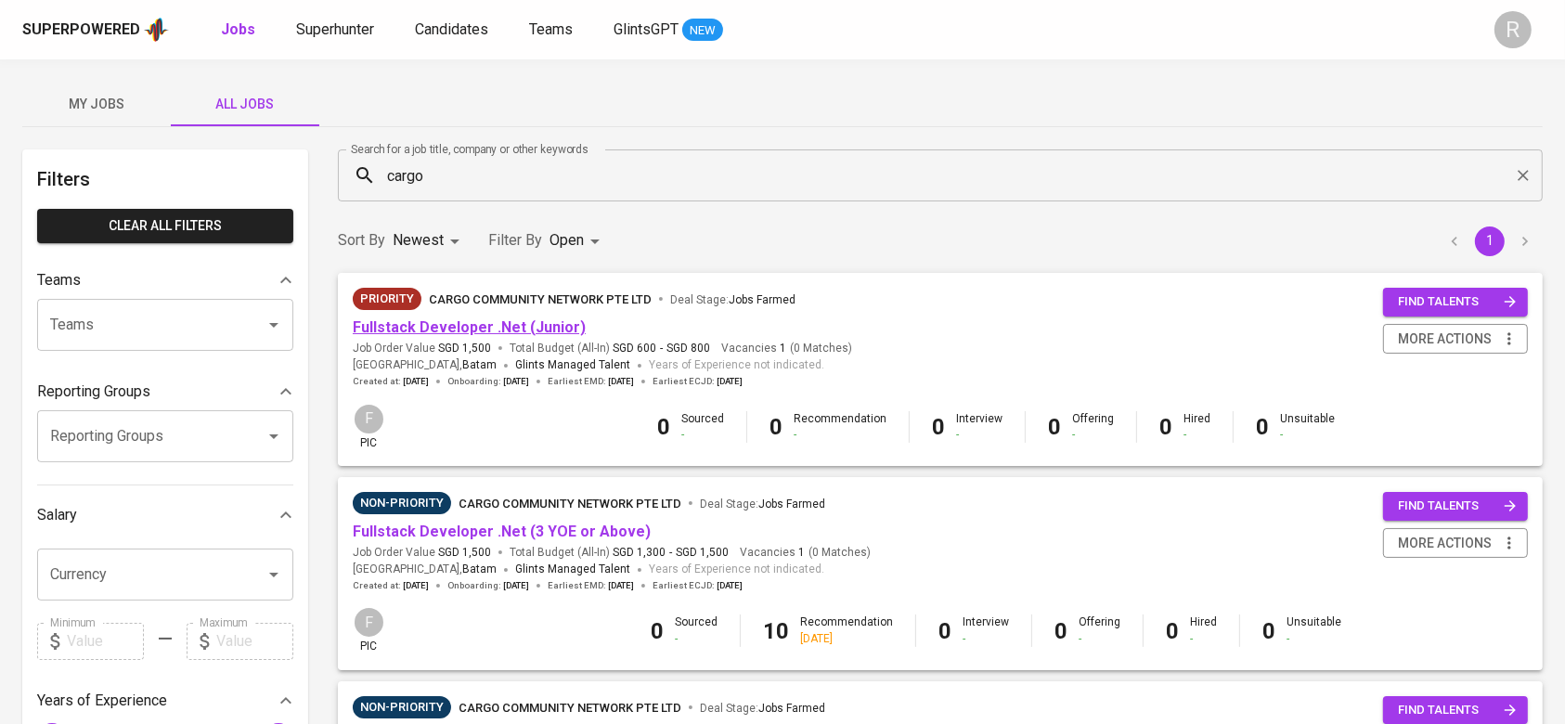
click at [431, 327] on link "Fullstack Developer .Net (Junior)" at bounding box center [469, 327] width 233 height 18
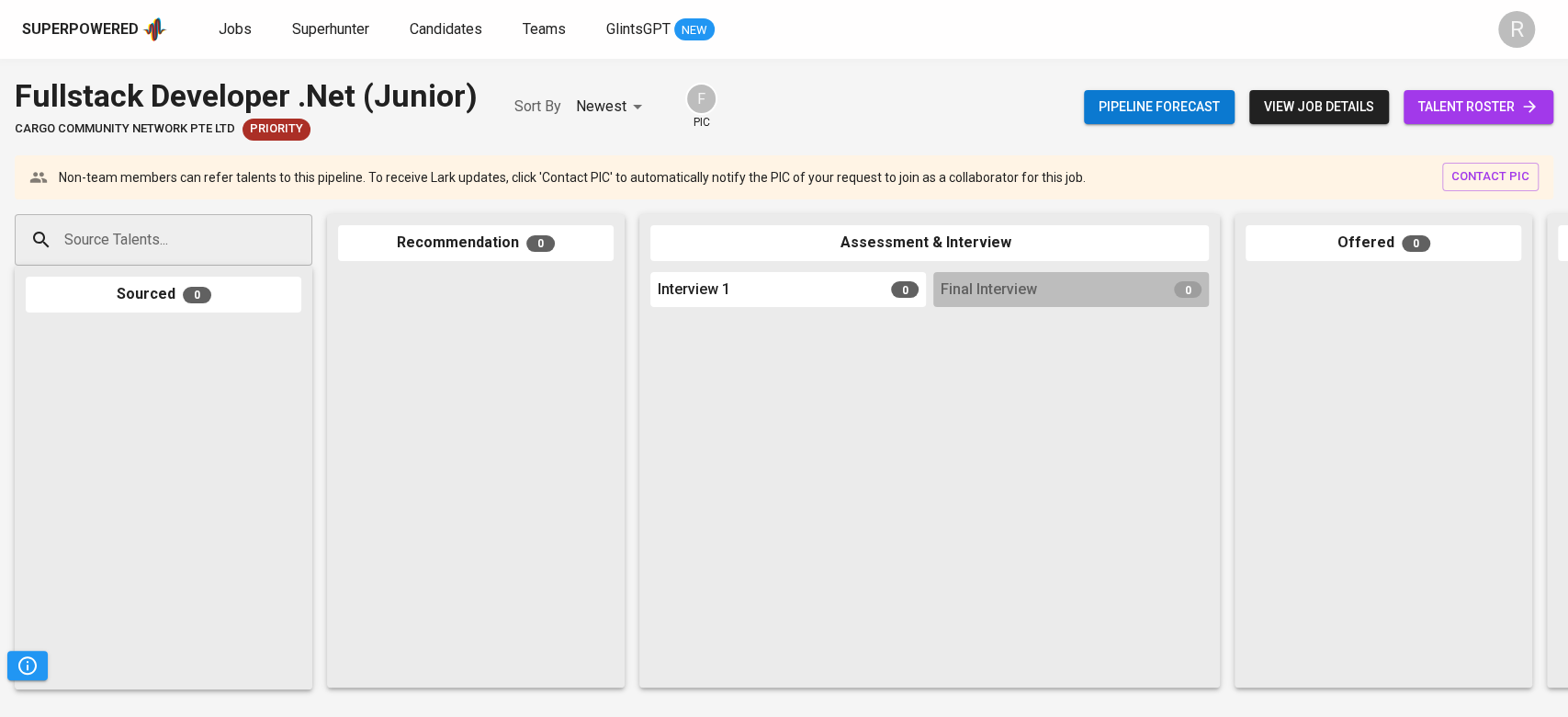
click at [700, 459] on div at bounding box center [788, 495] width 275 height 362
click at [1447, 110] on span "talent roster" at bounding box center [1479, 107] width 121 height 23
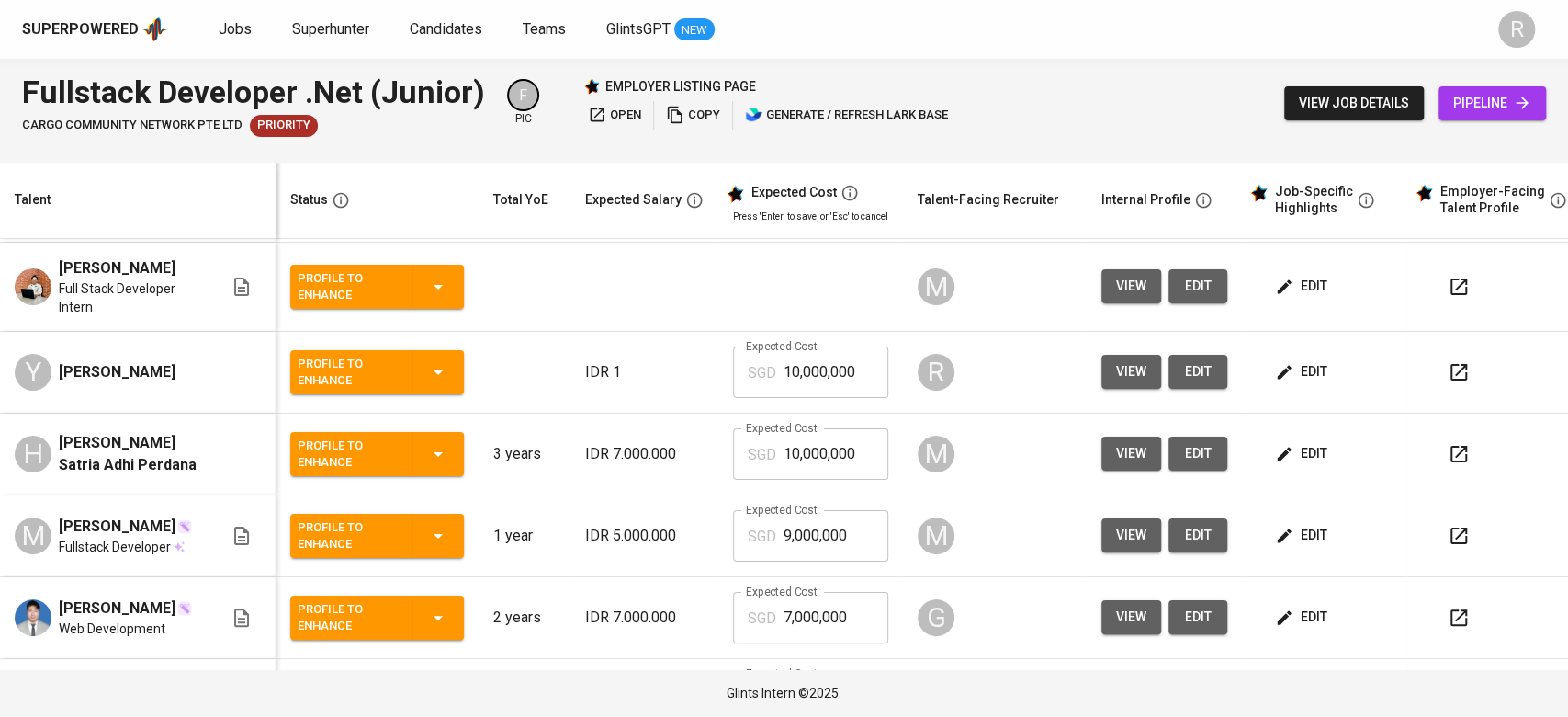
scroll to position [122, 0]
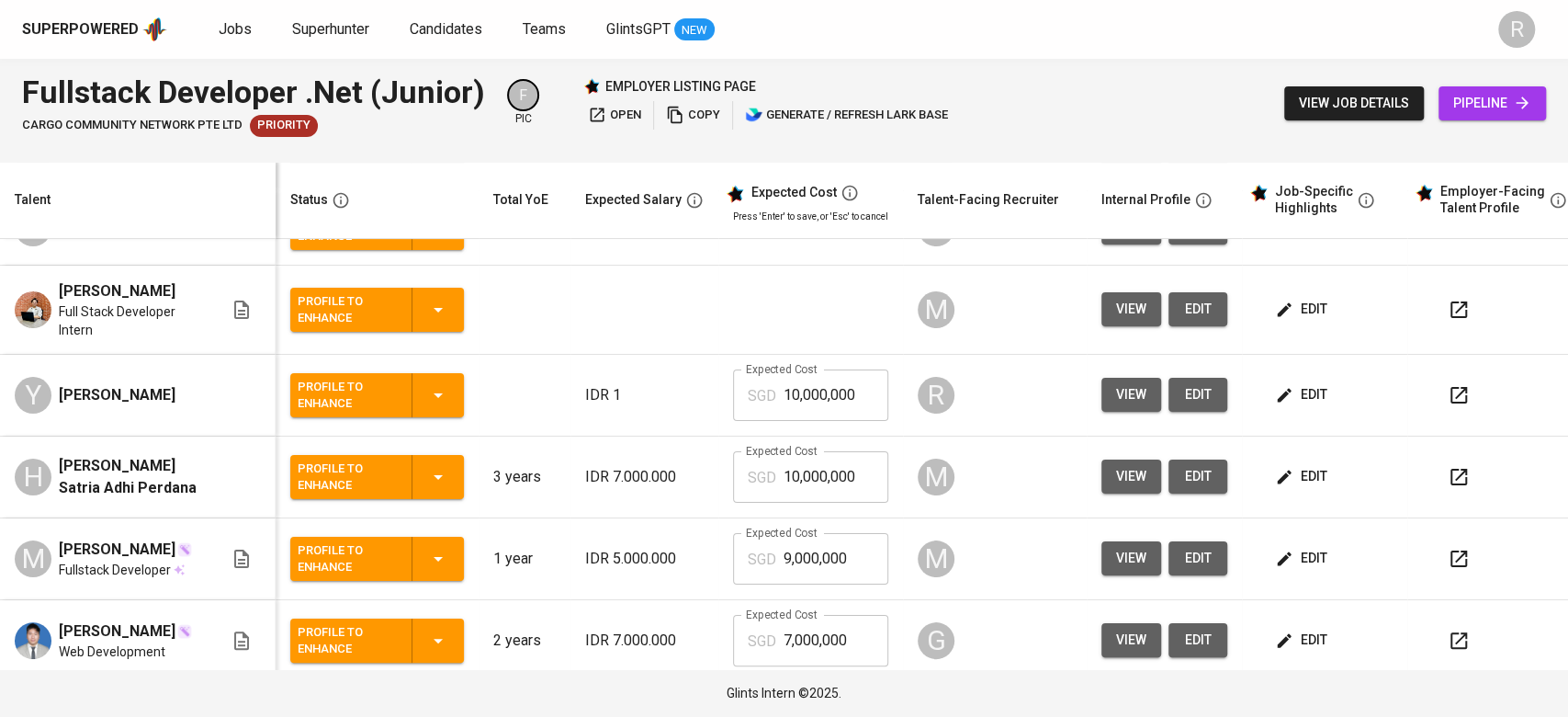
copy span "[PERSON_NAME]"
drag, startPoint x: 55, startPoint y: 379, endPoint x: 194, endPoint y: 387, distance: 139.2
click at [194, 387] on div "Y [PERSON_NAME]" at bounding box center [119, 394] width 209 height 37
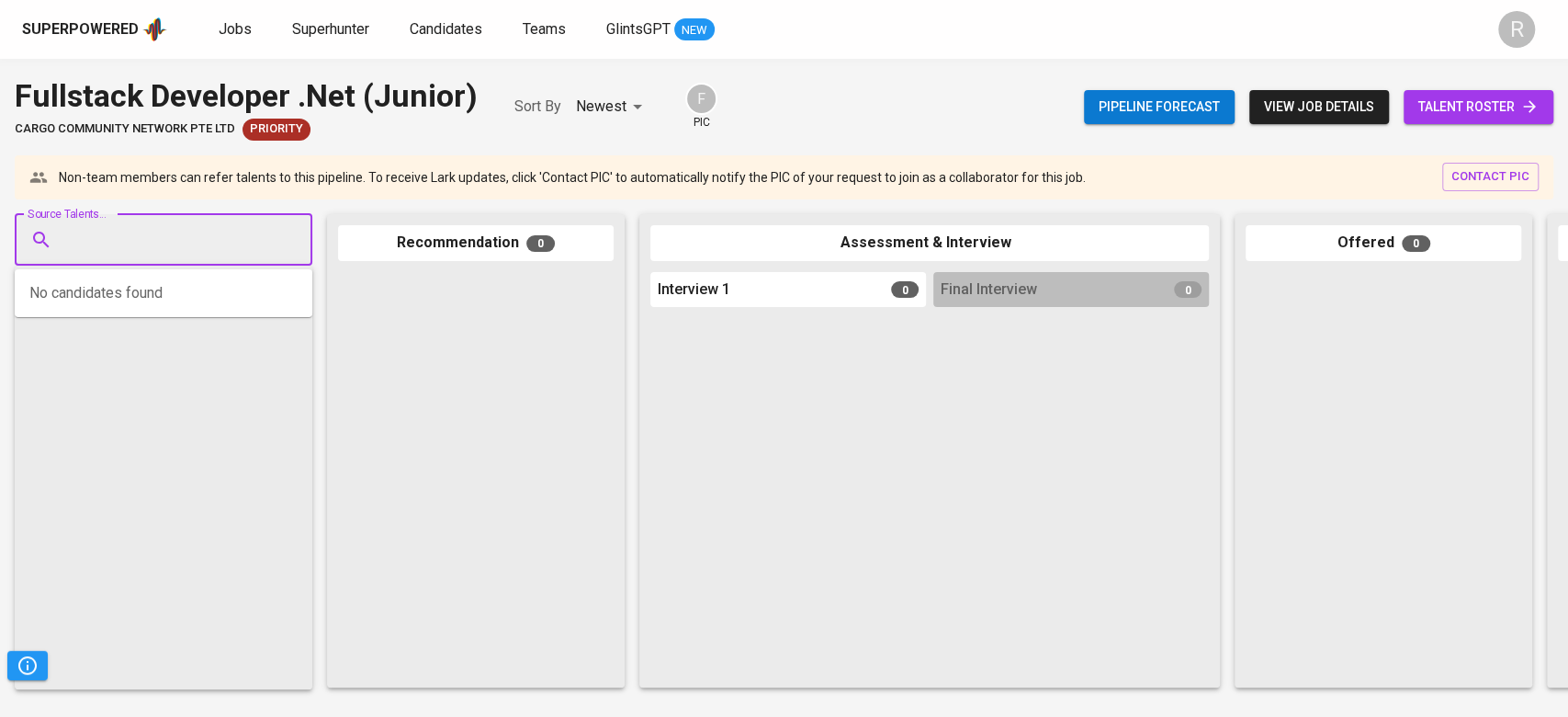
click at [147, 232] on input "Source Talents..." at bounding box center [155, 240] width 193 height 35
paste input "[PERSON_NAME]"
type input "[PERSON_NAME]"
paste input "[EMAIL_ADDRESS][DOMAIN_NAME]"
type input "[EMAIL_ADDRESS][DOMAIN_NAME]"
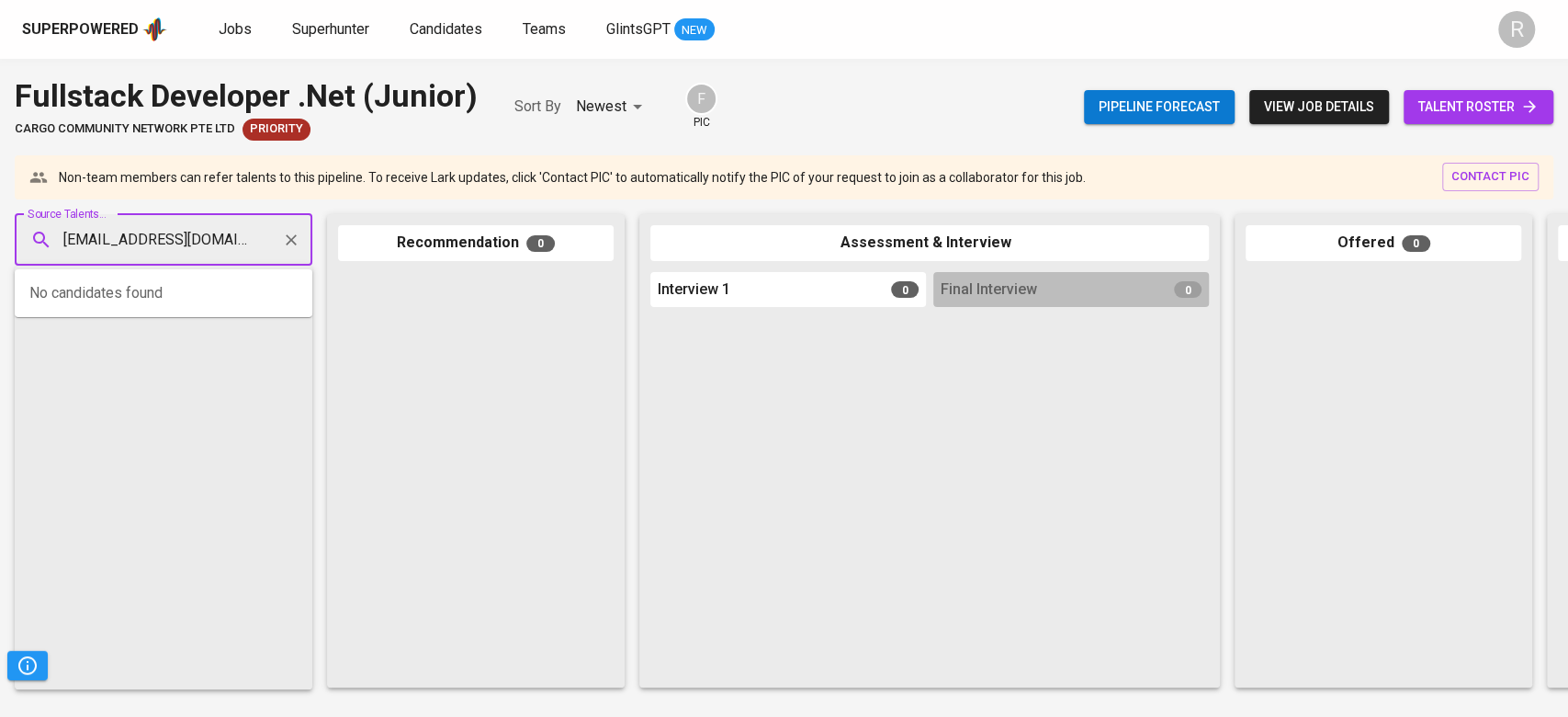
scroll to position [0, 31]
click at [113, 298] on span "[PERSON_NAME]" at bounding box center [126, 291] width 100 height 19
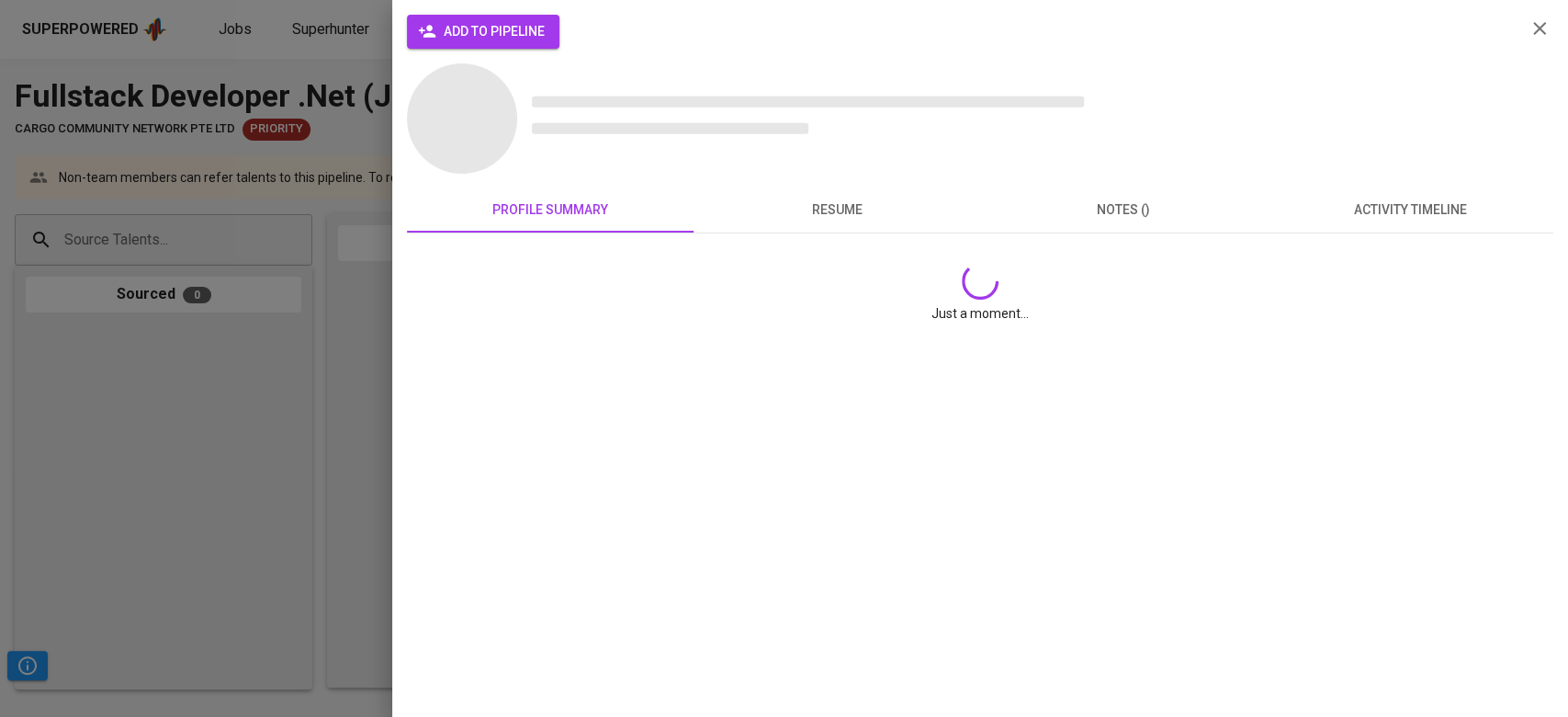
scroll to position [0, 0]
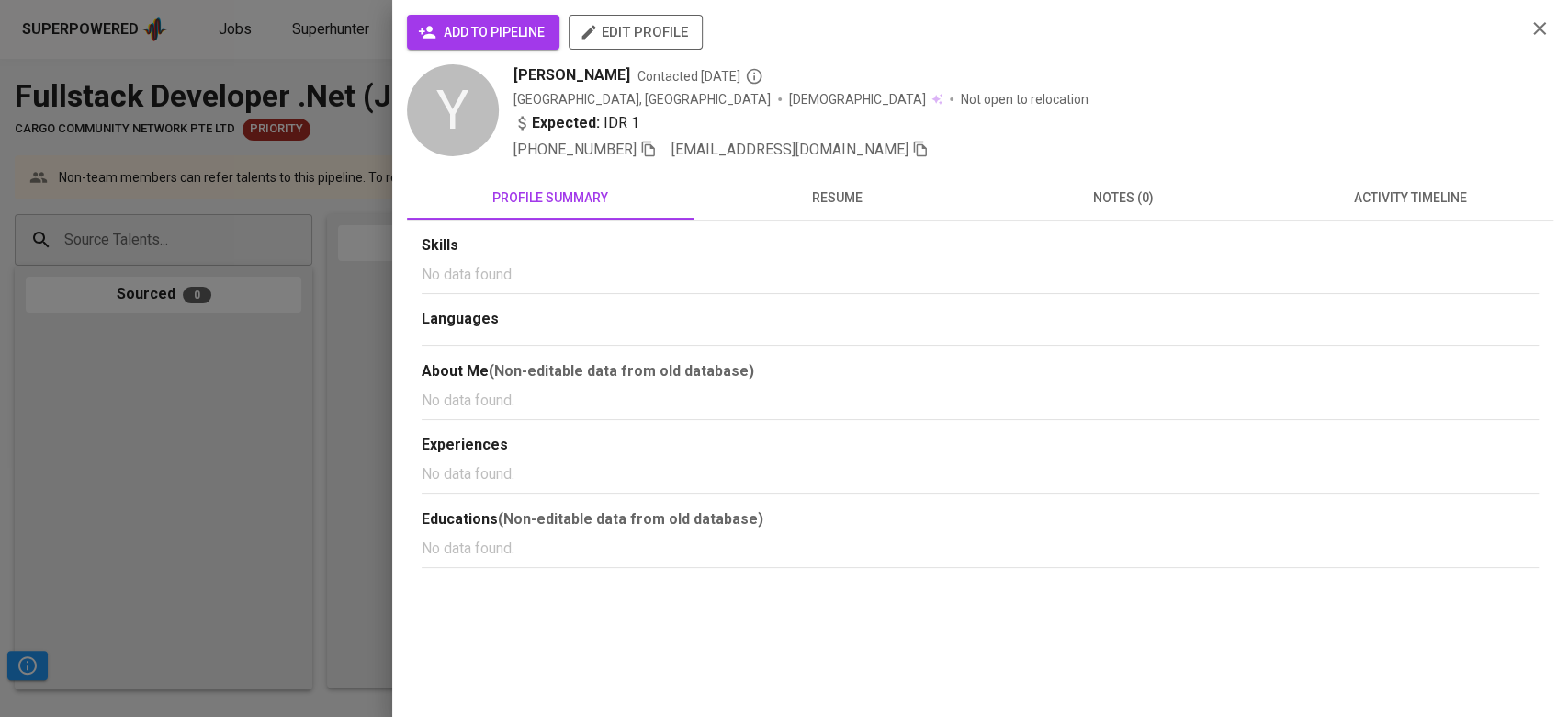
click at [491, 23] on span "add to pipeline" at bounding box center [483, 32] width 123 height 23
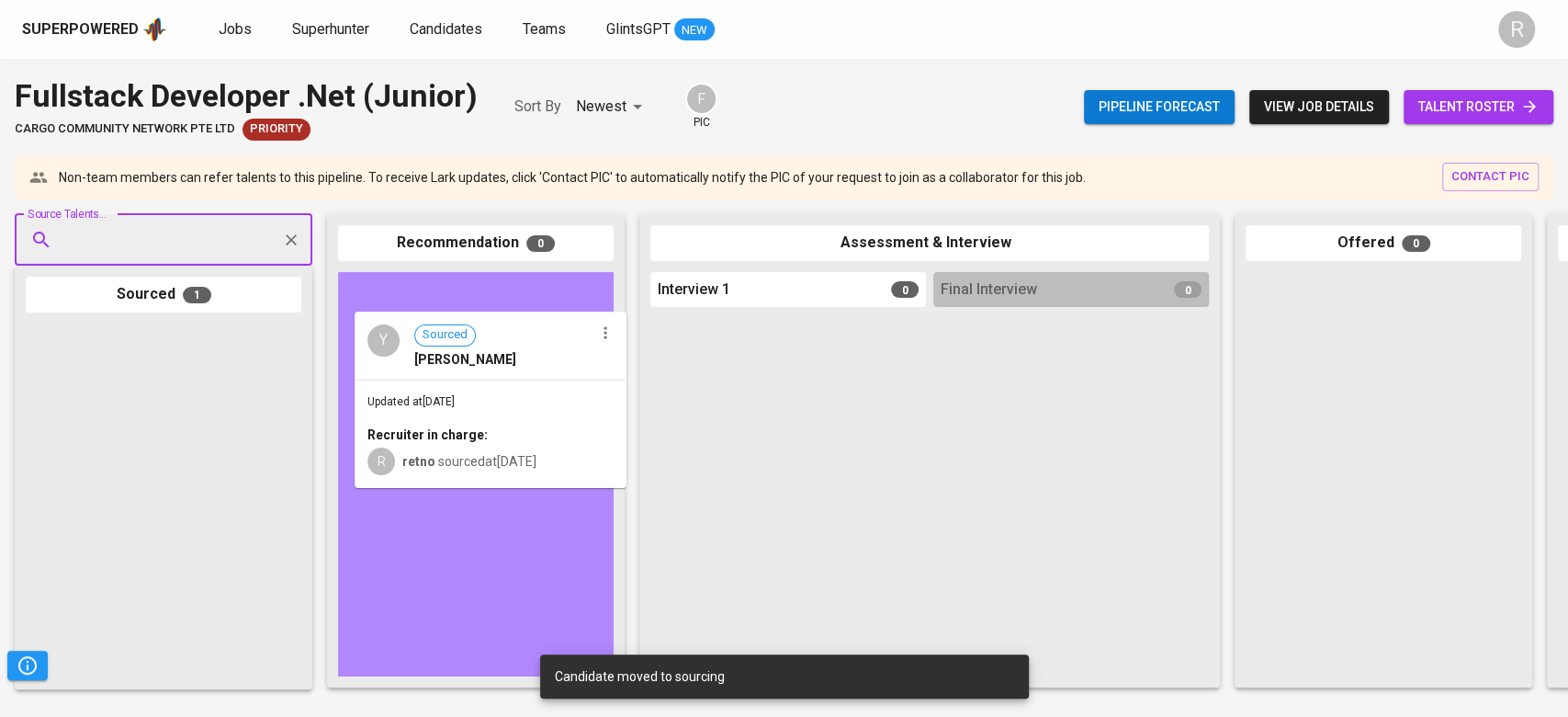
drag, startPoint x: 145, startPoint y: 478, endPoint x: 483, endPoint y: 461, distance: 338.4
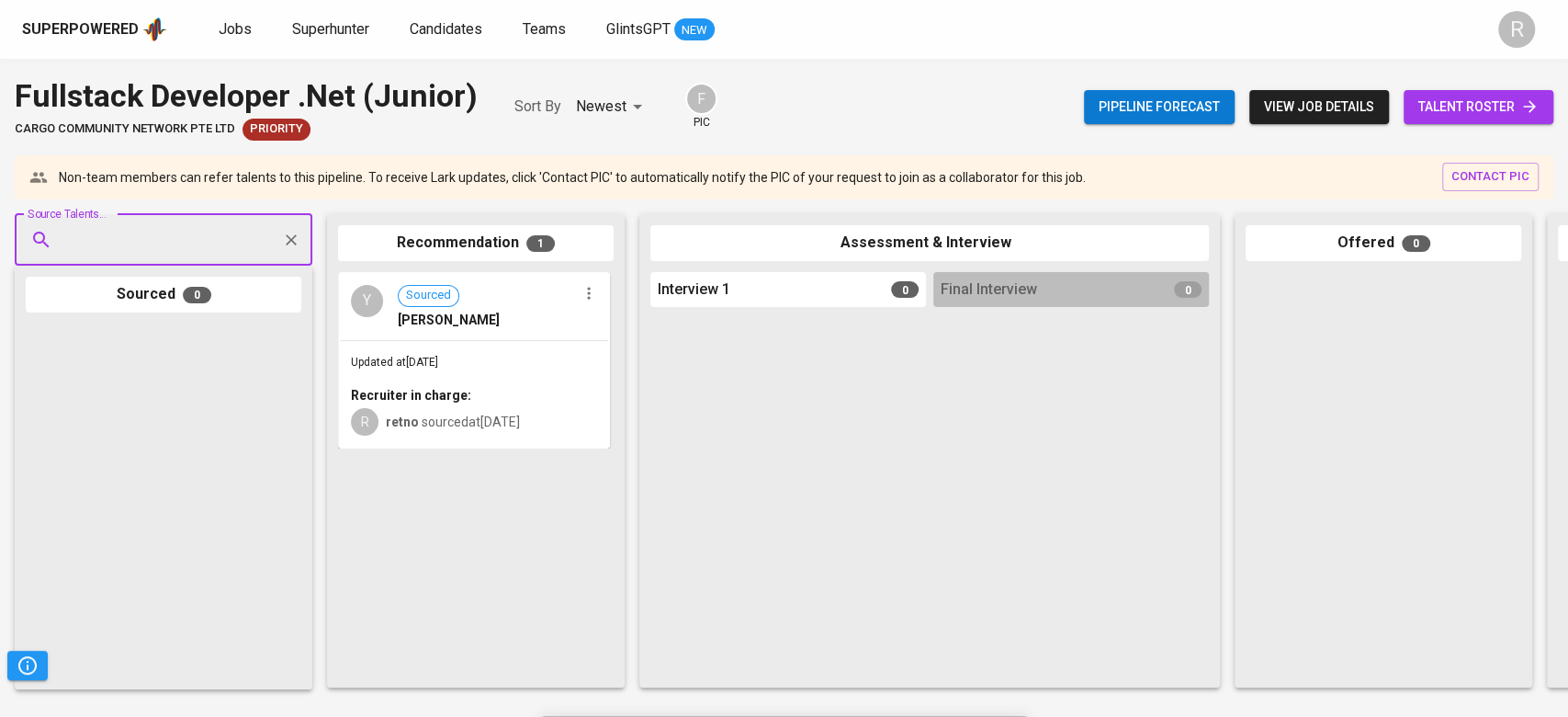
click at [1485, 96] on span "talent roster" at bounding box center [1479, 107] width 121 height 23
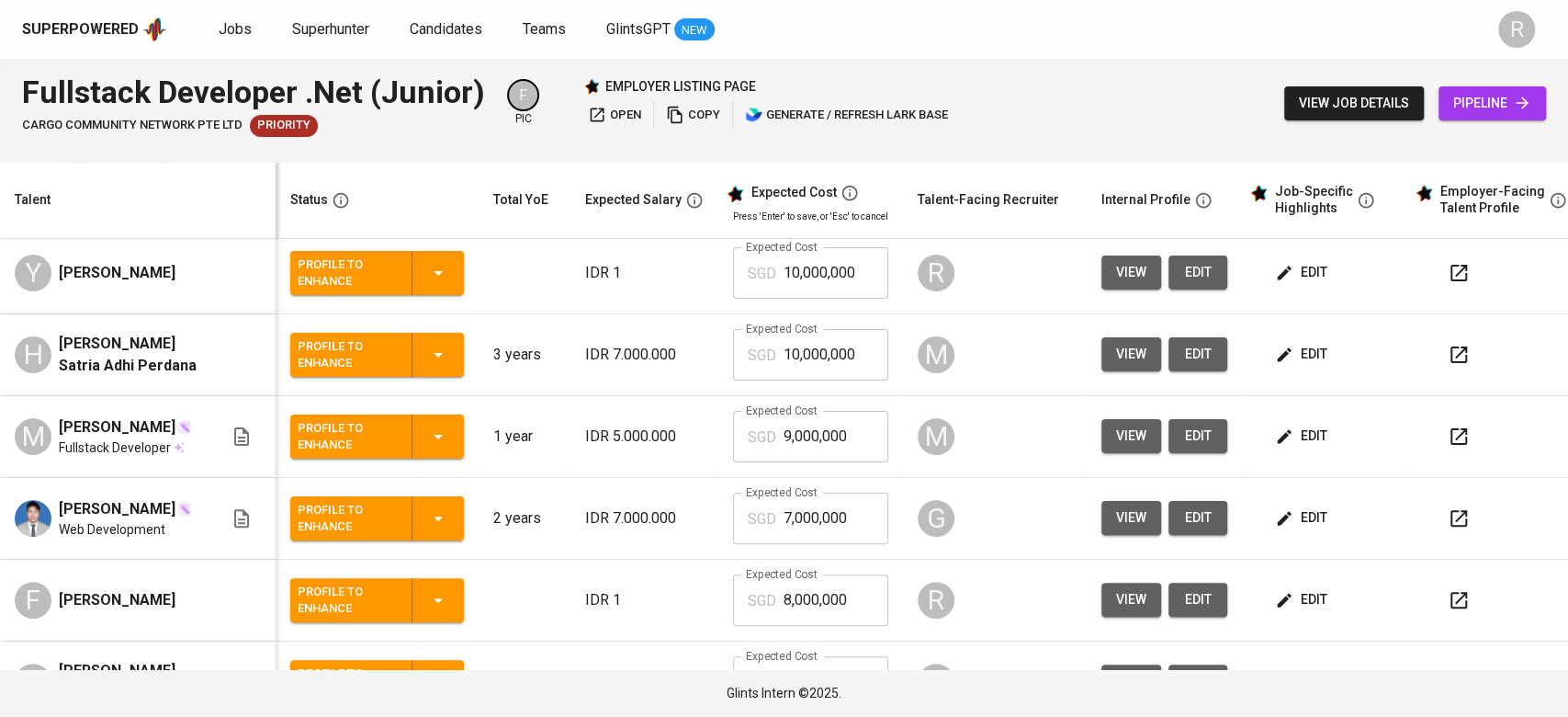
scroll to position [367, 0]
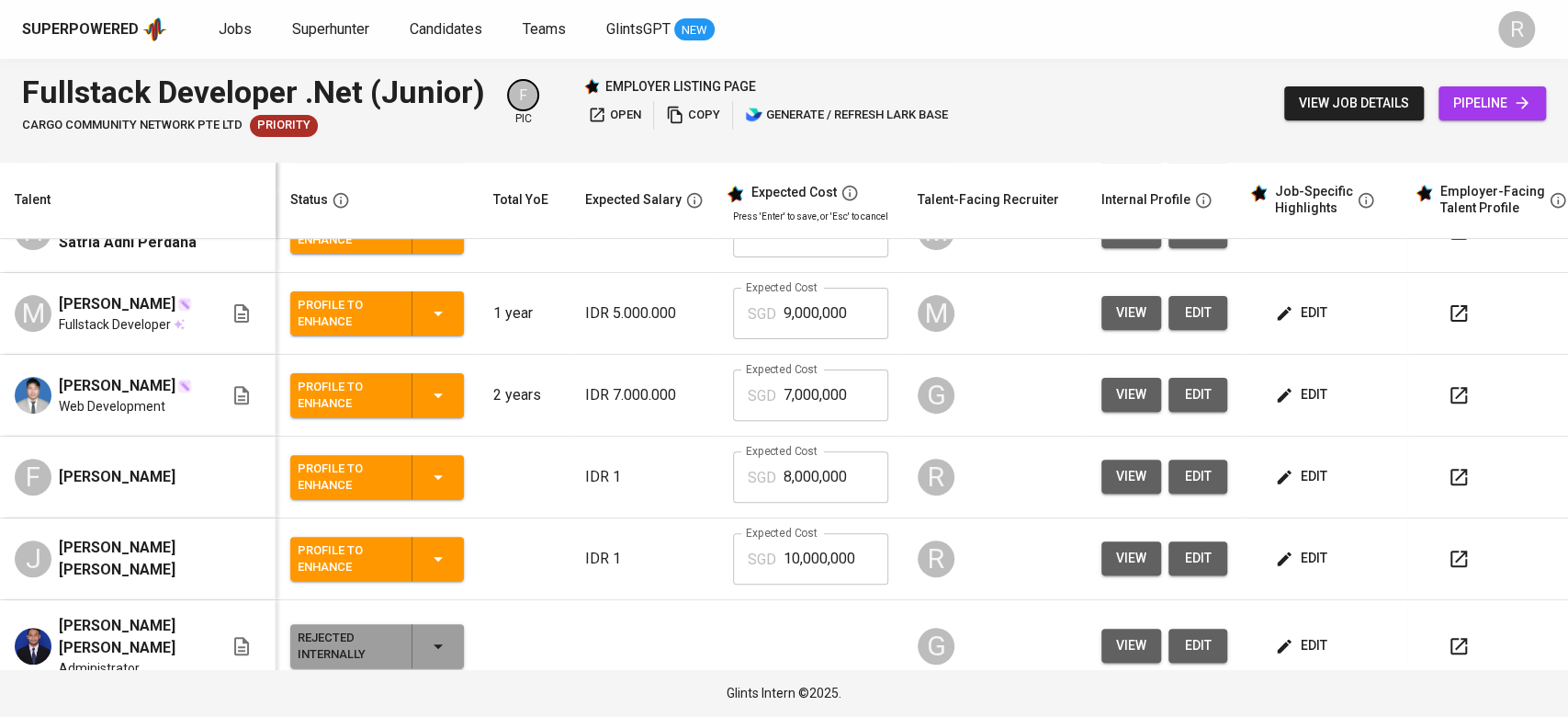
drag, startPoint x: 57, startPoint y: 474, endPoint x: 158, endPoint y: 501, distance: 104.5
click at [158, 495] on div "F [PERSON_NAME]" at bounding box center [119, 476] width 209 height 37
copy span "[PERSON_NAME]"
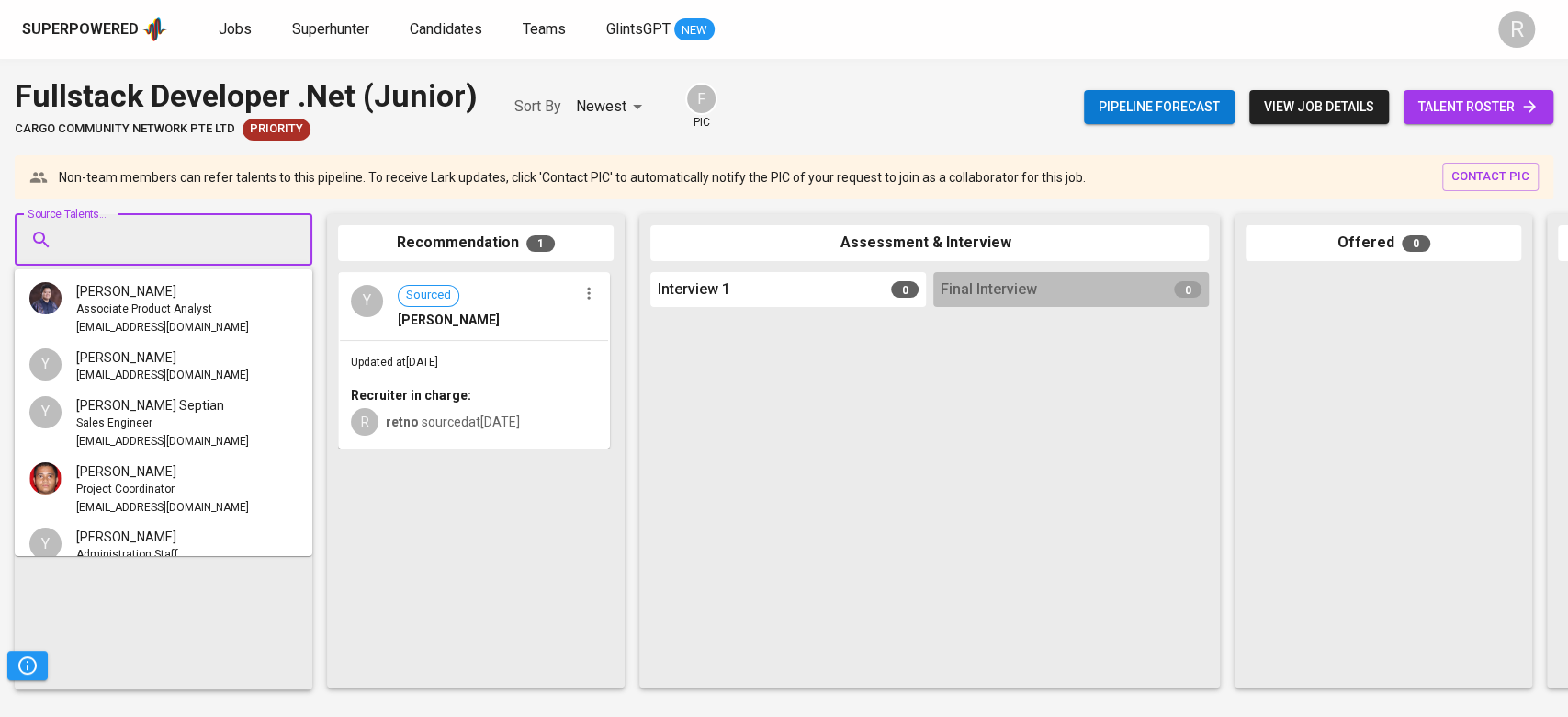
click at [118, 226] on input "Source Talents..." at bounding box center [155, 240] width 193 height 35
paste input "[PERSON_NAME]"
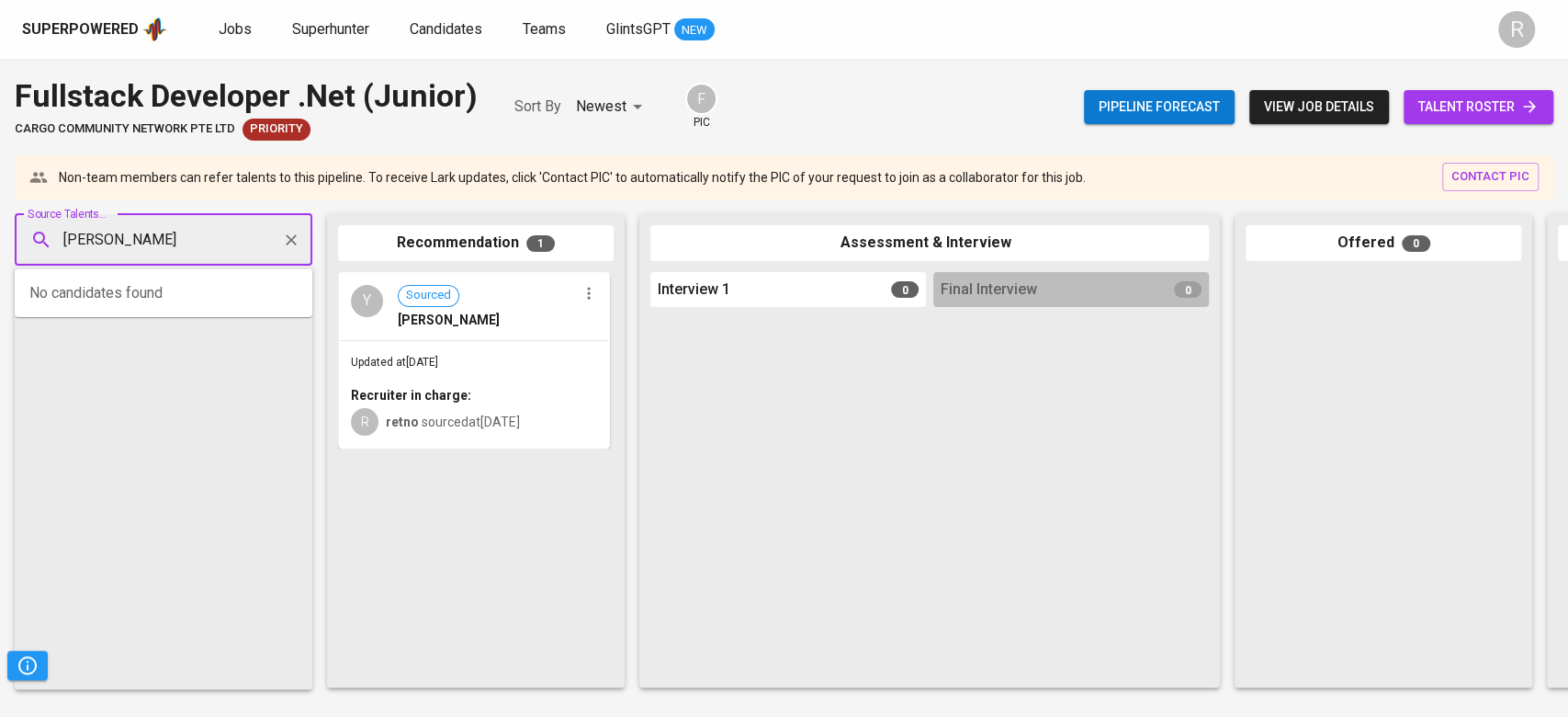
type input "[PERSON_NAME]"
click at [1443, 90] on link "talent roster" at bounding box center [1478, 107] width 149 height 34
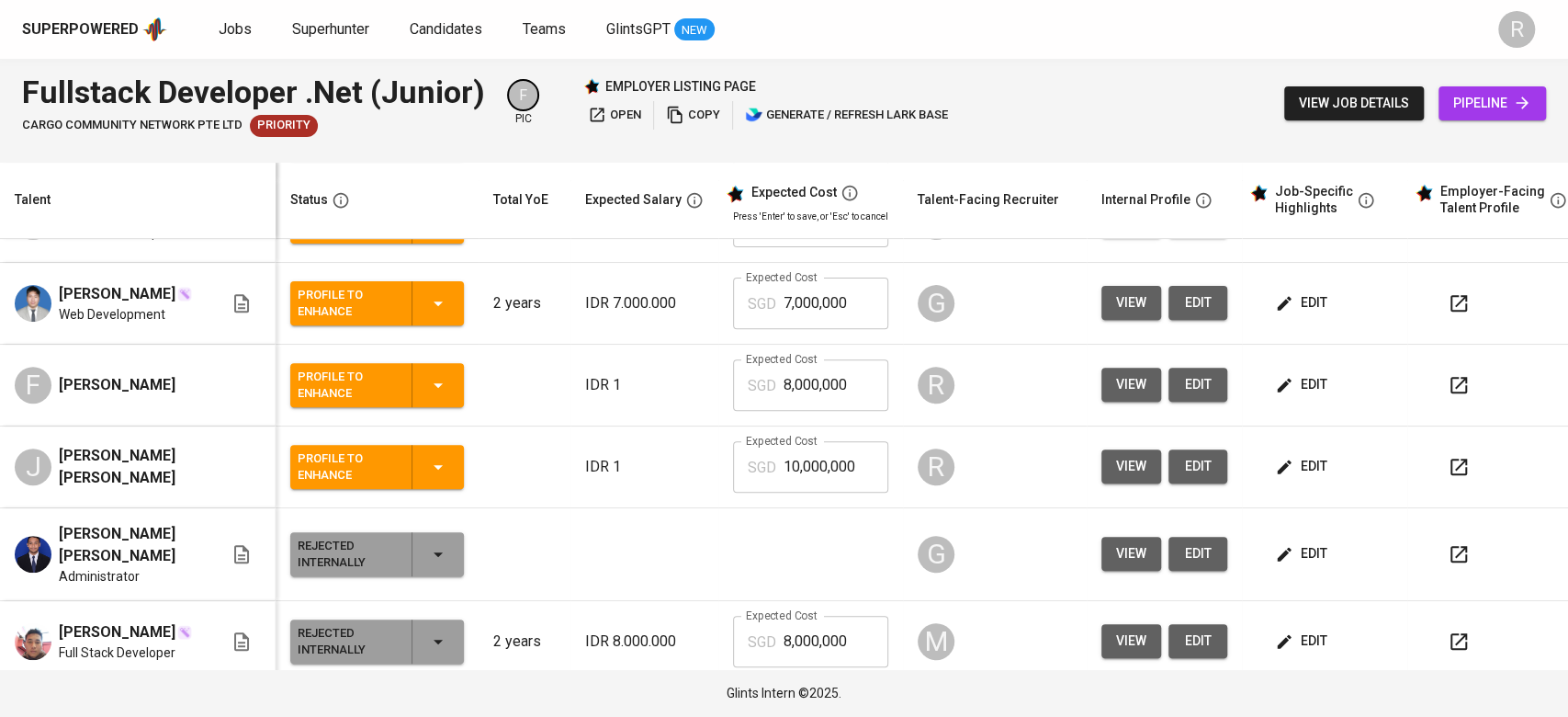
scroll to position [464, 0]
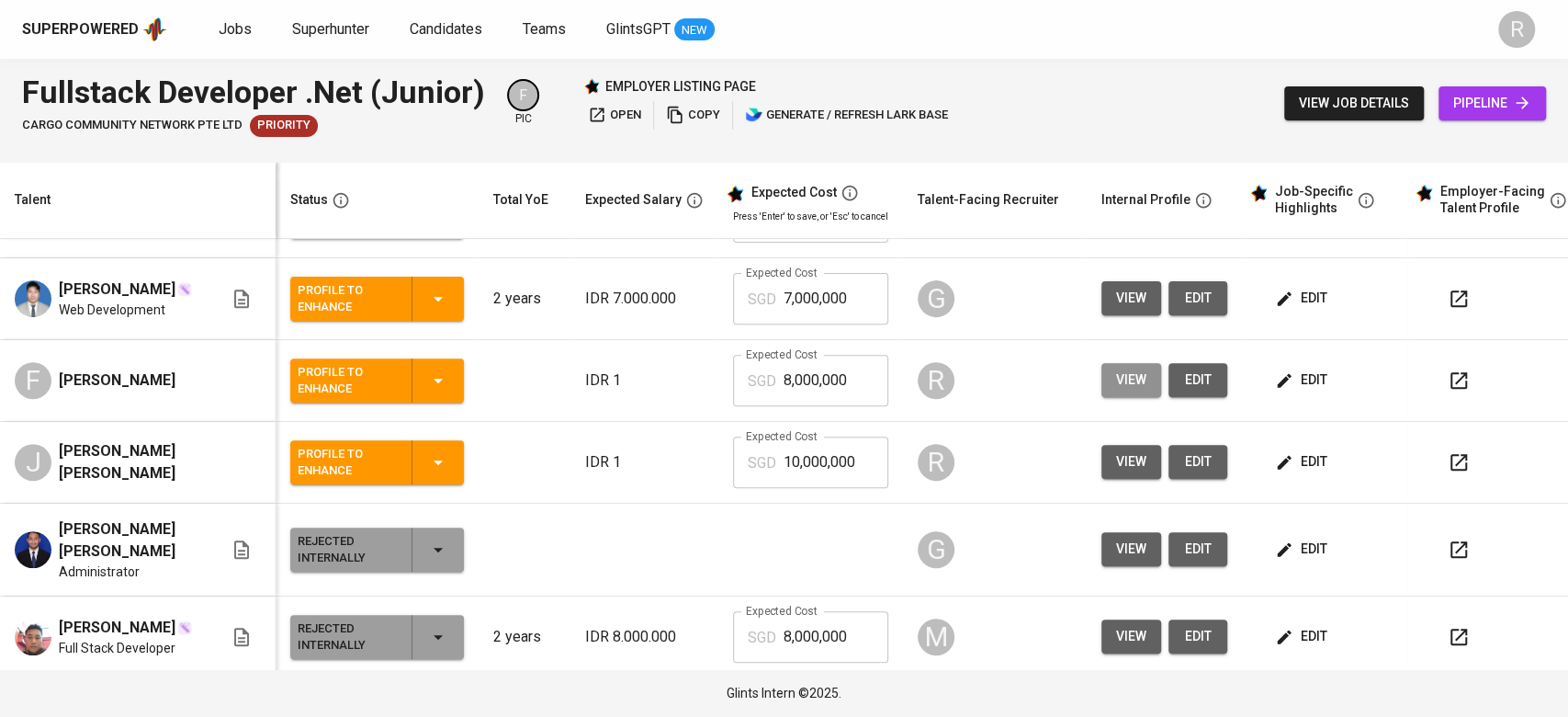
click at [1138, 384] on span "view" at bounding box center [1130, 379] width 31 height 23
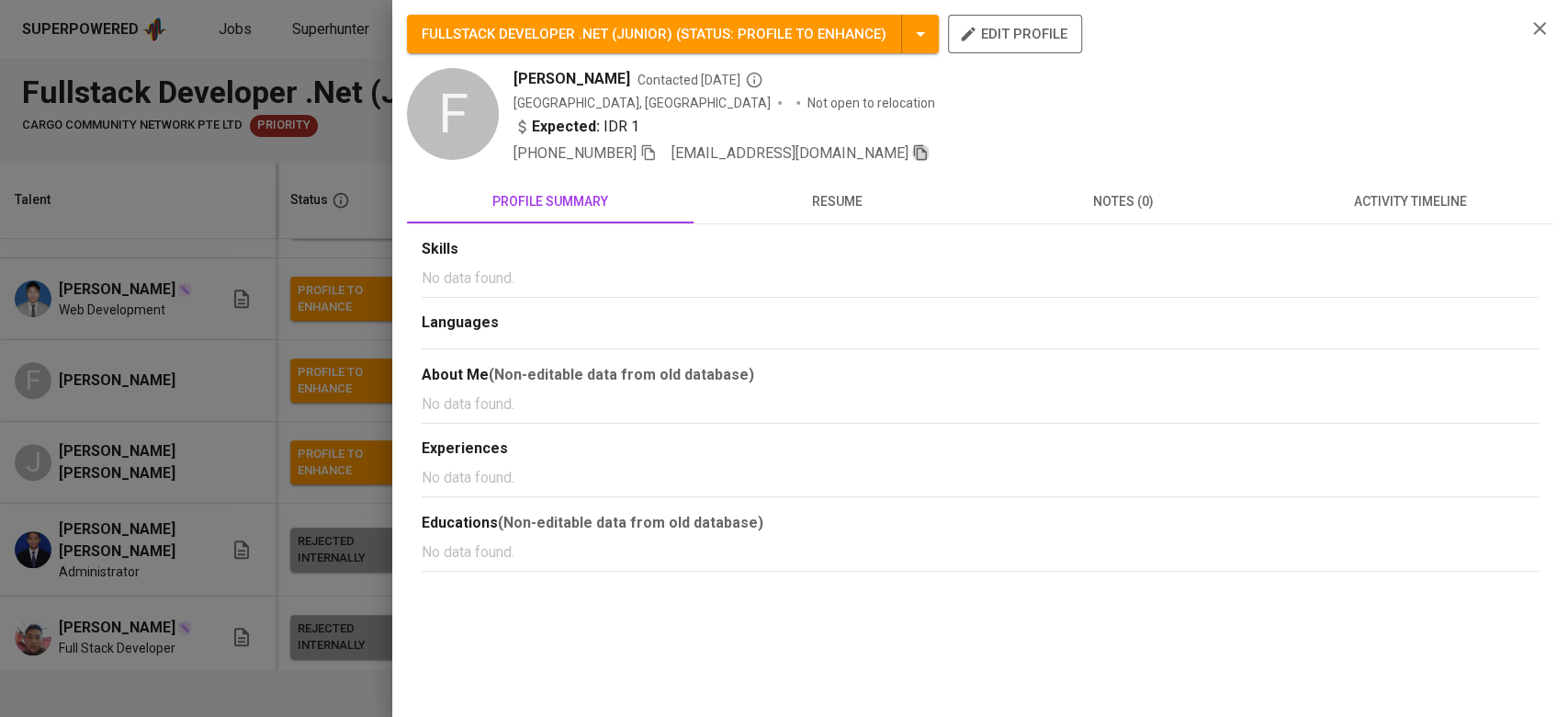
click at [912, 146] on icon "button" at bounding box center [920, 153] width 17 height 17
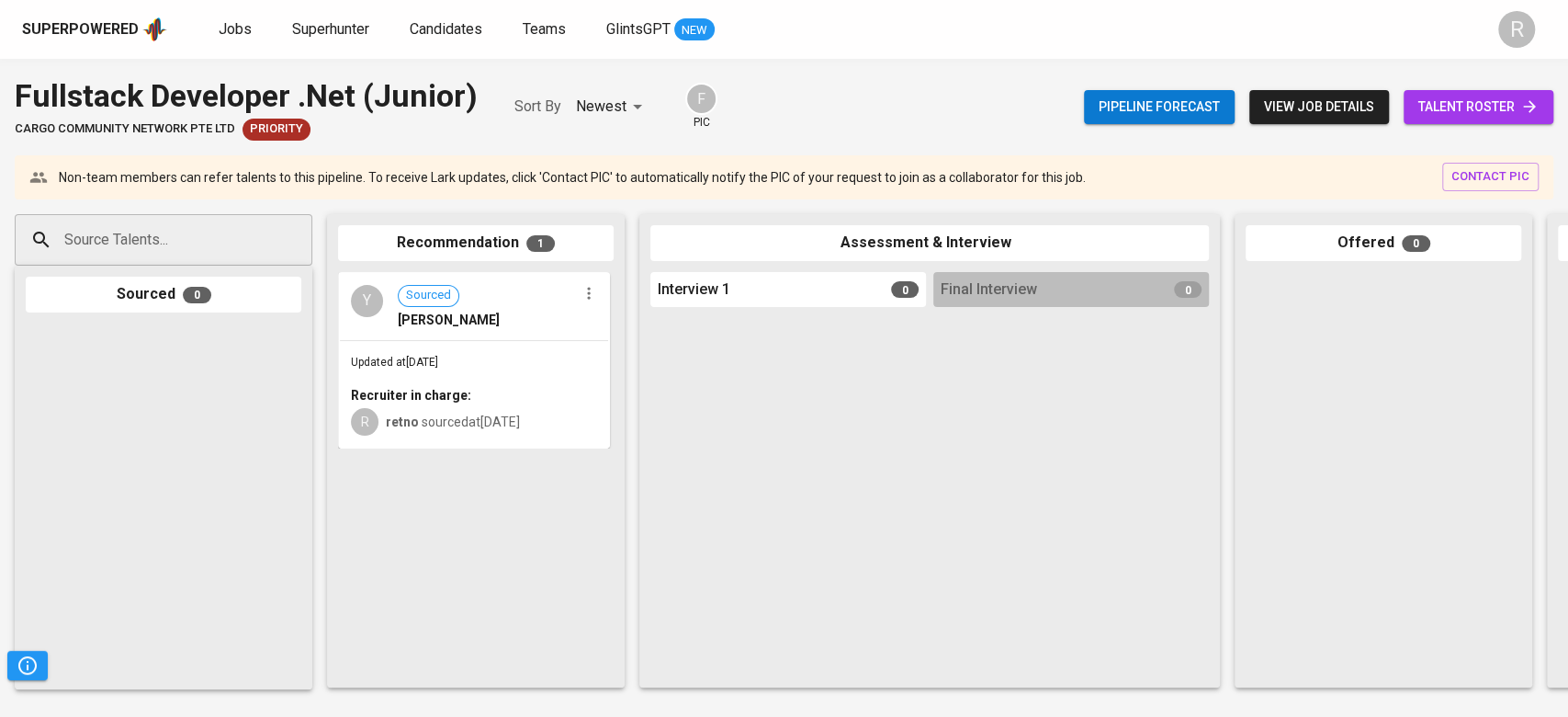
click at [88, 229] on input "Source Talents..." at bounding box center [155, 240] width 193 height 35
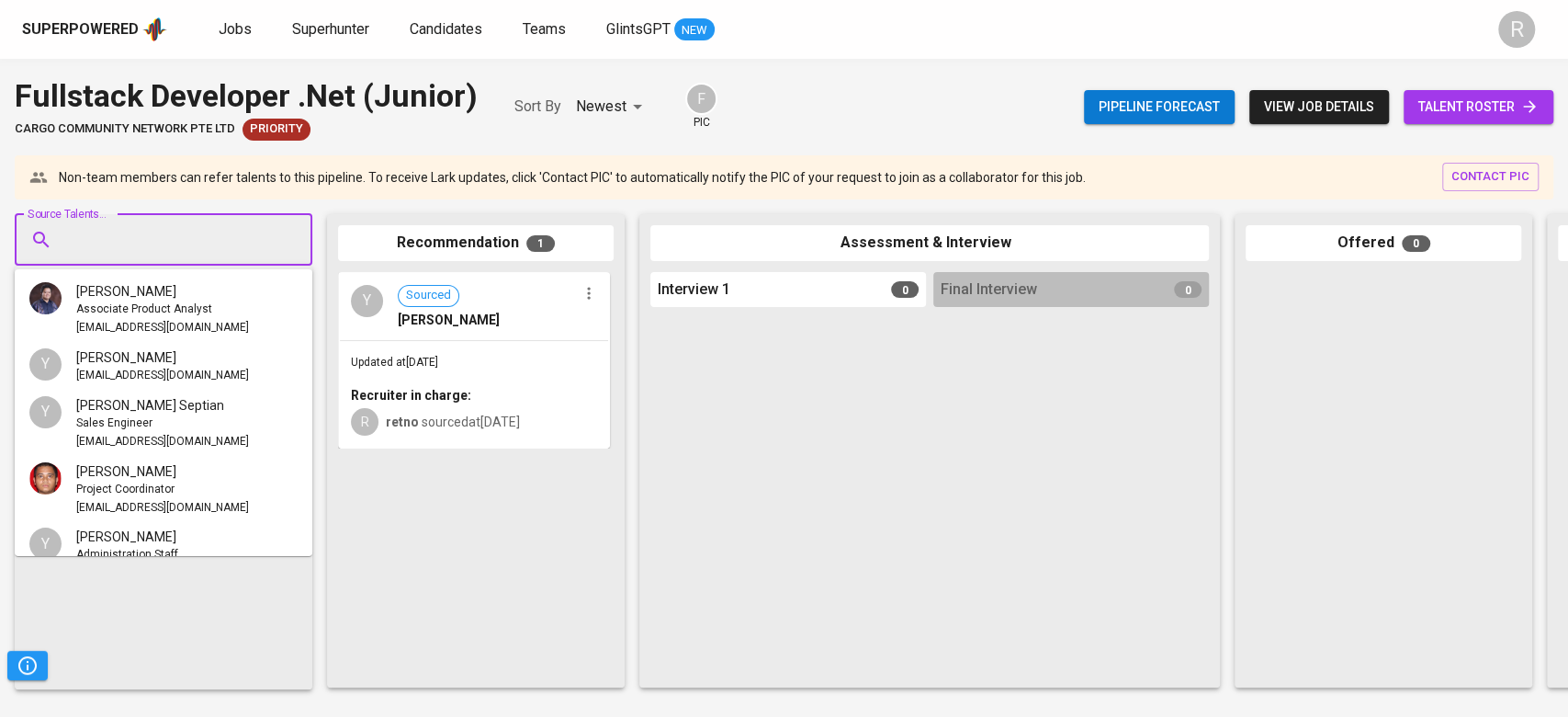
paste input "[EMAIL_ADDRESS][DOMAIN_NAME]"
type input "[EMAIL_ADDRESS][DOMAIN_NAME]"
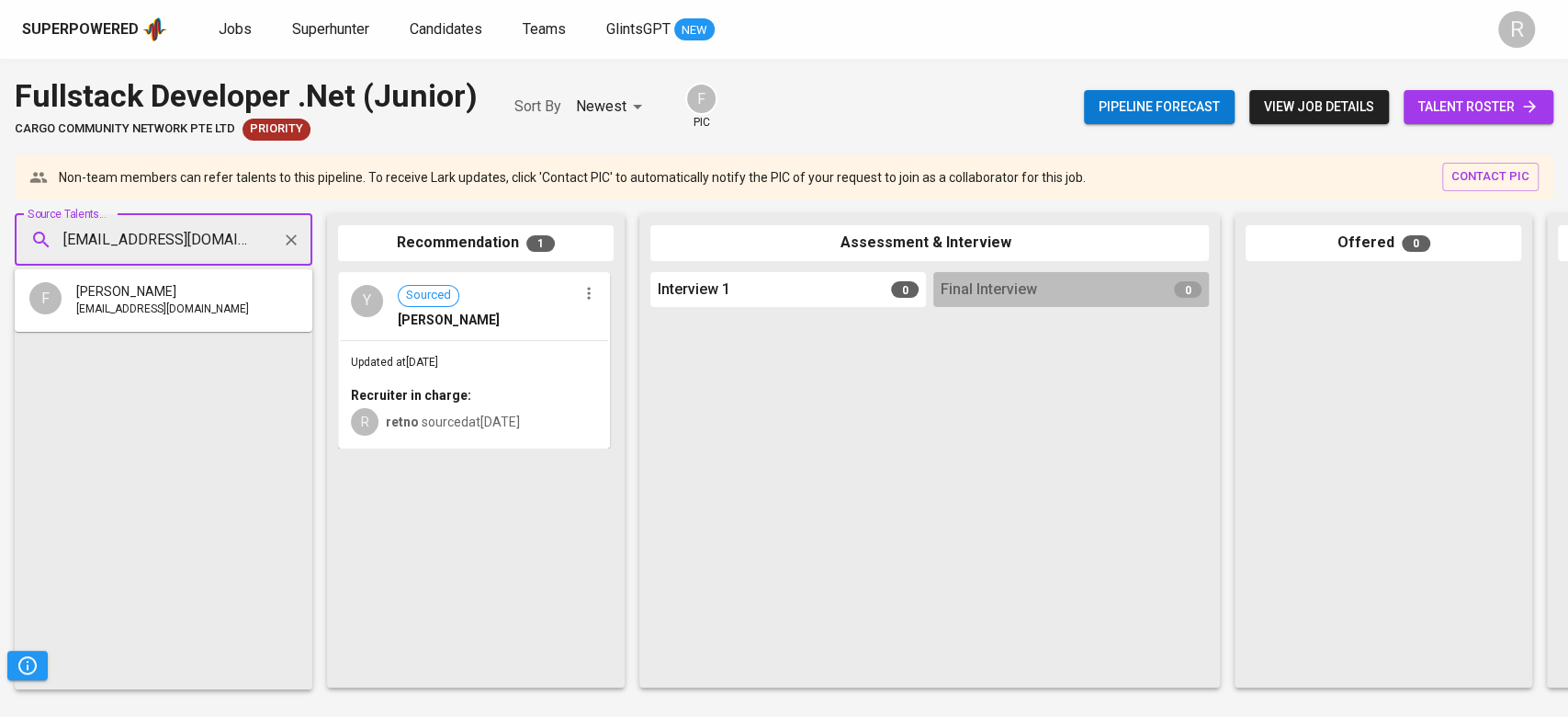
click at [123, 304] on span "[EMAIL_ADDRESS][DOMAIN_NAME]" at bounding box center [162, 309] width 172 height 19
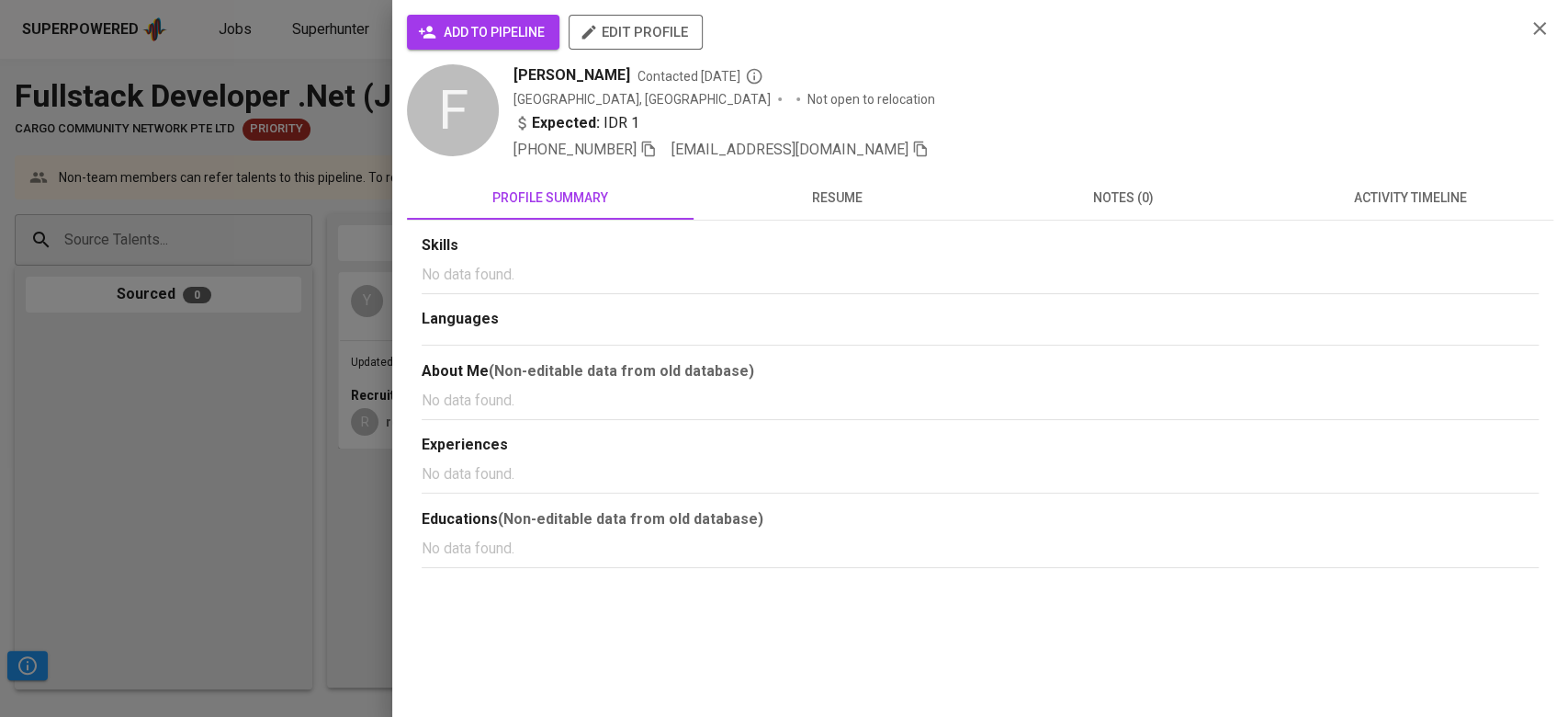
click at [466, 37] on span "add to pipeline" at bounding box center [483, 32] width 123 height 23
